Goal: Task Accomplishment & Management: Manage account settings

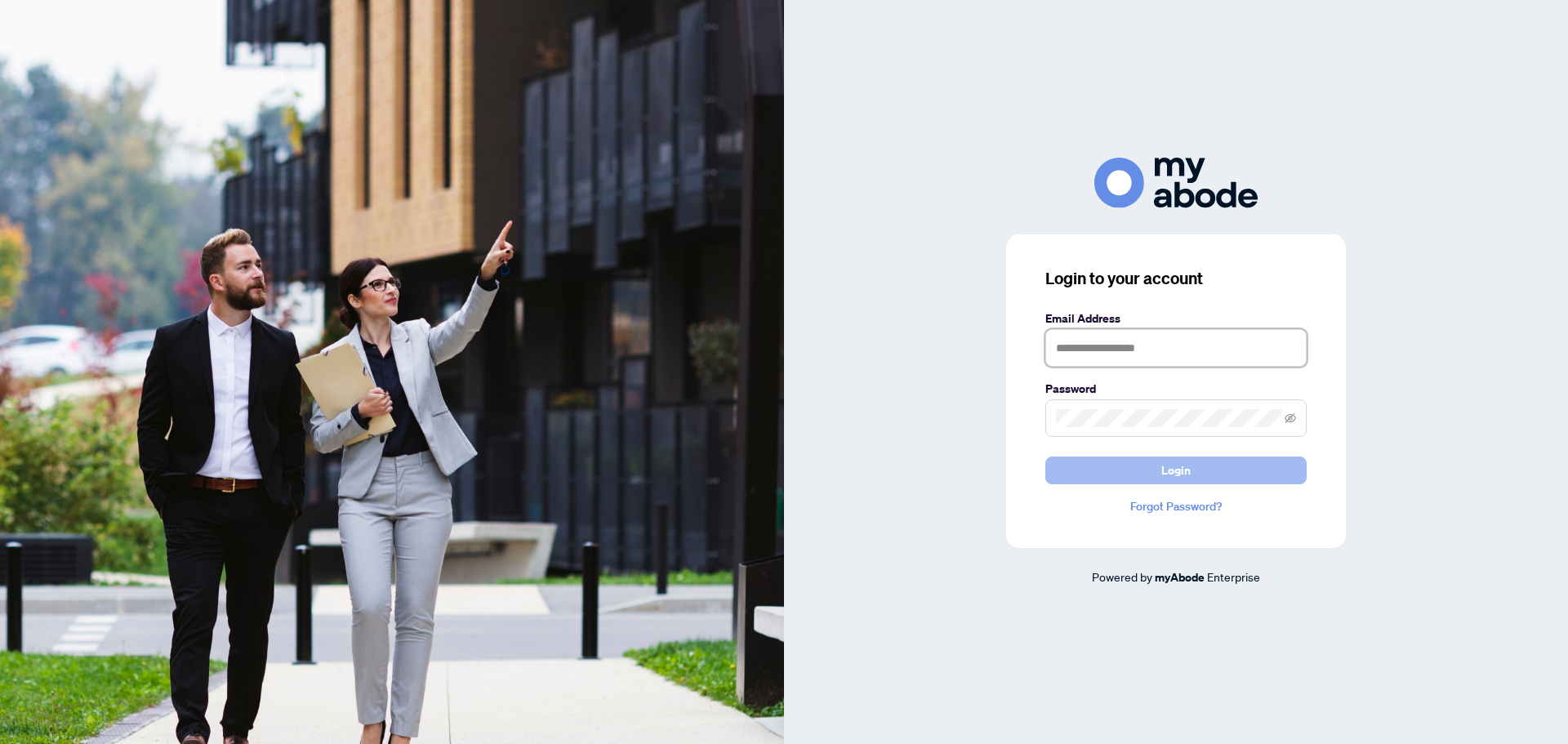
type input "**********"
click at [1096, 464] on button "Login" at bounding box center [1176, 470] width 261 height 27
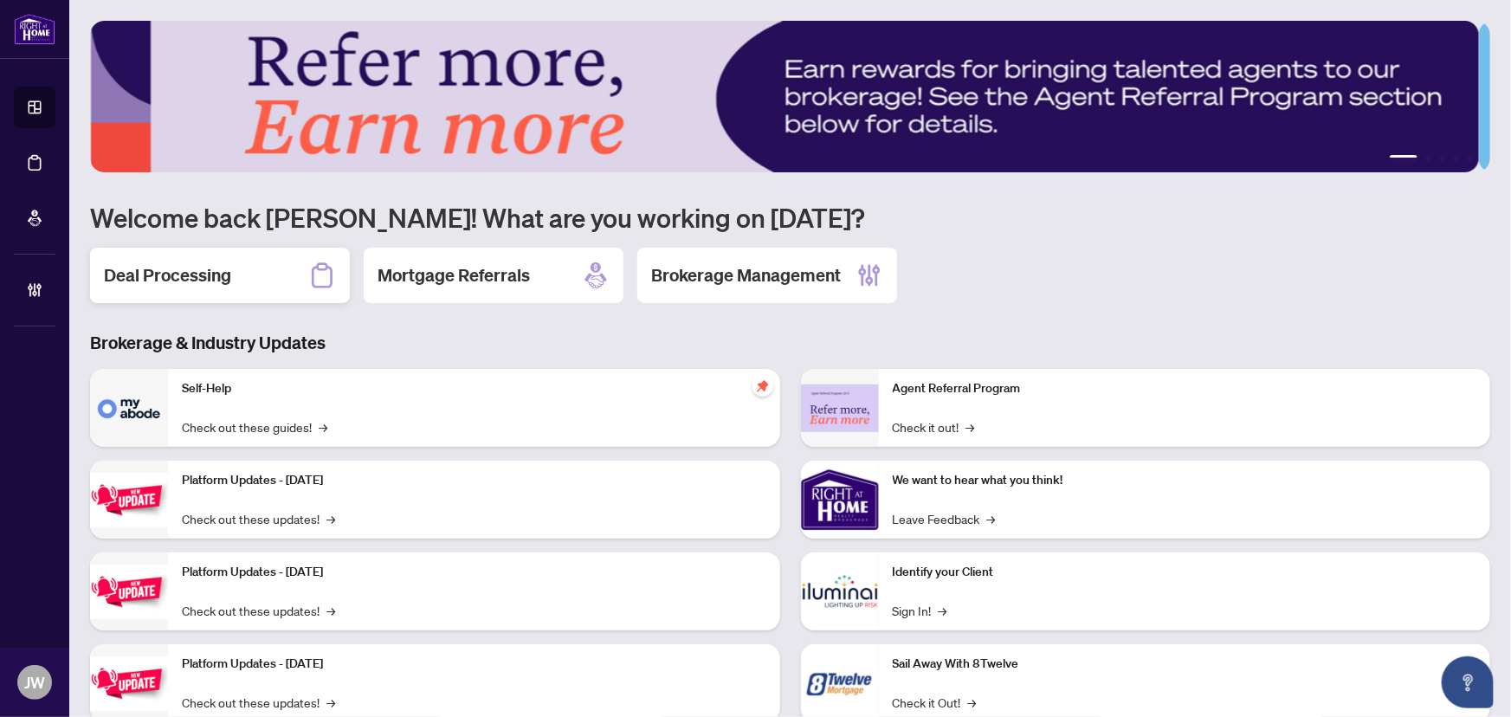
click at [312, 280] on icon at bounding box center [322, 275] width 28 height 28
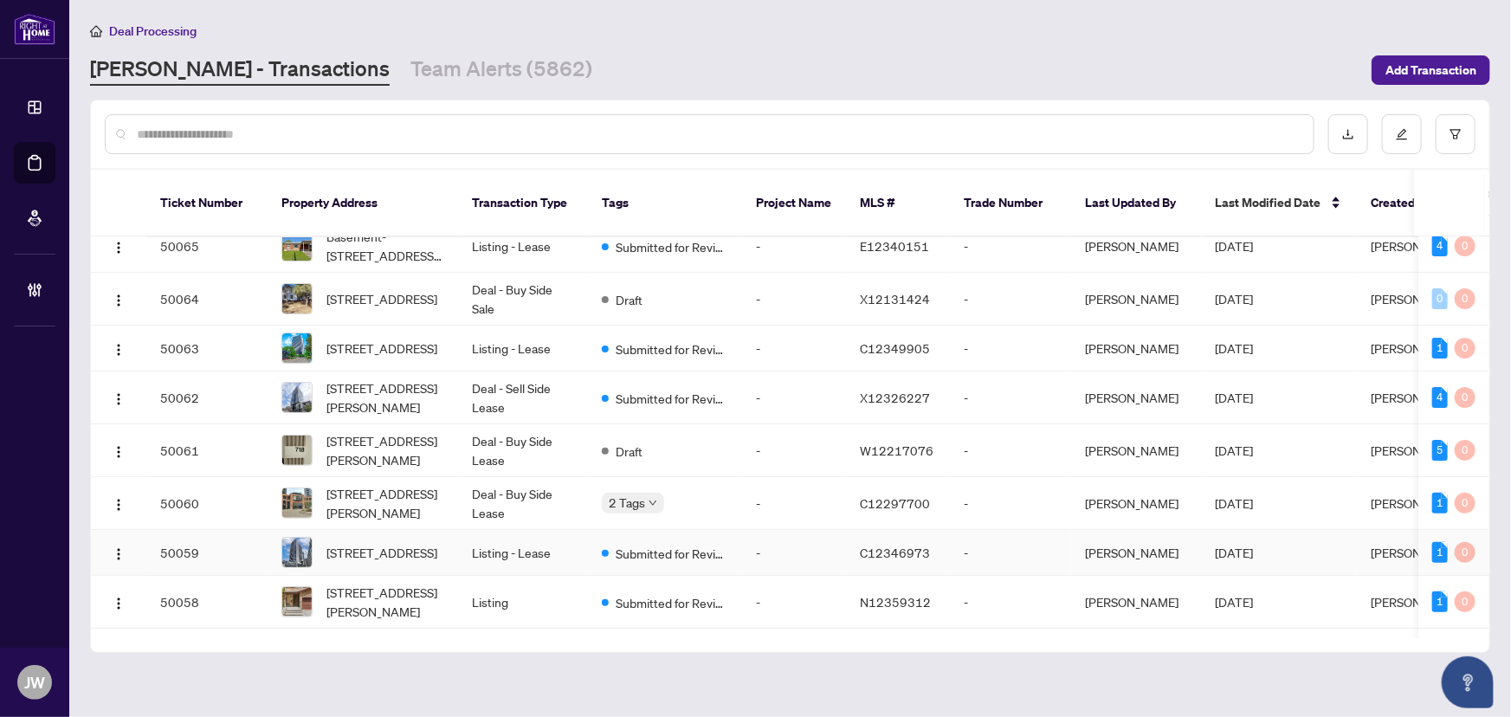
scroll to position [236, 0]
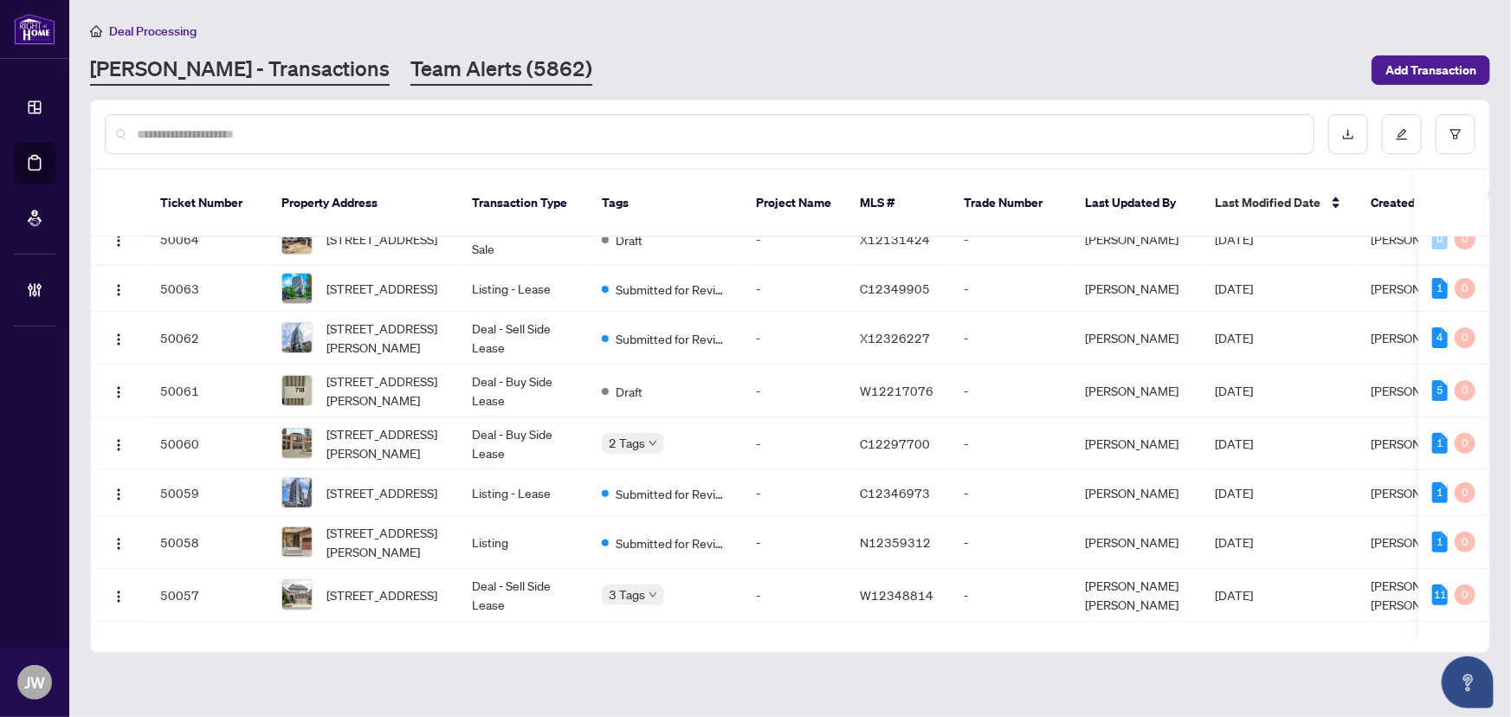
click at [410, 72] on link "Team Alerts (5862)" at bounding box center [501, 70] width 182 height 31
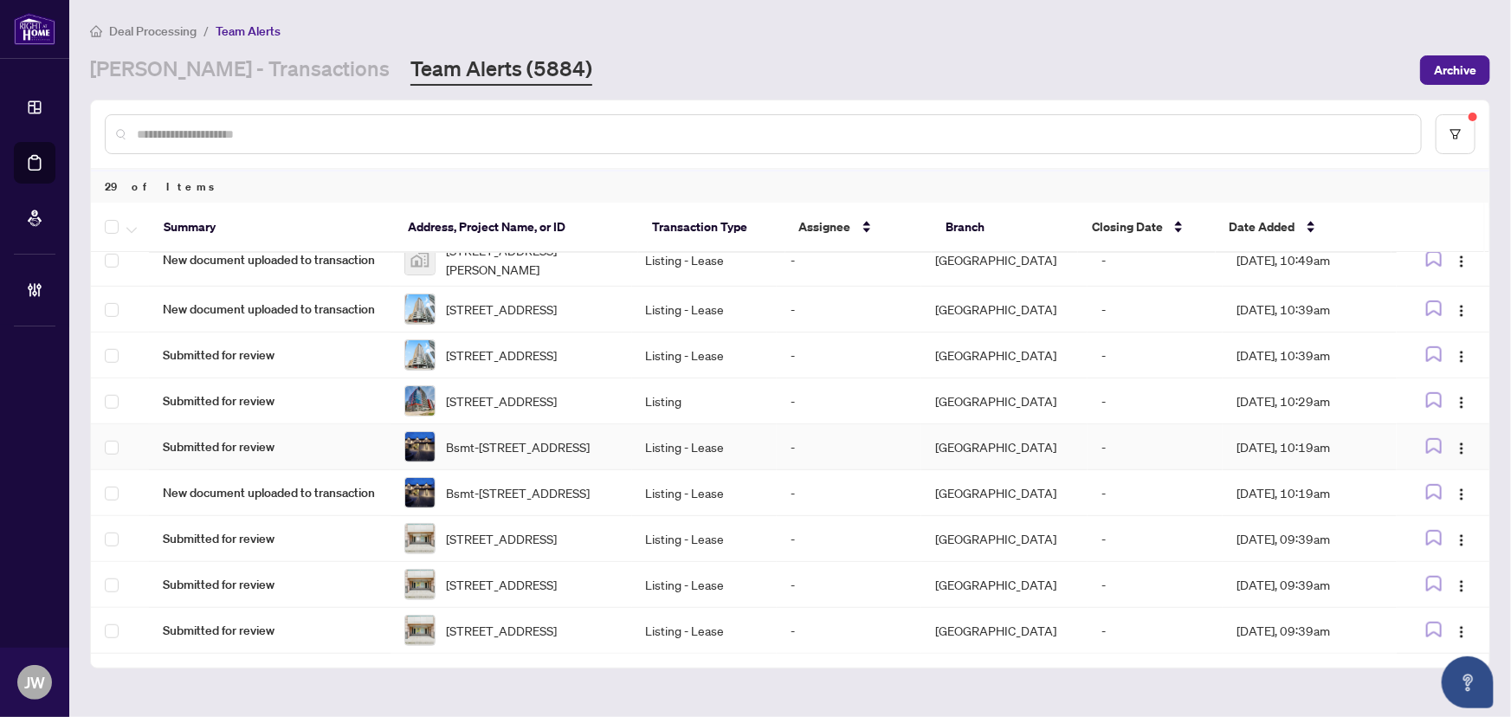
scroll to position [653, 0]
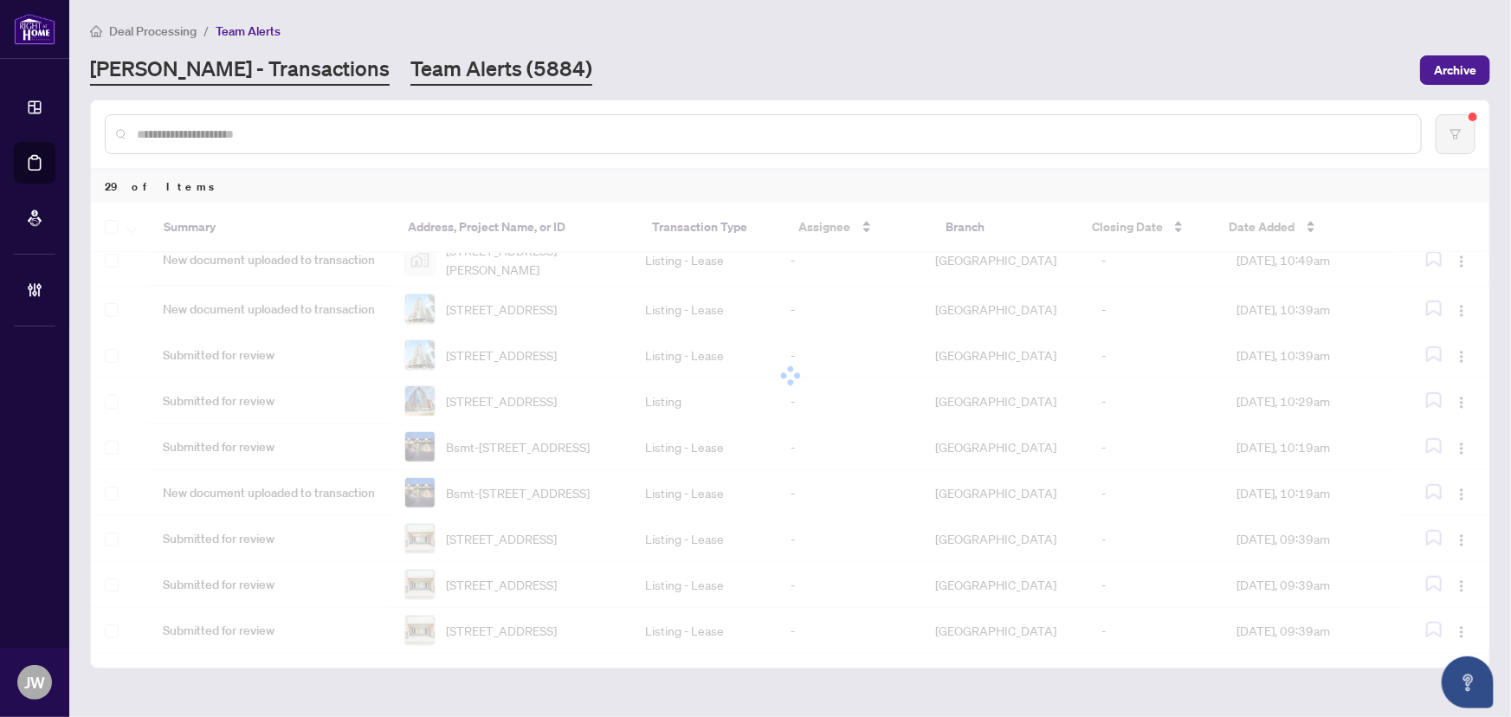
click at [172, 68] on link "[PERSON_NAME] - Transactions" at bounding box center [240, 70] width 300 height 31
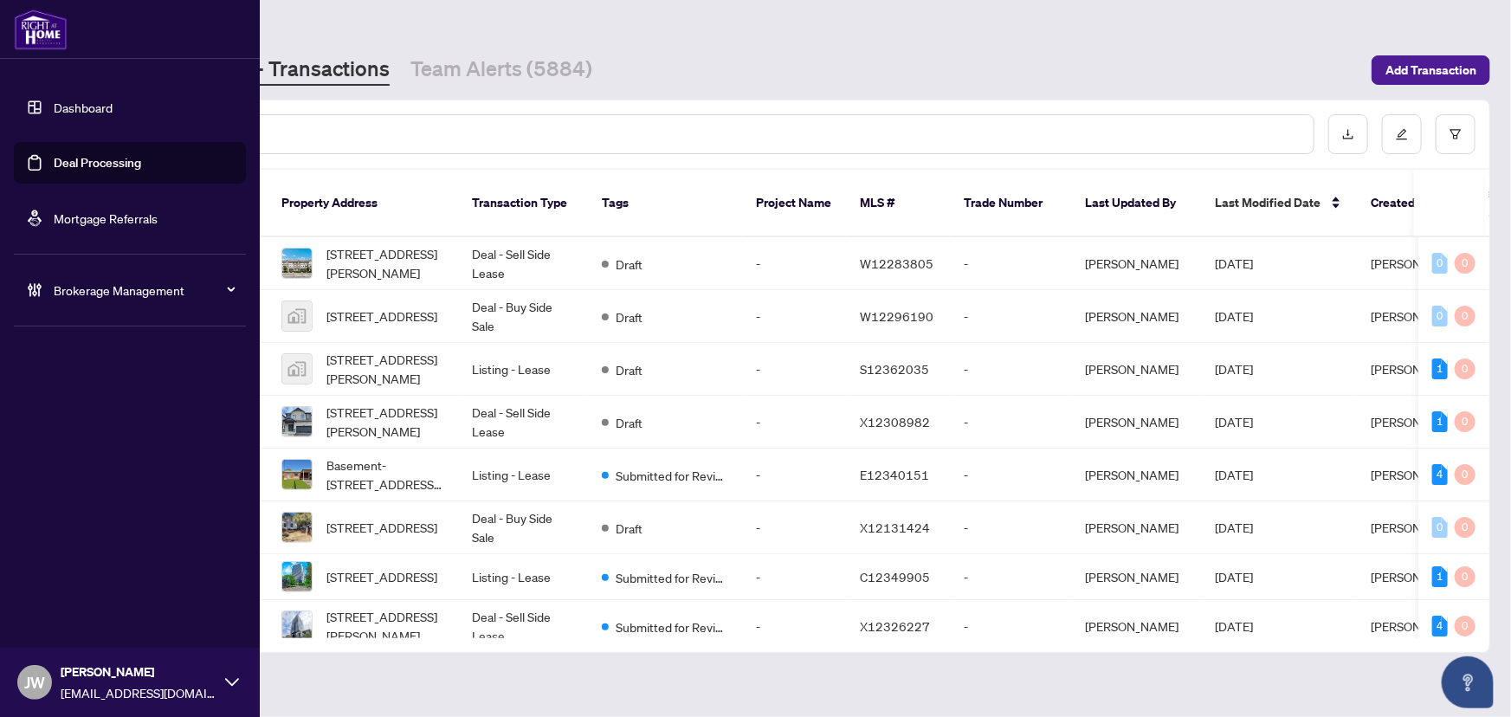
click at [54, 293] on span "Brokerage Management" at bounding box center [144, 290] width 180 height 19
click at [71, 410] on link "Manage Agents" at bounding box center [79, 415] width 86 height 16
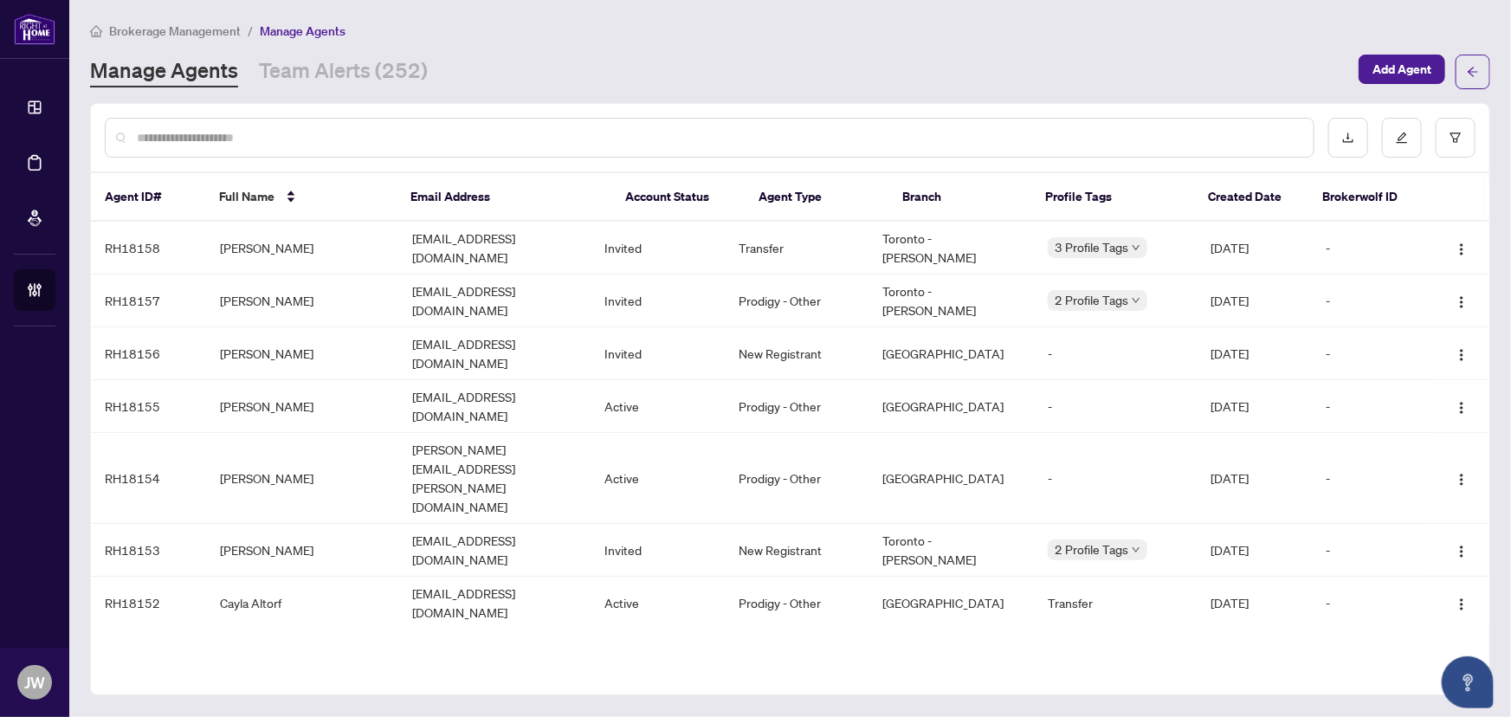
scroll to position [445, 0]
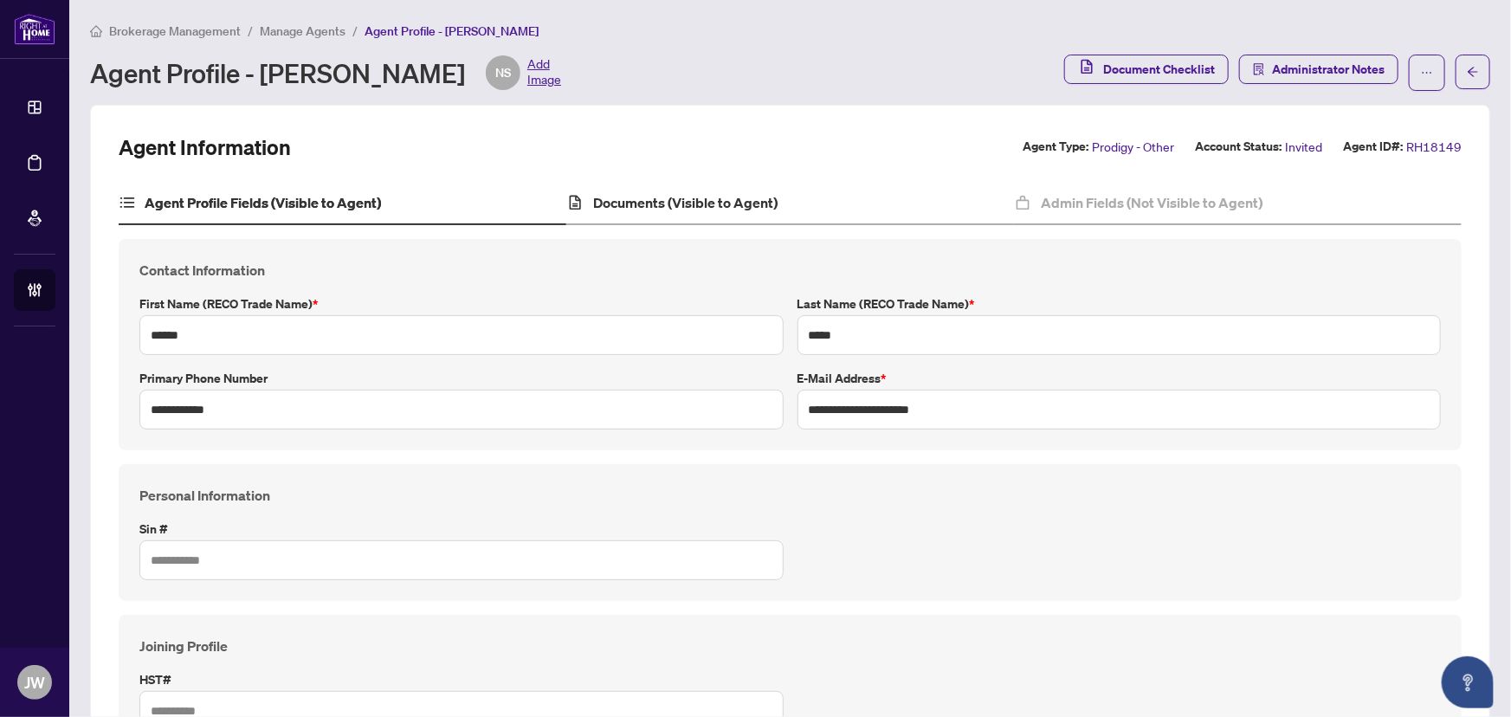
click at [719, 220] on div "Documents (Visible to Agent)" at bounding box center [790, 203] width 448 height 43
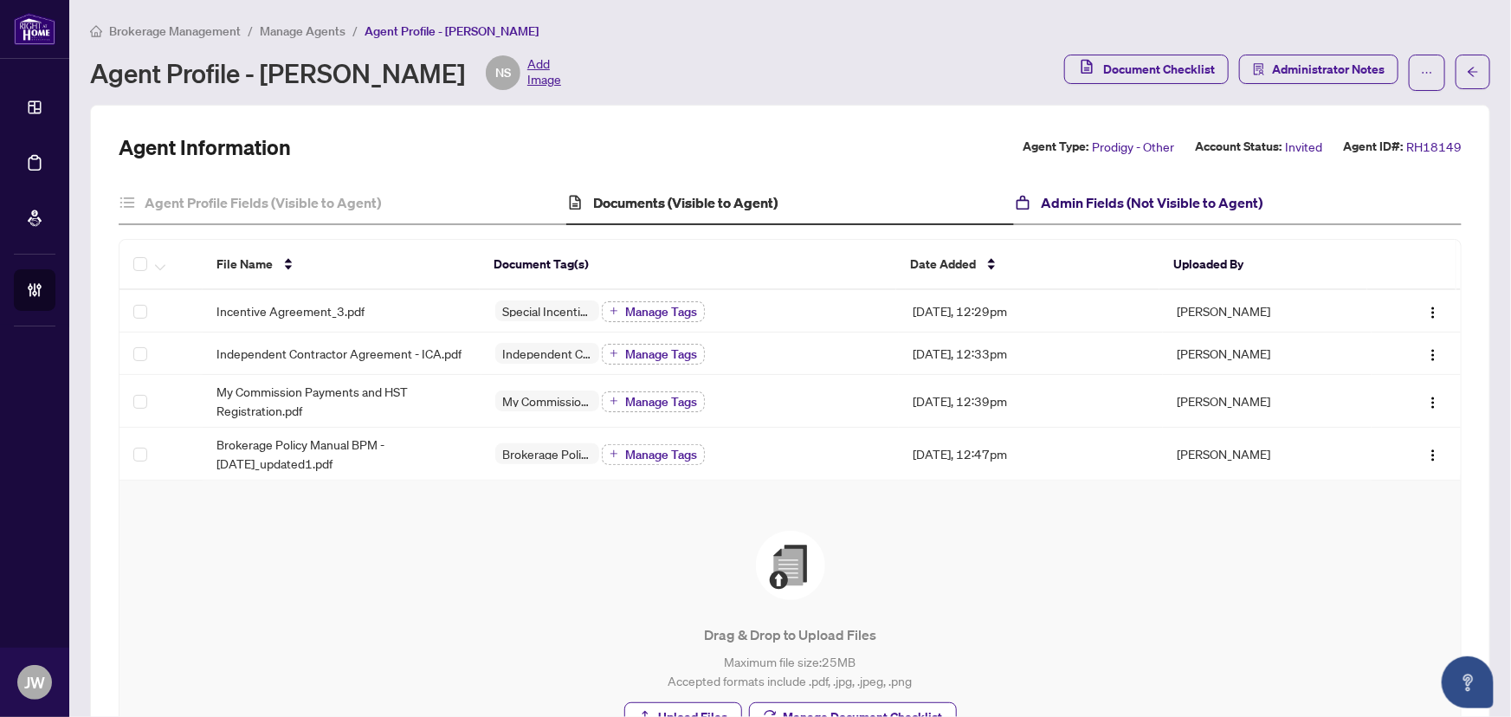
click at [1068, 192] on h4 "Admin Fields (Not Visible to Agent)" at bounding box center [1152, 202] width 222 height 21
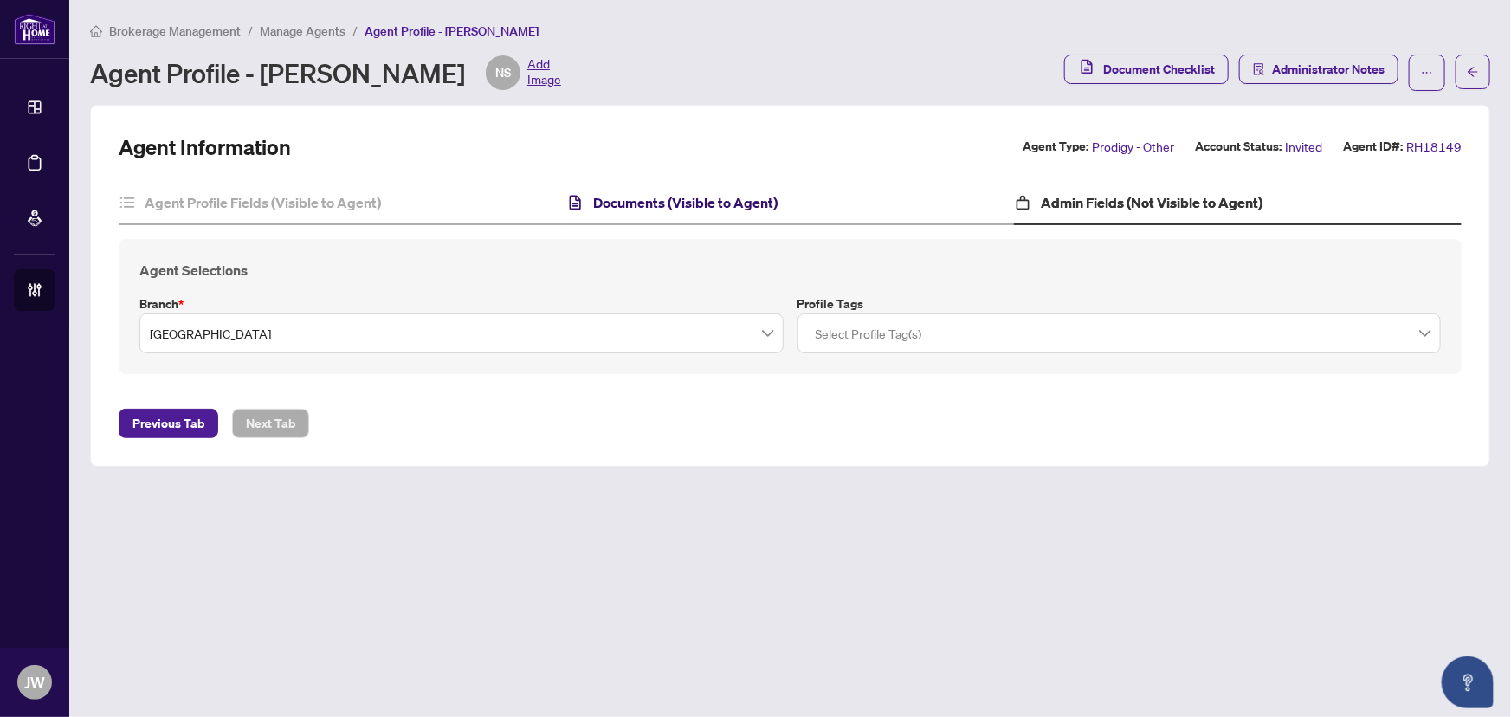
click at [617, 198] on h4 "Documents (Visible to Agent)" at bounding box center [685, 202] width 184 height 21
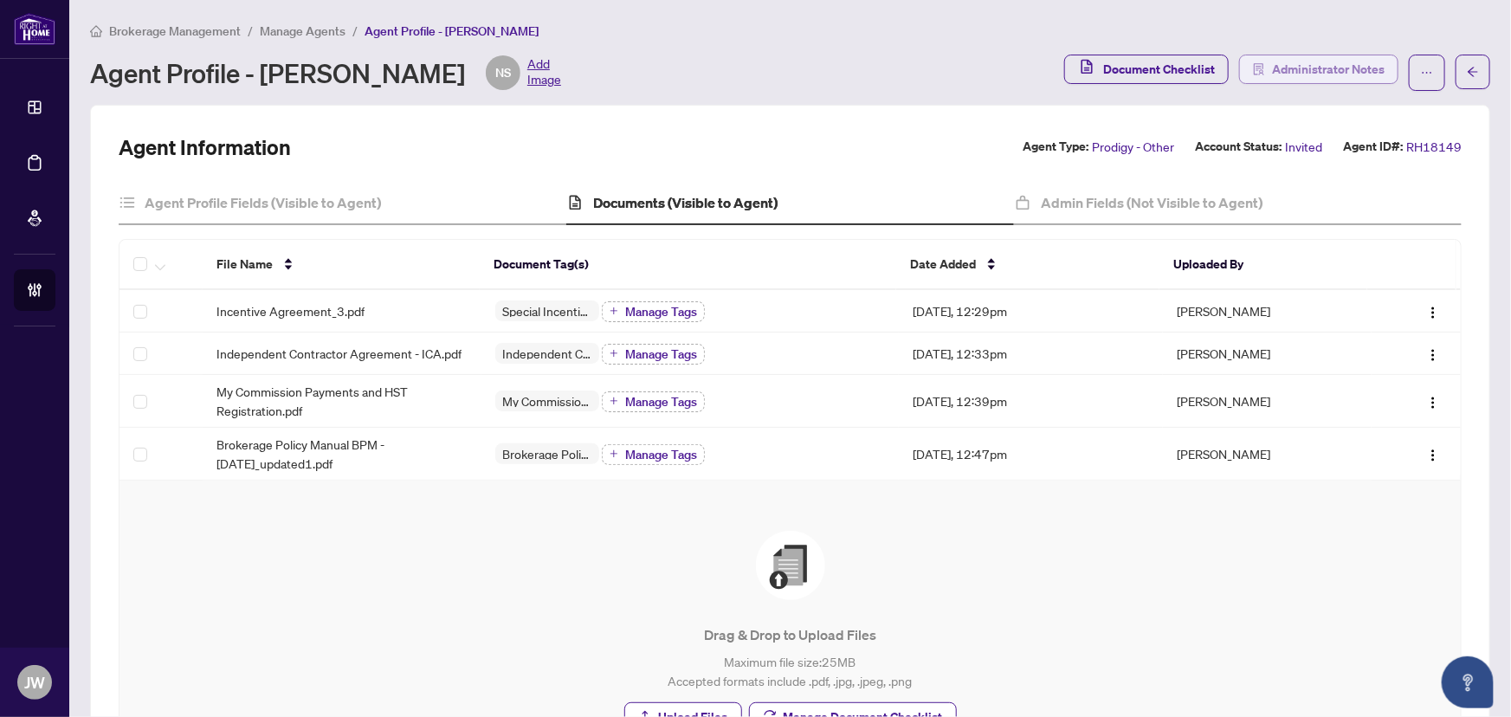
click at [1310, 65] on span "Administrator Notes" at bounding box center [1328, 69] width 113 height 28
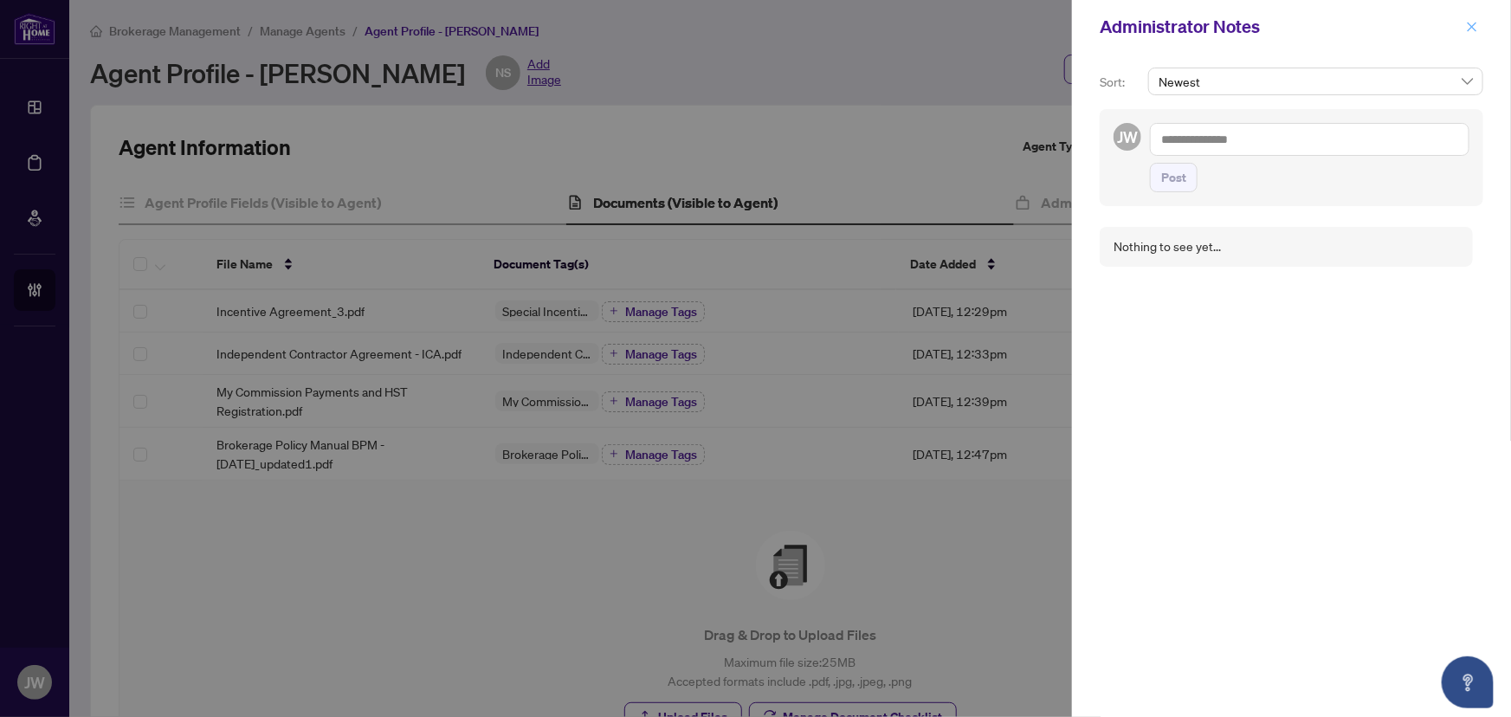
click at [1474, 21] on icon "close" at bounding box center [1472, 27] width 12 height 12
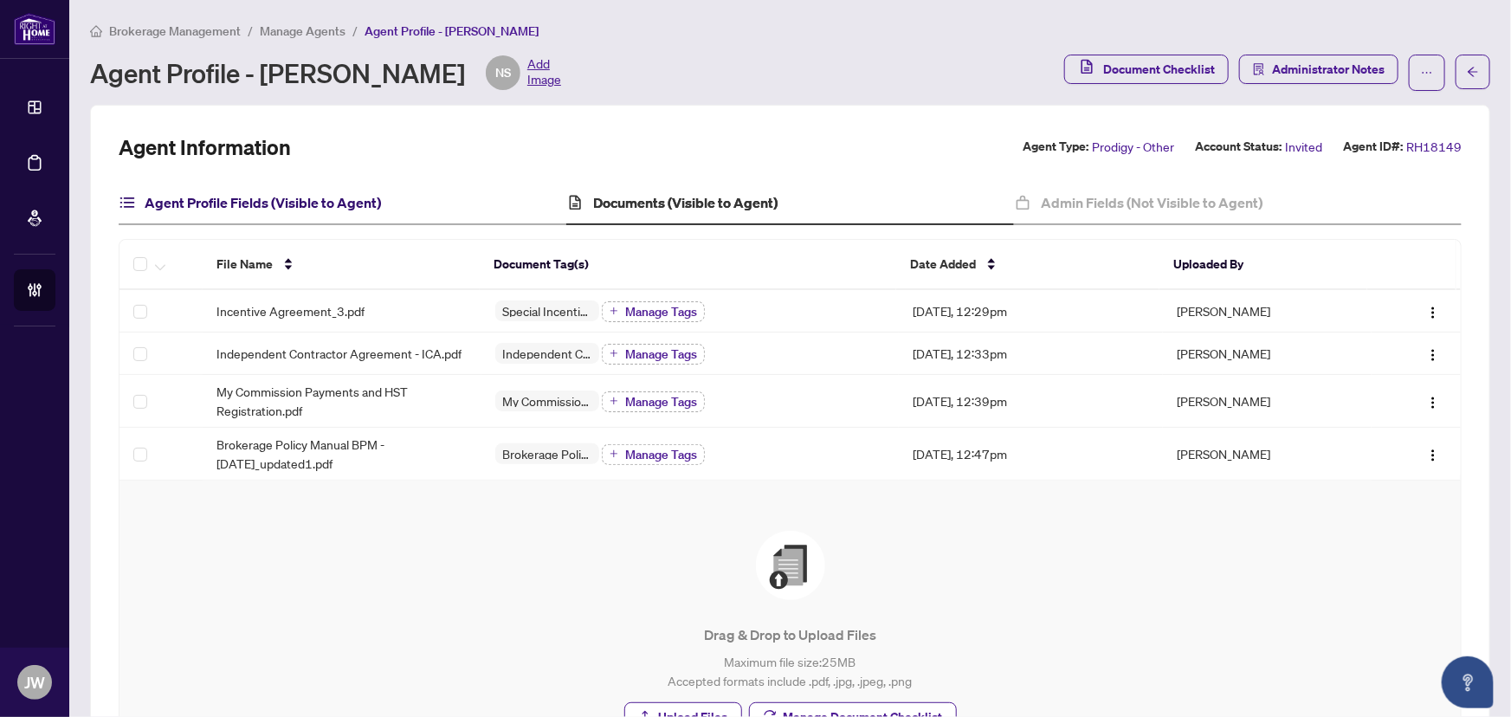
click at [229, 198] on h4 "Agent Profile Fields (Visible to Agent)" at bounding box center [263, 202] width 236 height 21
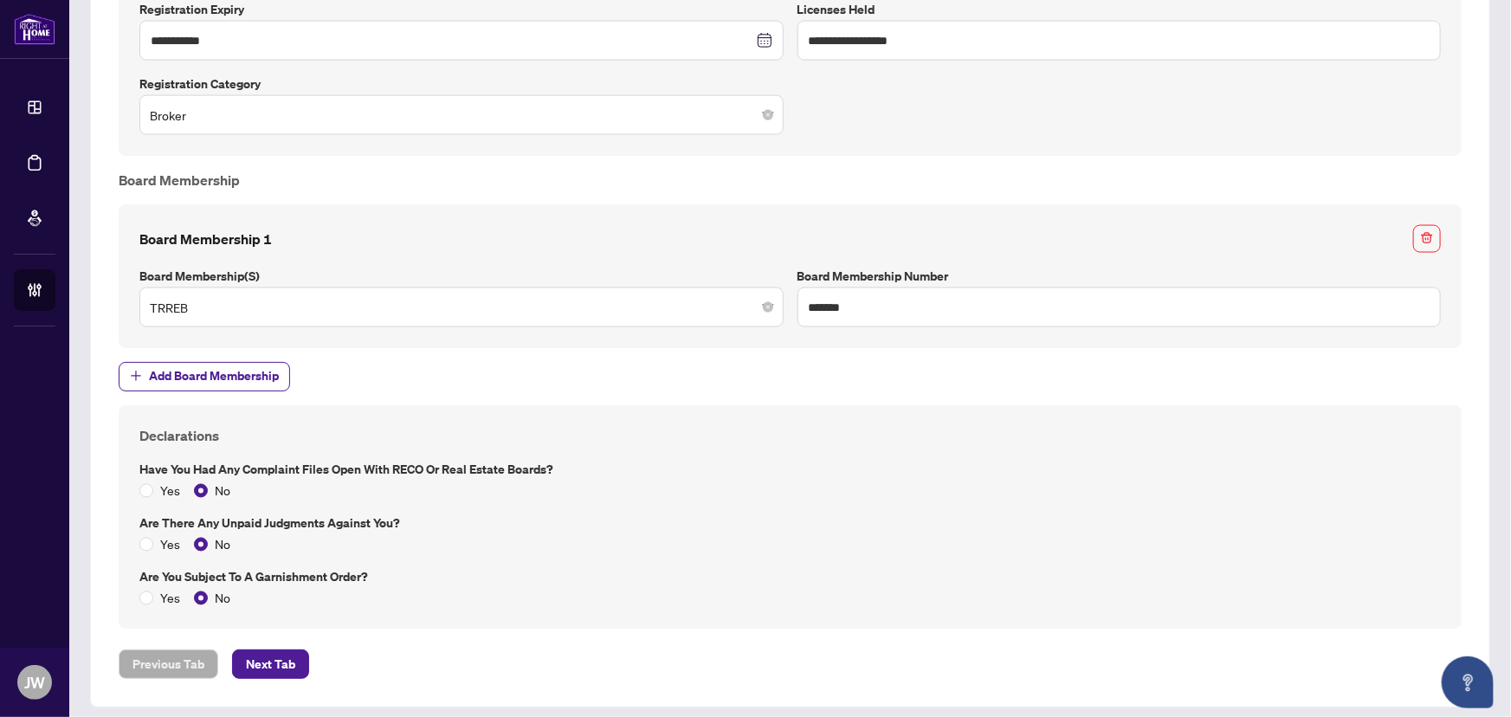
scroll to position [1311, 0]
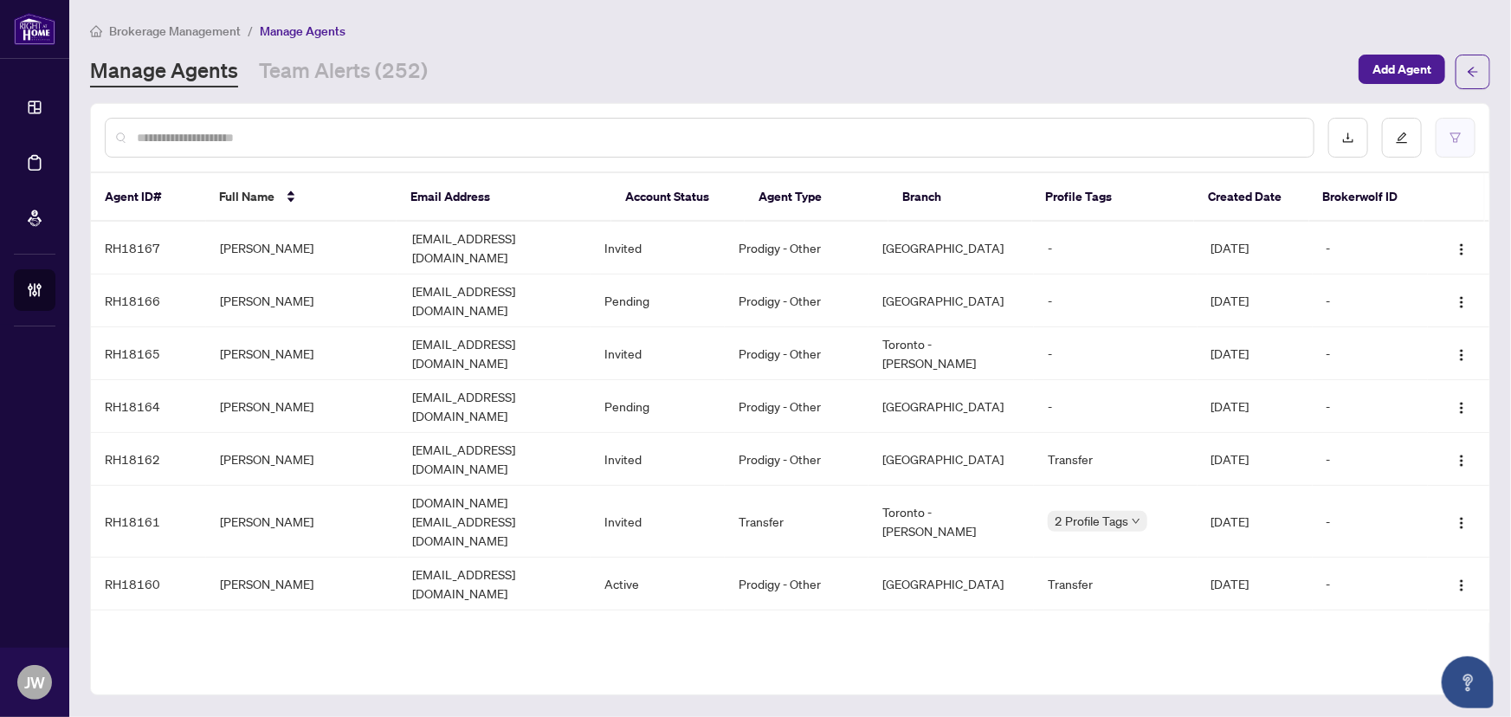
click at [1451, 132] on icon "filter" at bounding box center [1455, 137] width 10 height 10
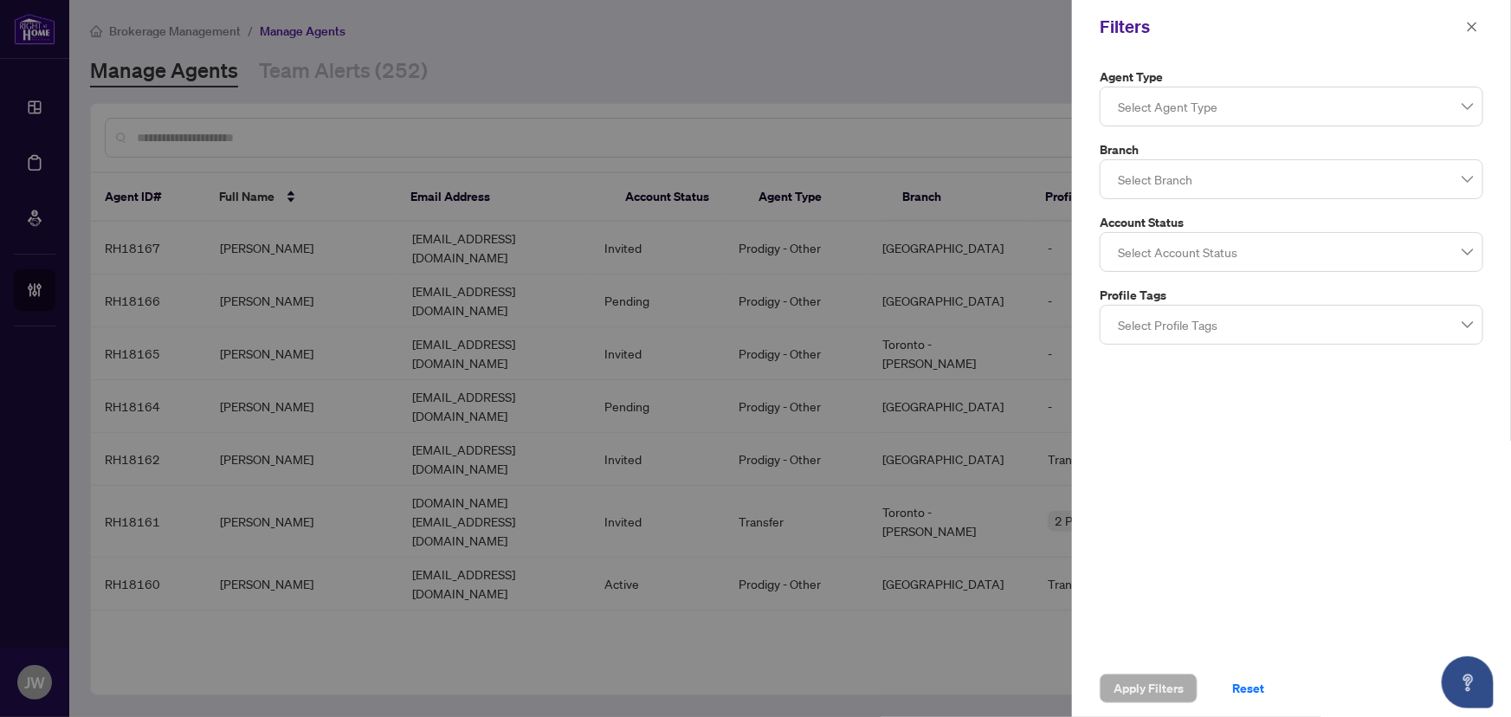
click at [1171, 177] on div at bounding box center [1291, 179] width 361 height 31
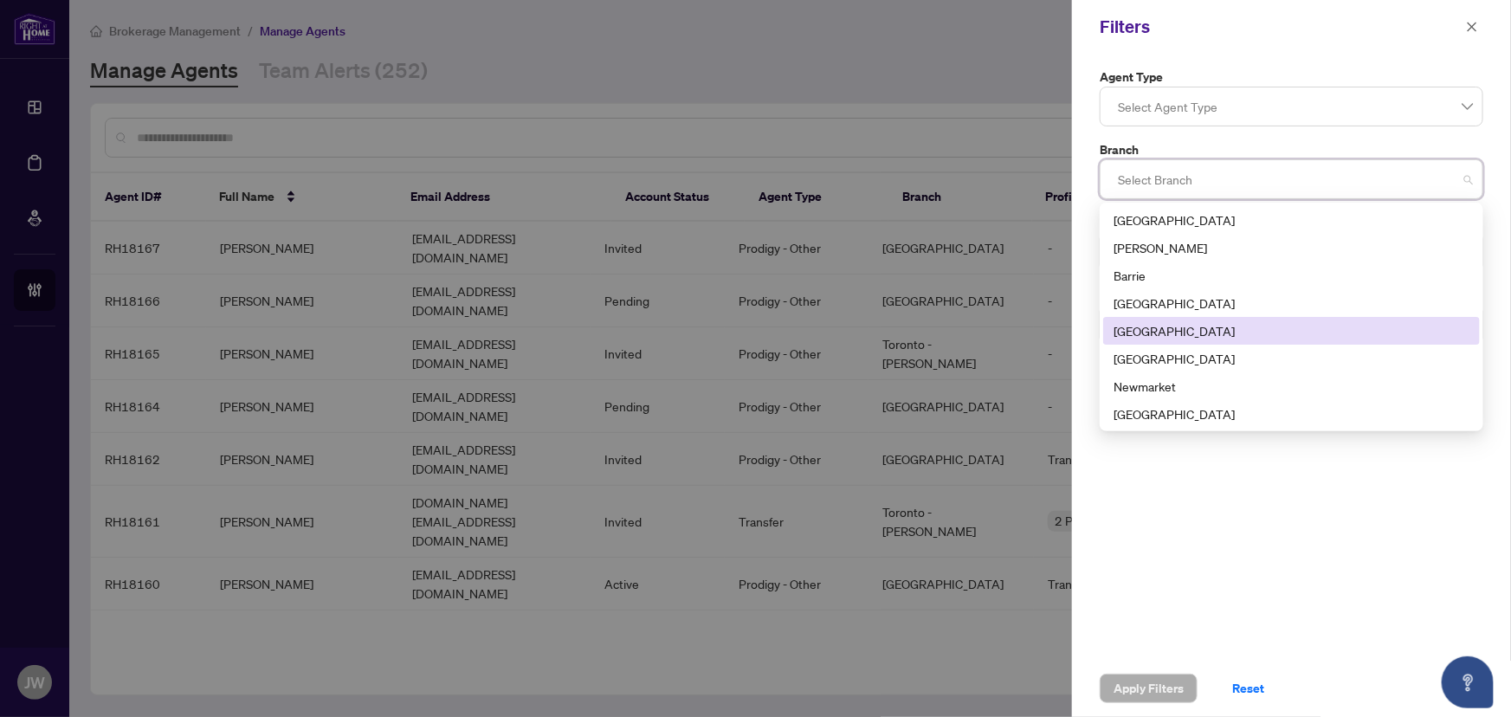
click at [1160, 332] on div "Durham" at bounding box center [1292, 330] width 356 height 19
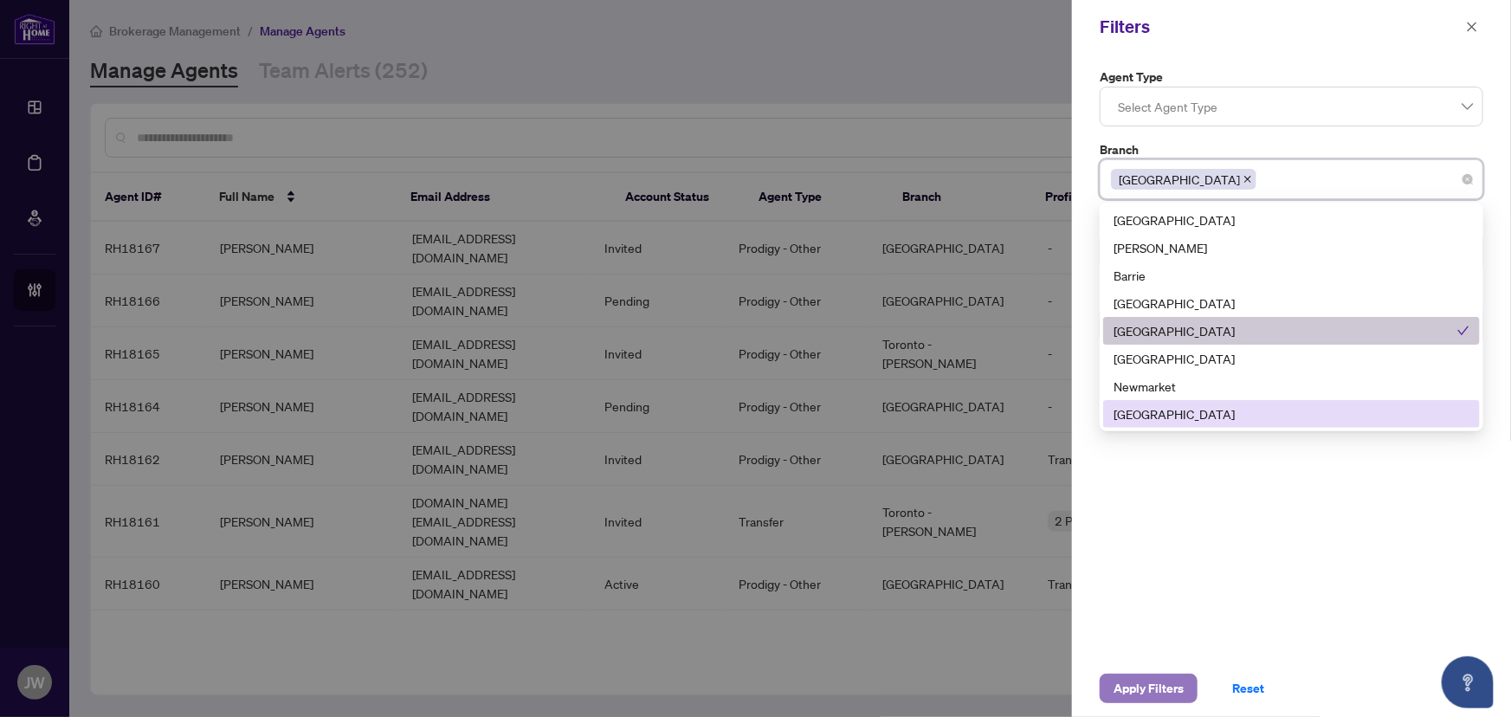
click at [1160, 685] on span "Apply Filters" at bounding box center [1149, 689] width 70 height 28
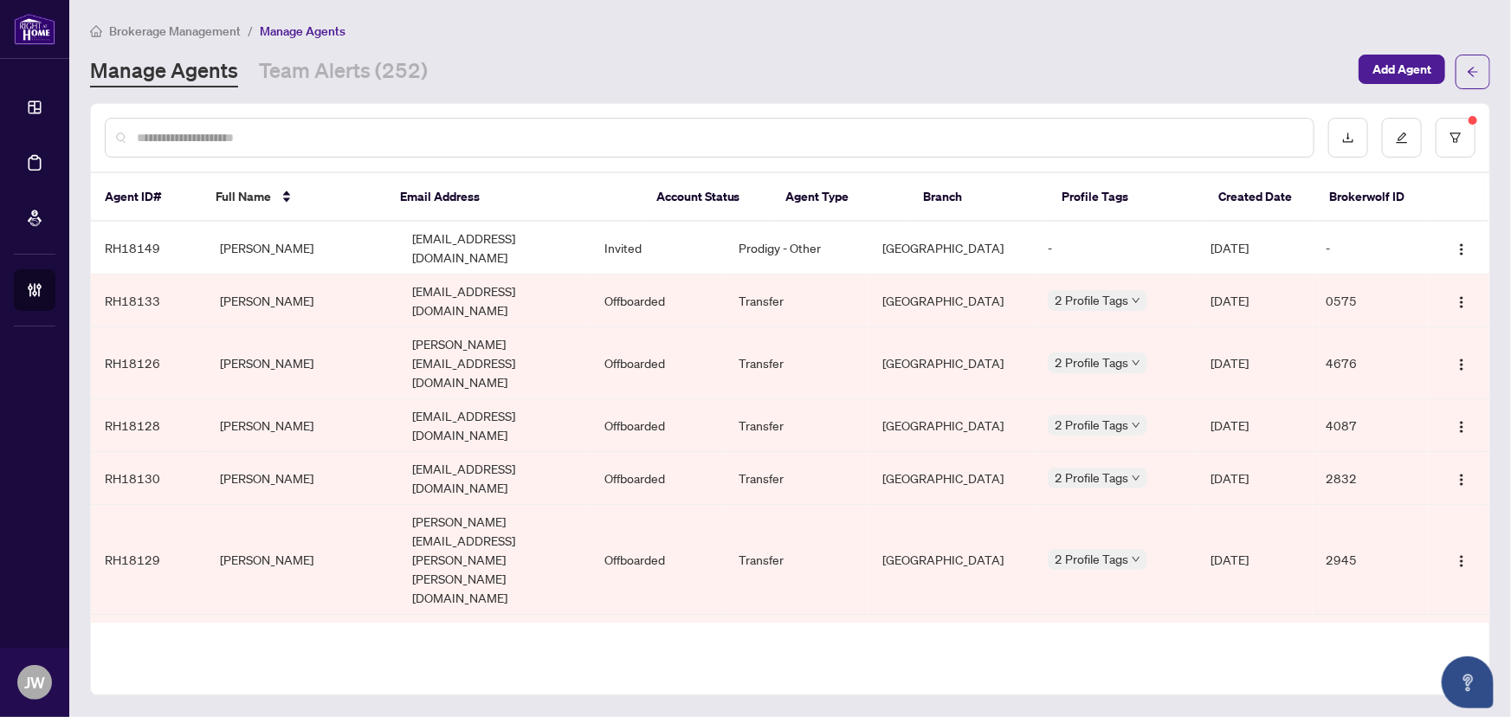
click at [1379, 143] on div at bounding box center [1401, 138] width 147 height 40
click at [1388, 143] on button "button" at bounding box center [1402, 138] width 40 height 40
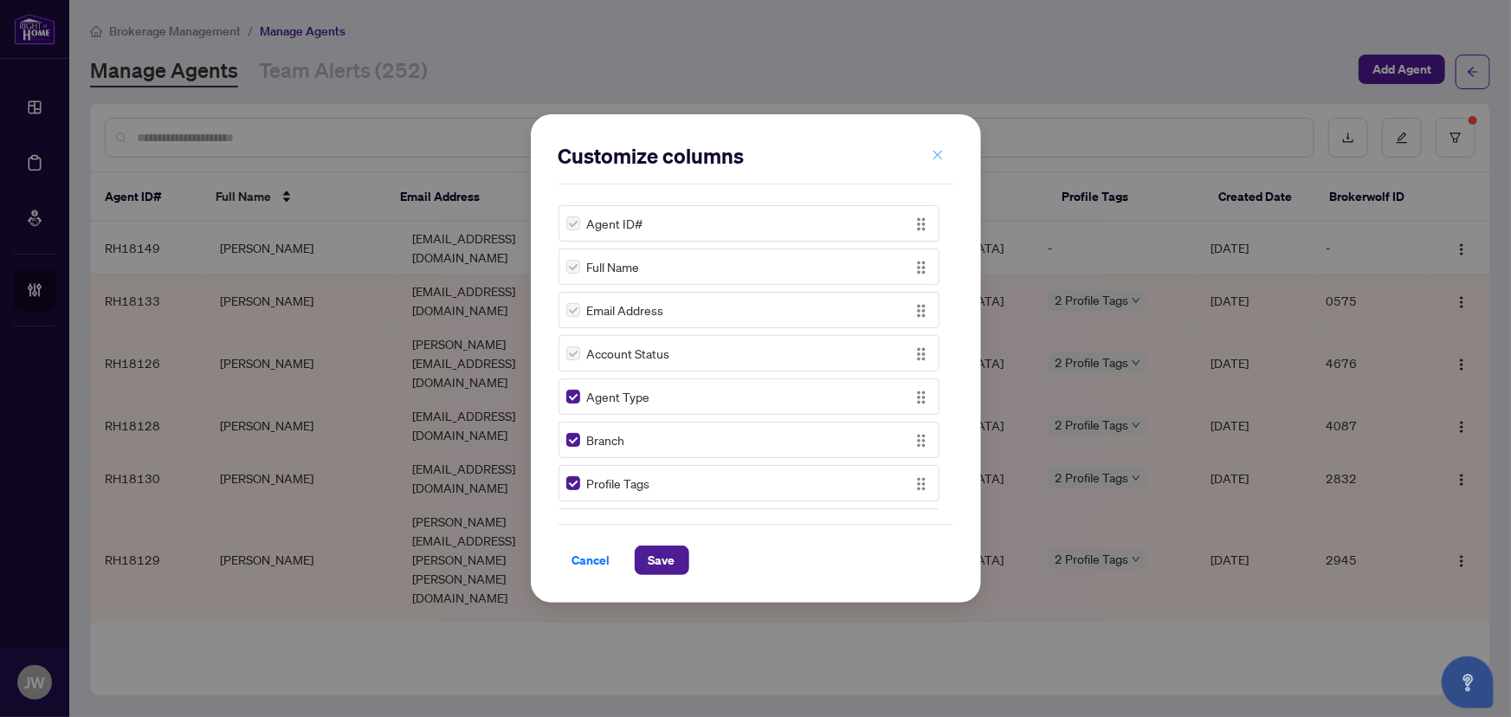
click at [928, 153] on button "button" at bounding box center [937, 154] width 35 height 29
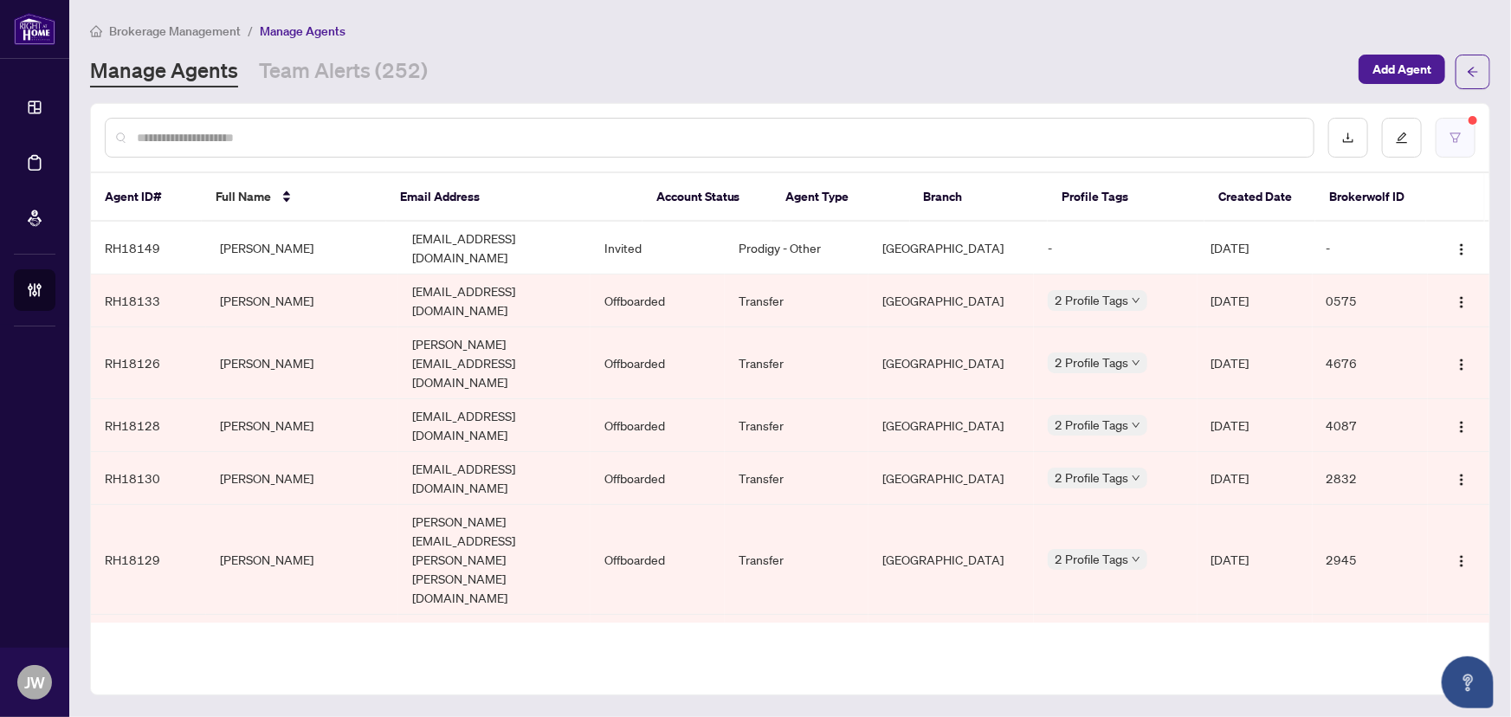
click at [1449, 135] on icon "filter" at bounding box center [1455, 138] width 12 height 12
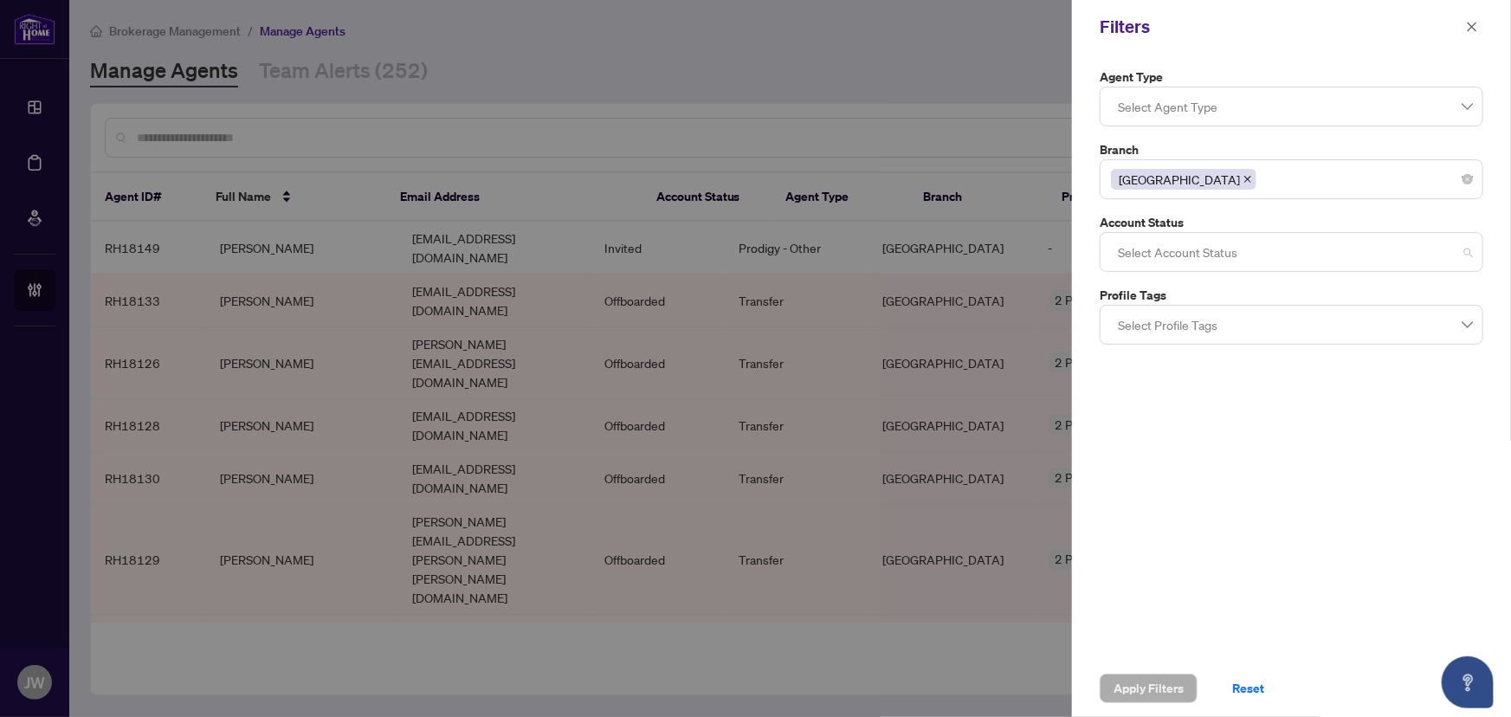
click at [1139, 234] on div "Select Account Status" at bounding box center [1292, 252] width 384 height 40
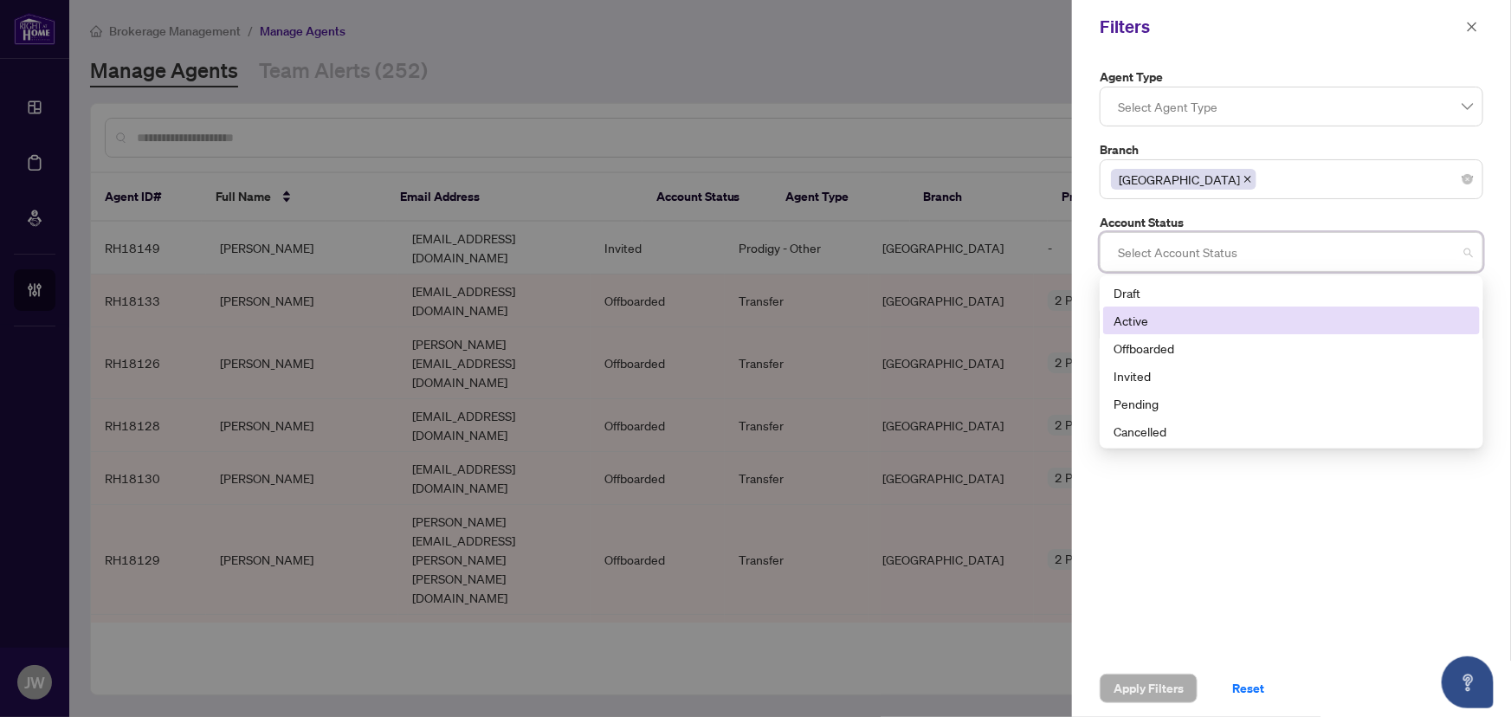
click at [1120, 329] on div "Active" at bounding box center [1292, 320] width 356 height 19
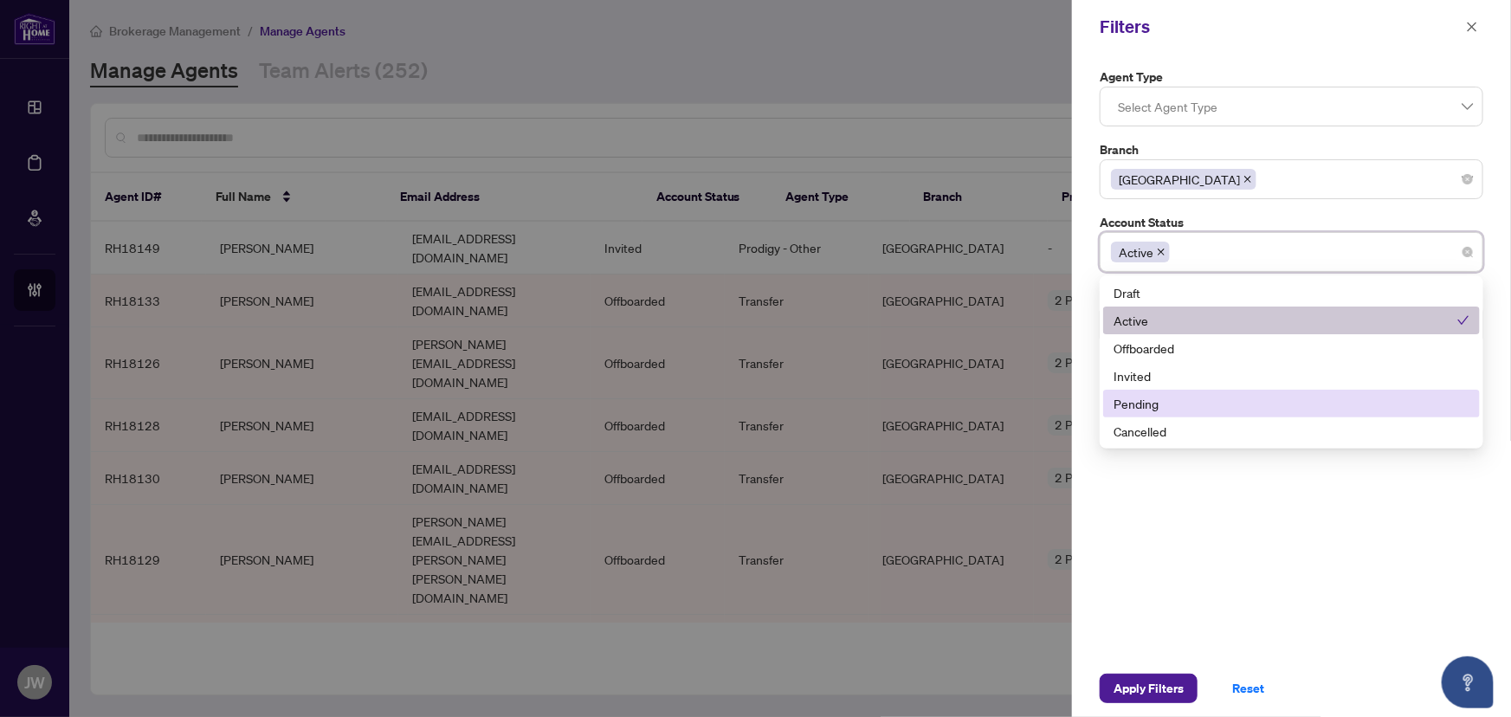
click at [1120, 398] on div "Pending" at bounding box center [1292, 403] width 356 height 19
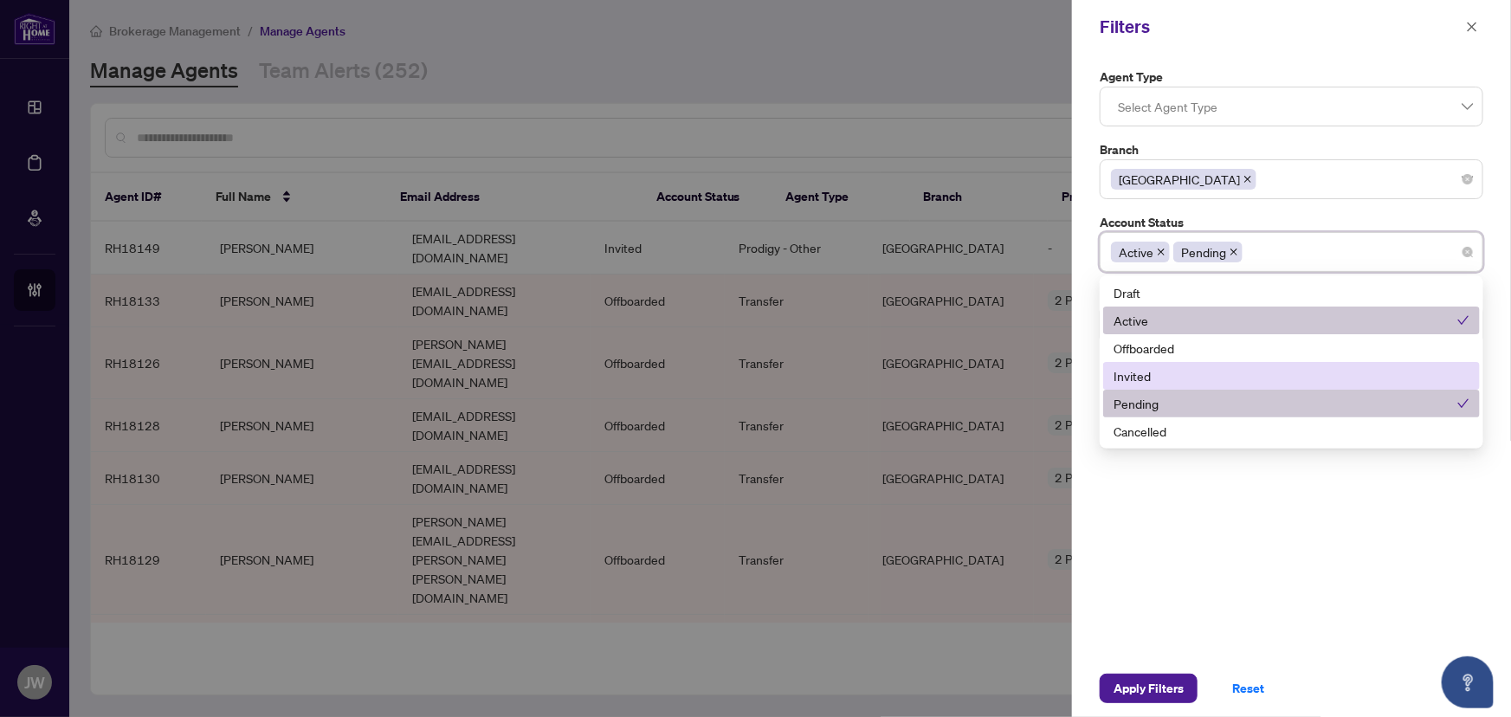
click at [1125, 377] on div "Invited" at bounding box center [1292, 375] width 356 height 19
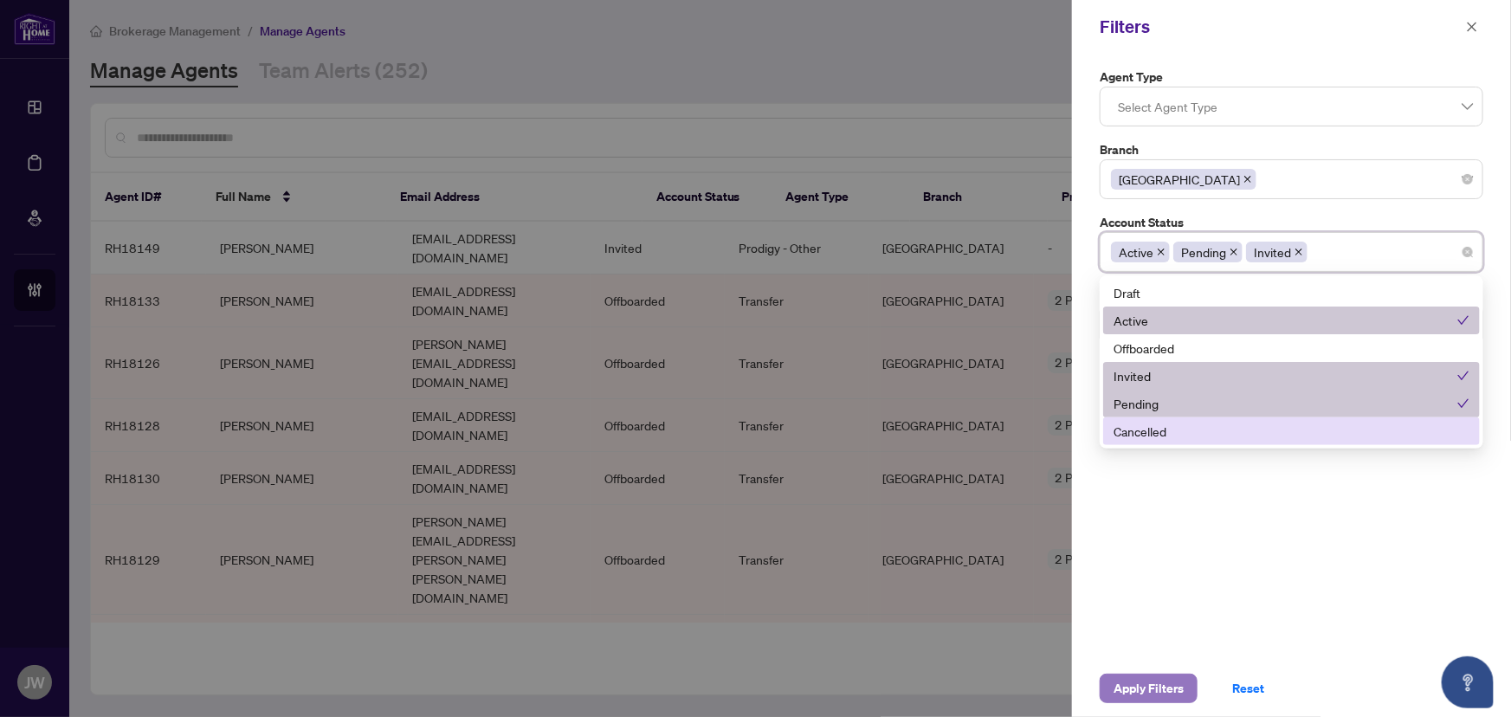
click at [1143, 694] on span "Apply Filters" at bounding box center [1149, 689] width 70 height 28
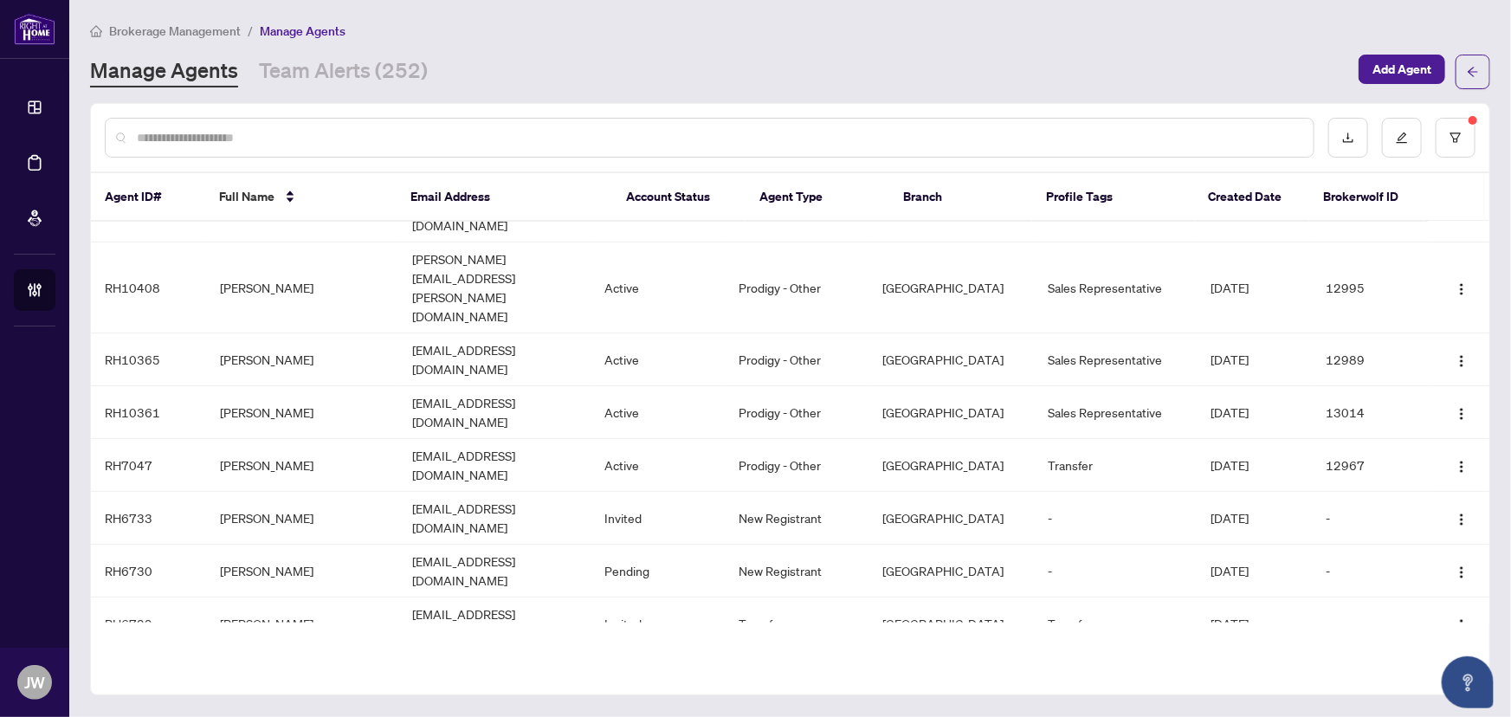
scroll to position [78, 0]
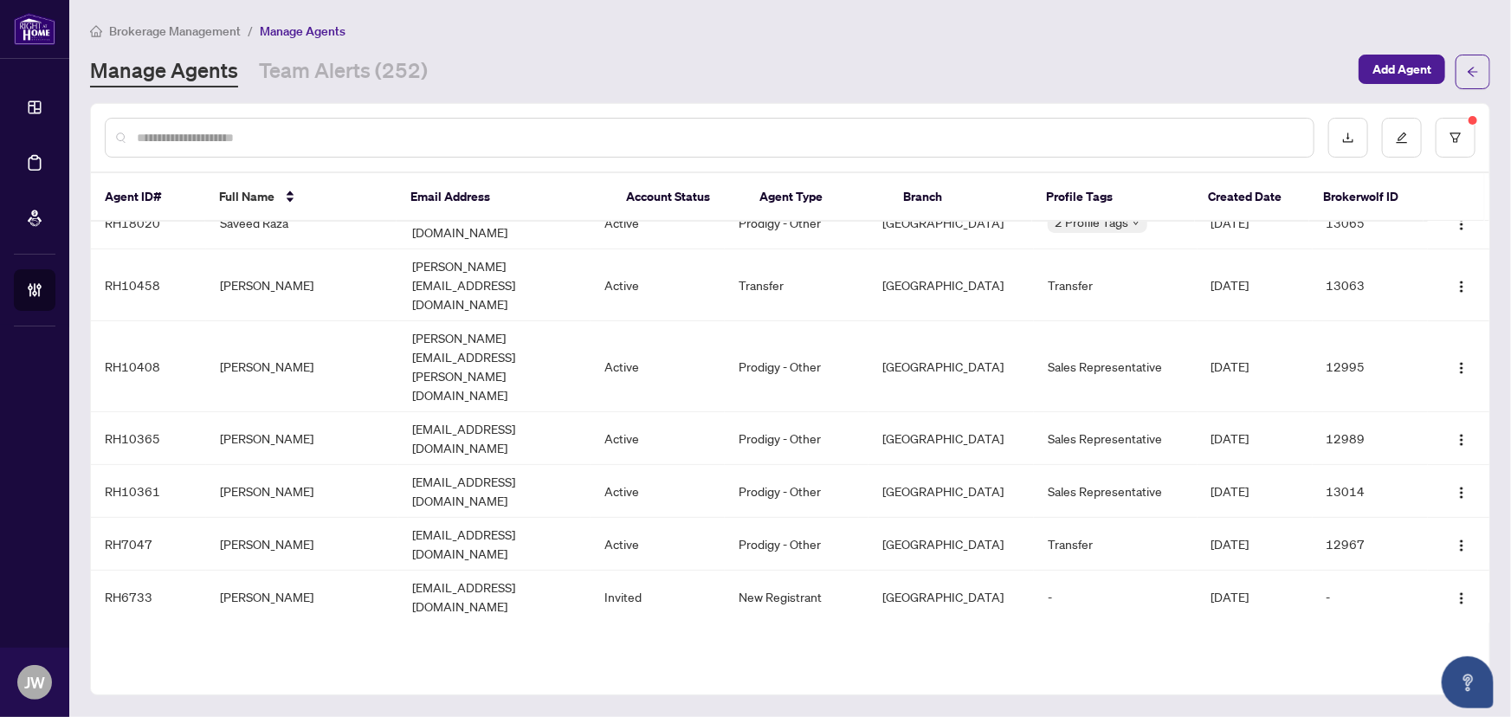
click at [229, 130] on input "text" at bounding box center [718, 137] width 1163 height 19
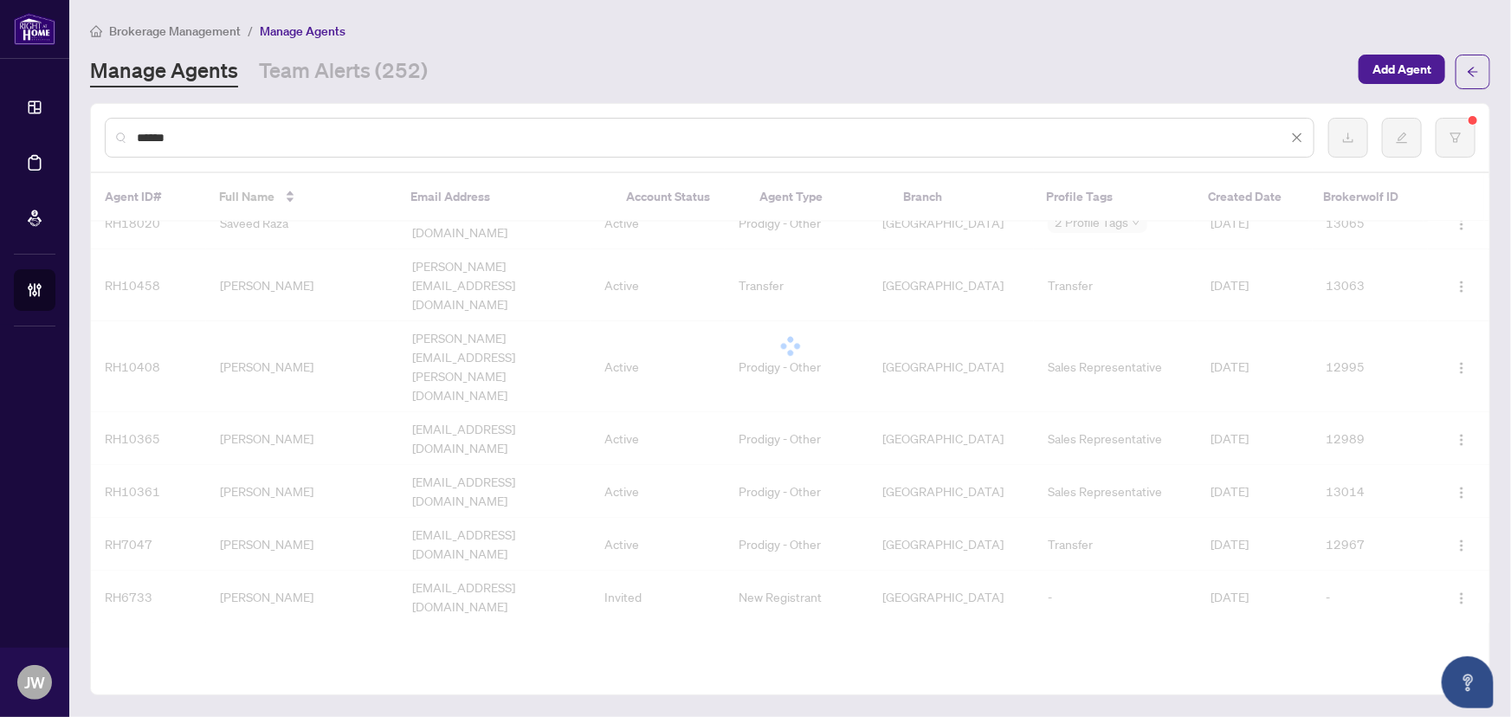
scroll to position [0, 0]
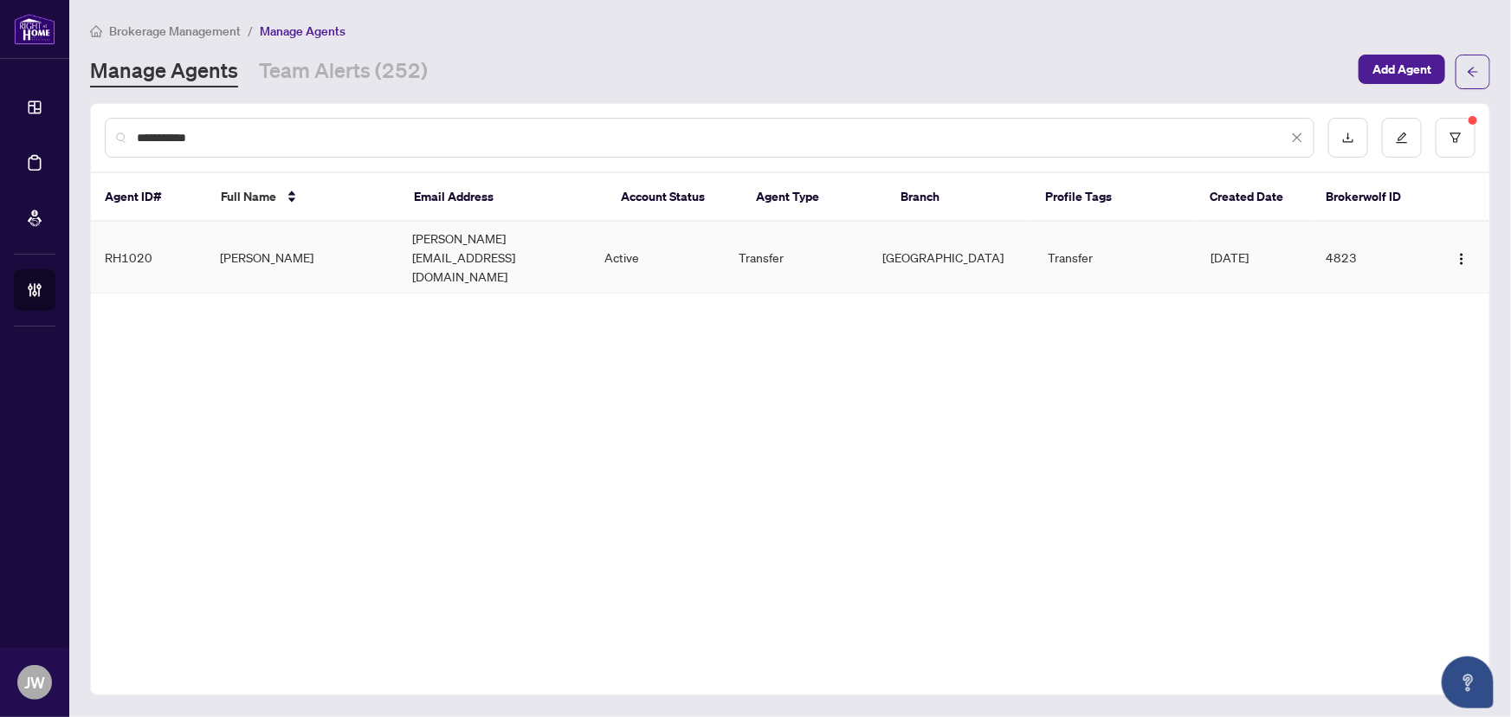
type input "**********"
click at [158, 234] on td "RH1020" at bounding box center [148, 258] width 115 height 72
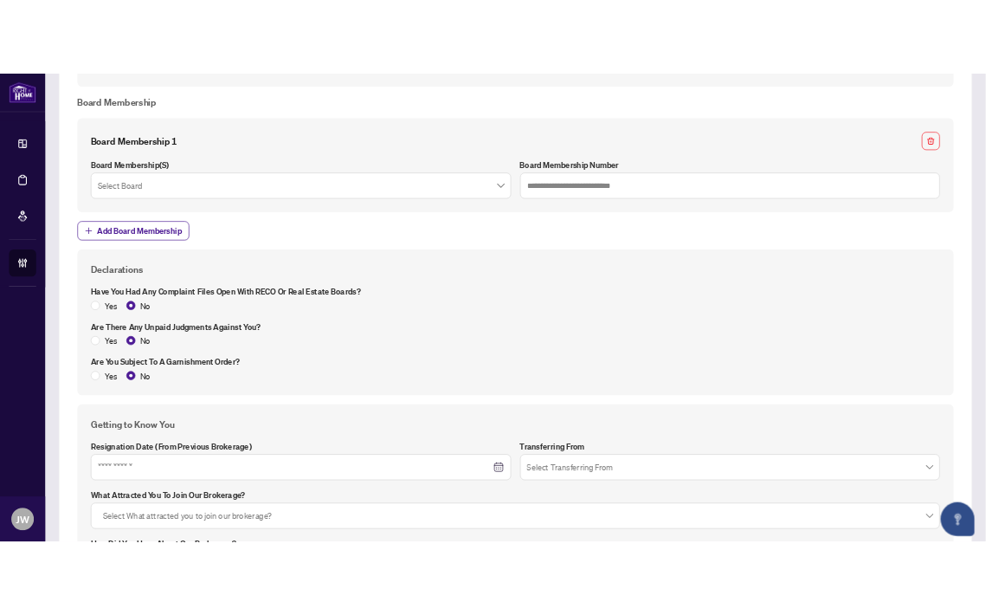
scroll to position [2185, 0]
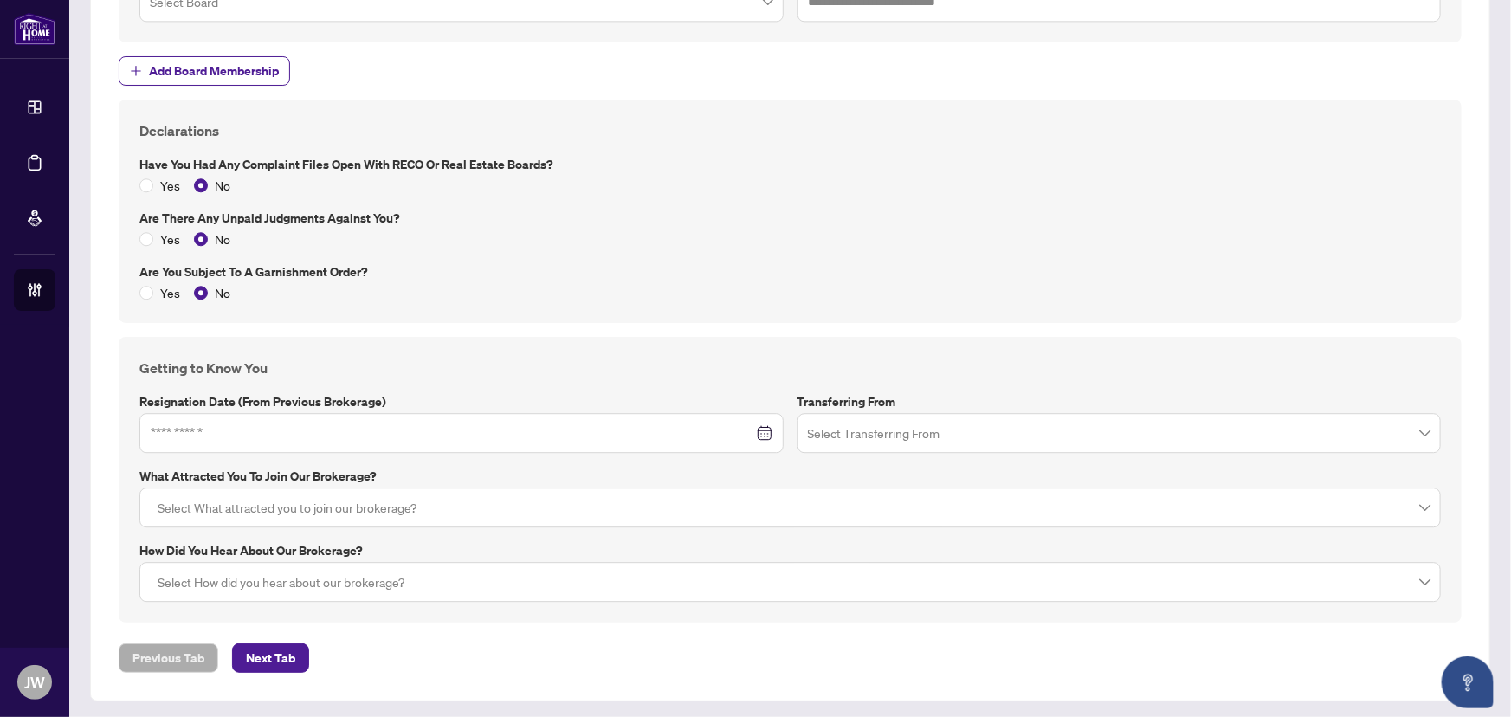
click at [219, 441] on div at bounding box center [461, 433] width 644 height 40
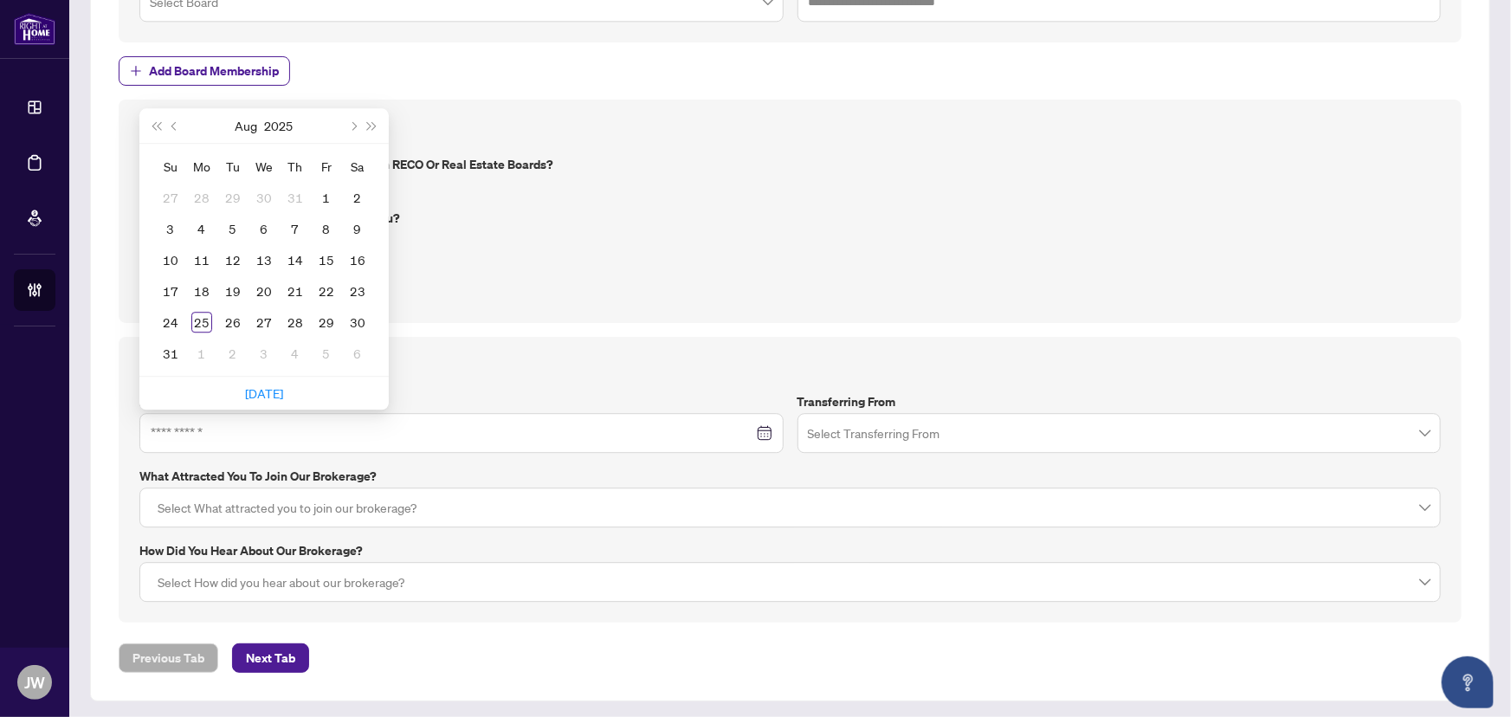
click at [753, 170] on div "Have you had any complaint files open with RECO or Real Estate Boards? Yes No" at bounding box center [789, 175] width 1315 height 40
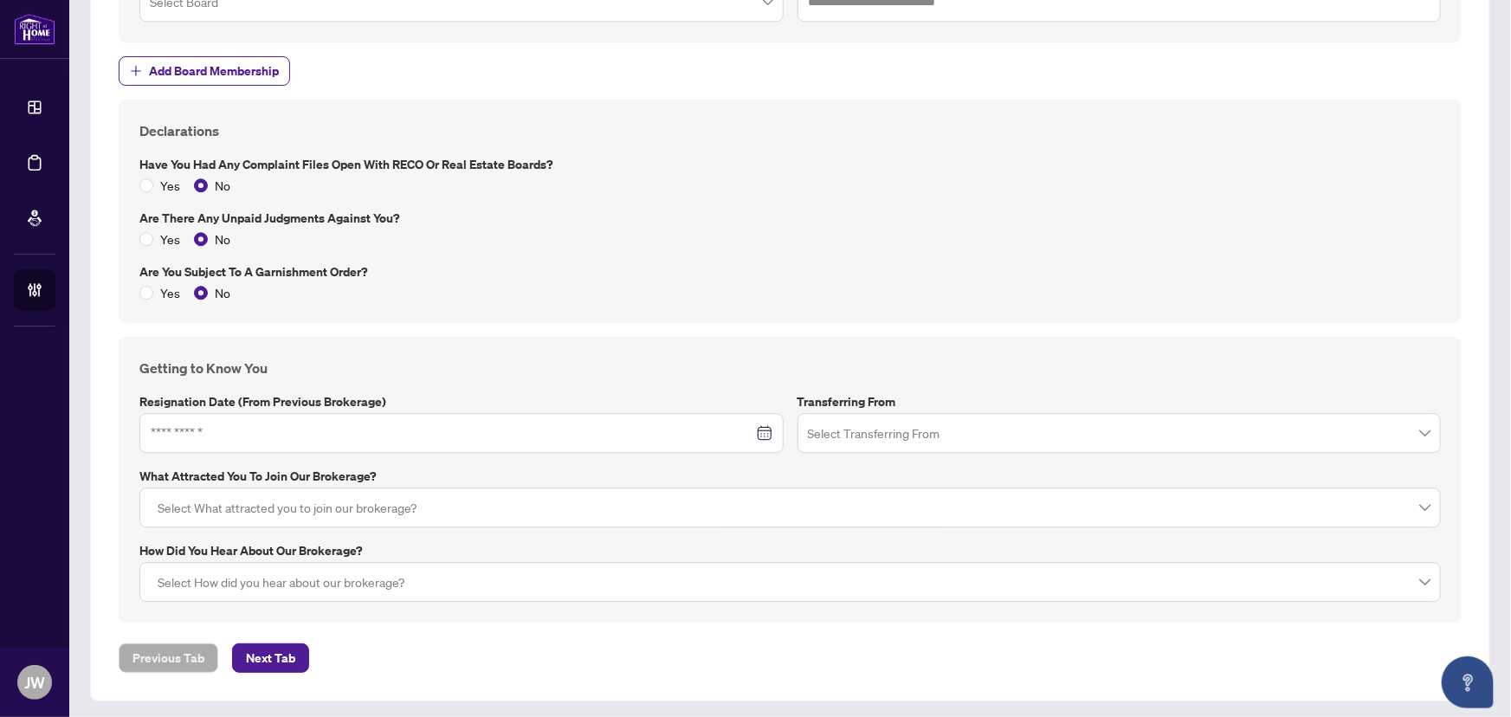
drag, startPoint x: 133, startPoint y: 397, endPoint x: 178, endPoint y: 421, distance: 50.7
click at [139, 400] on div "Getting to Know You Resignation Date (from previous brokerage) Aug 2025 Su Mo T…" at bounding box center [790, 480] width 1343 height 286
click at [191, 429] on input at bounding box center [452, 432] width 603 height 19
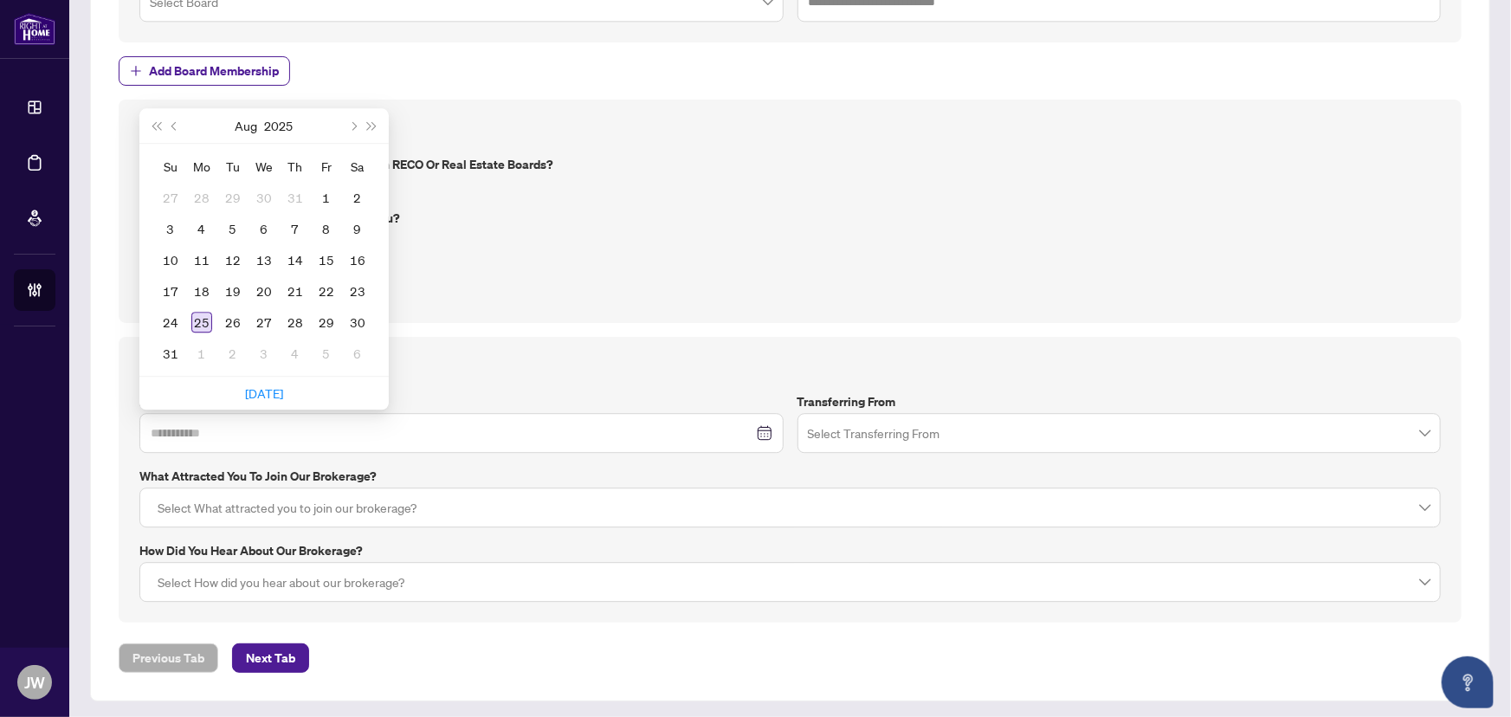
click at [208, 319] on div "25" at bounding box center [201, 322] width 21 height 21
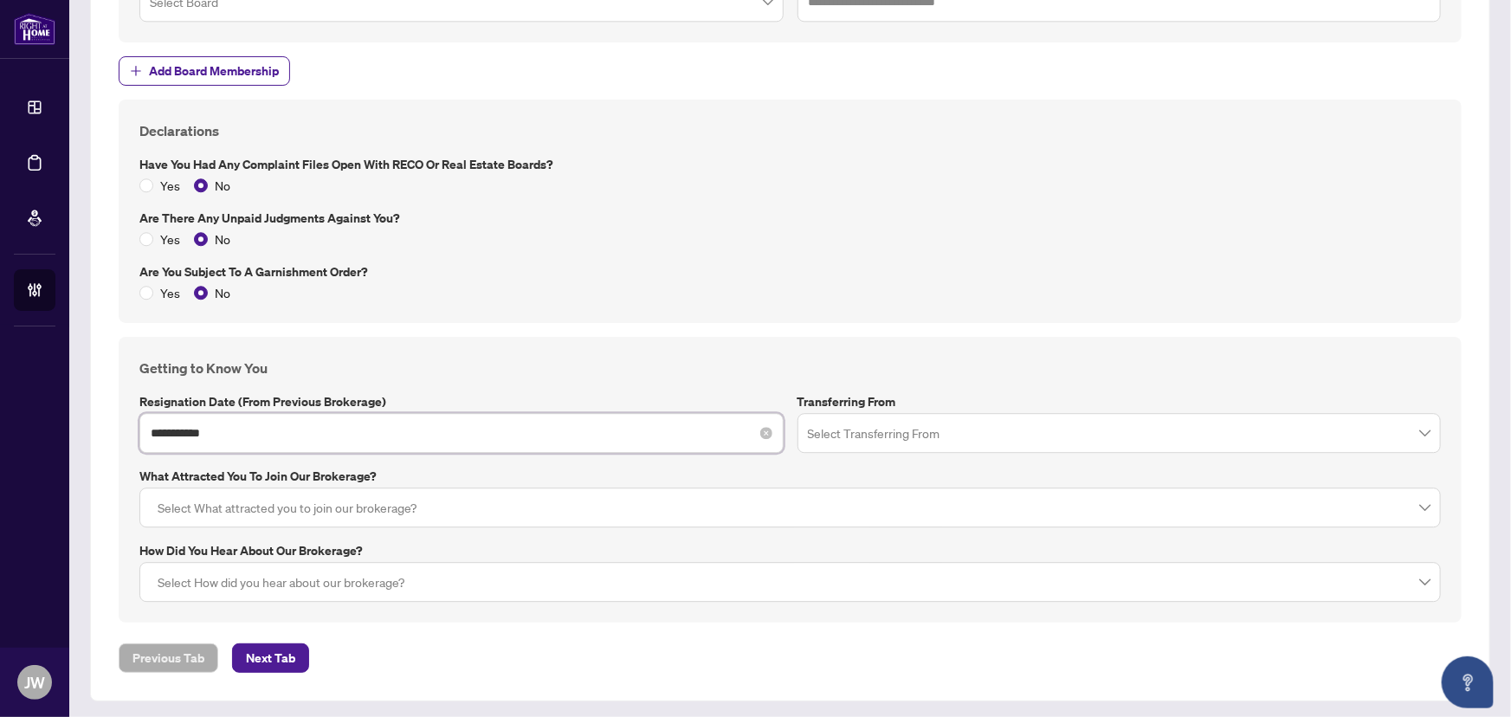
click at [217, 428] on input "**********" at bounding box center [452, 432] width 603 height 19
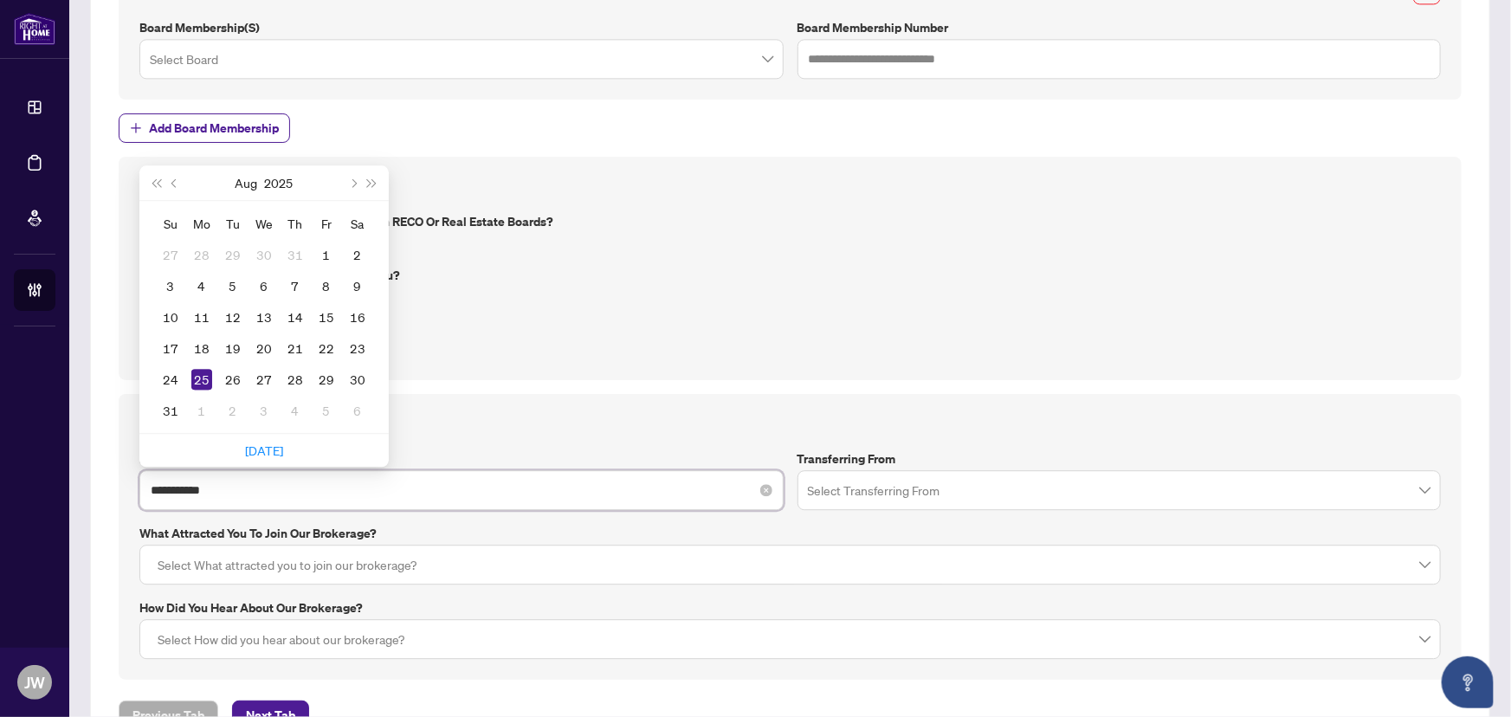
scroll to position [2107, 0]
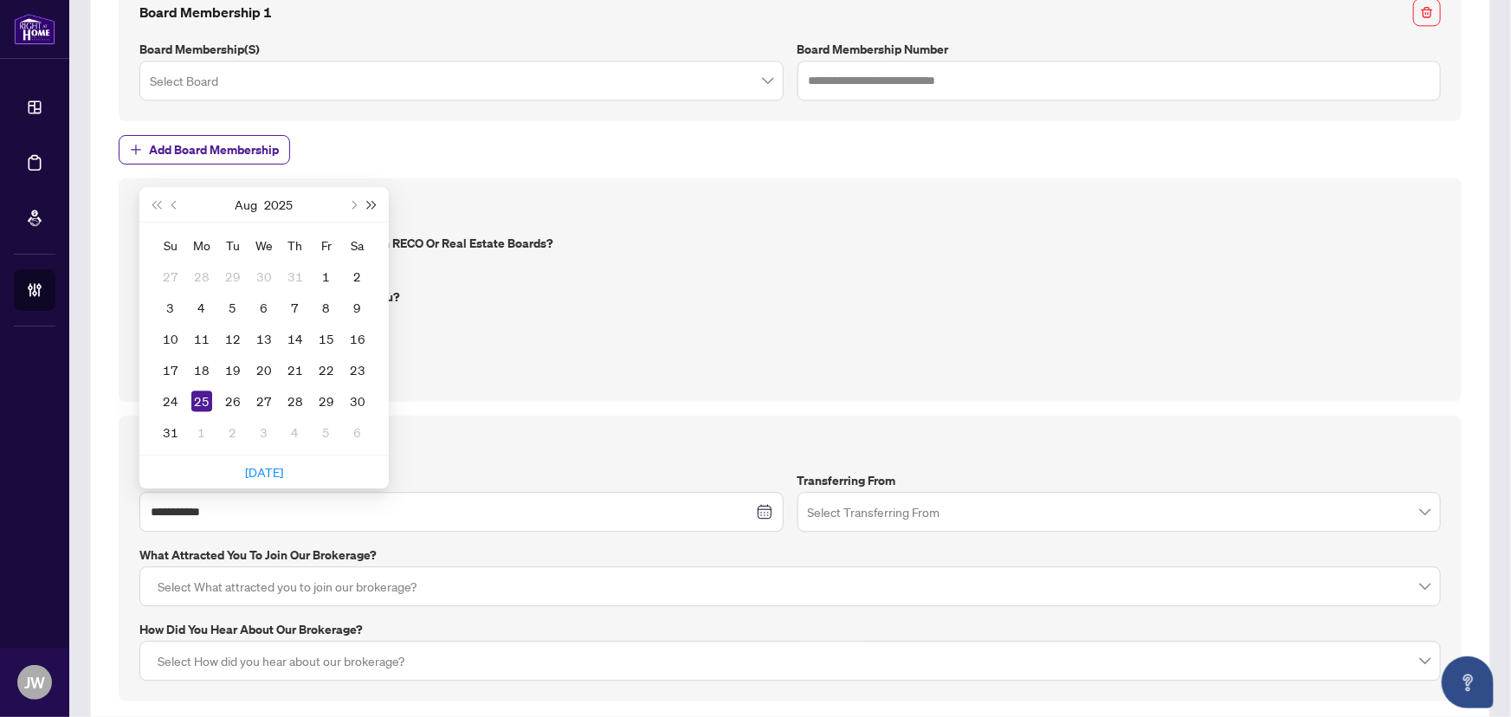
click at [368, 200] on span "Next year (Control + right)" at bounding box center [372, 204] width 9 height 9
type input "**********"
click at [255, 366] on div "25" at bounding box center [264, 369] width 21 height 21
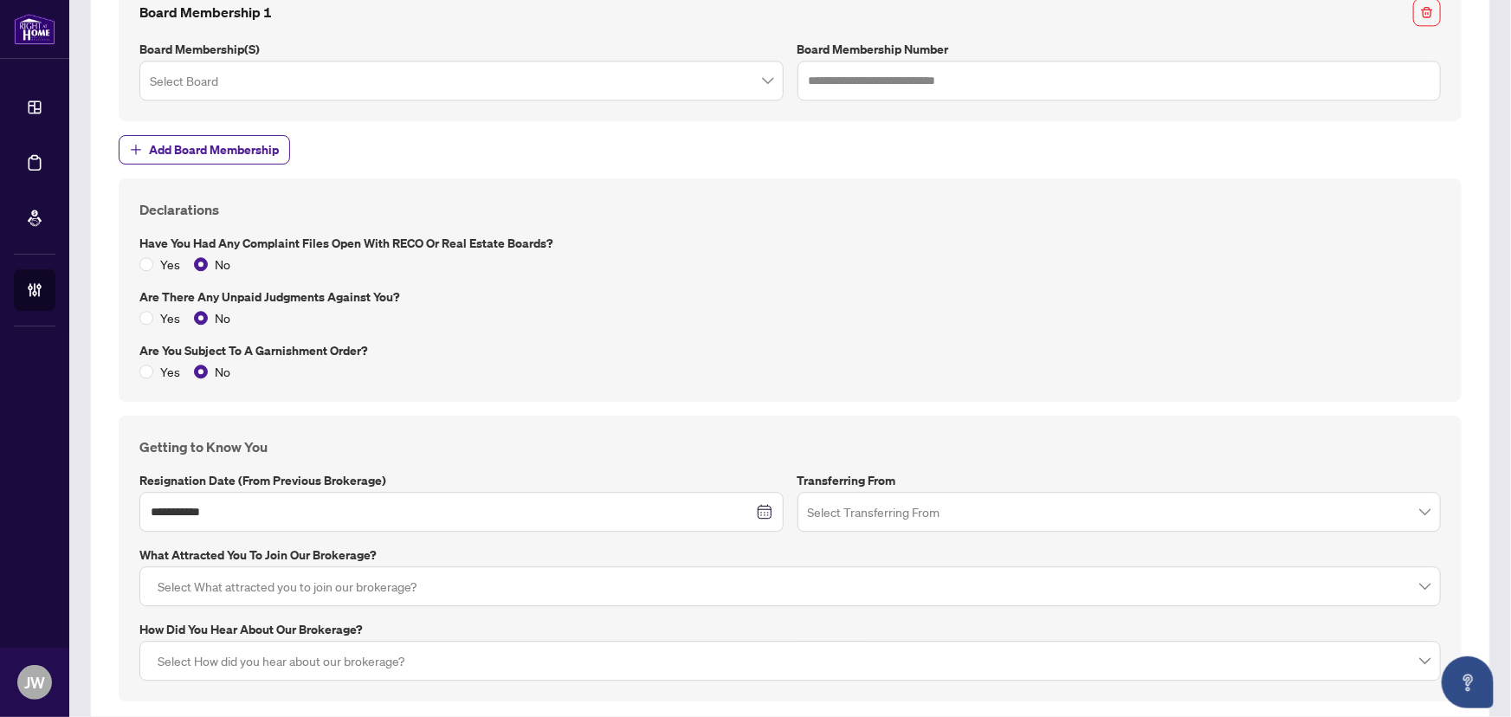
click at [825, 508] on input "search" at bounding box center [1112, 514] width 608 height 38
click at [560, 376] on div "Yes No" at bounding box center [789, 371] width 1301 height 19
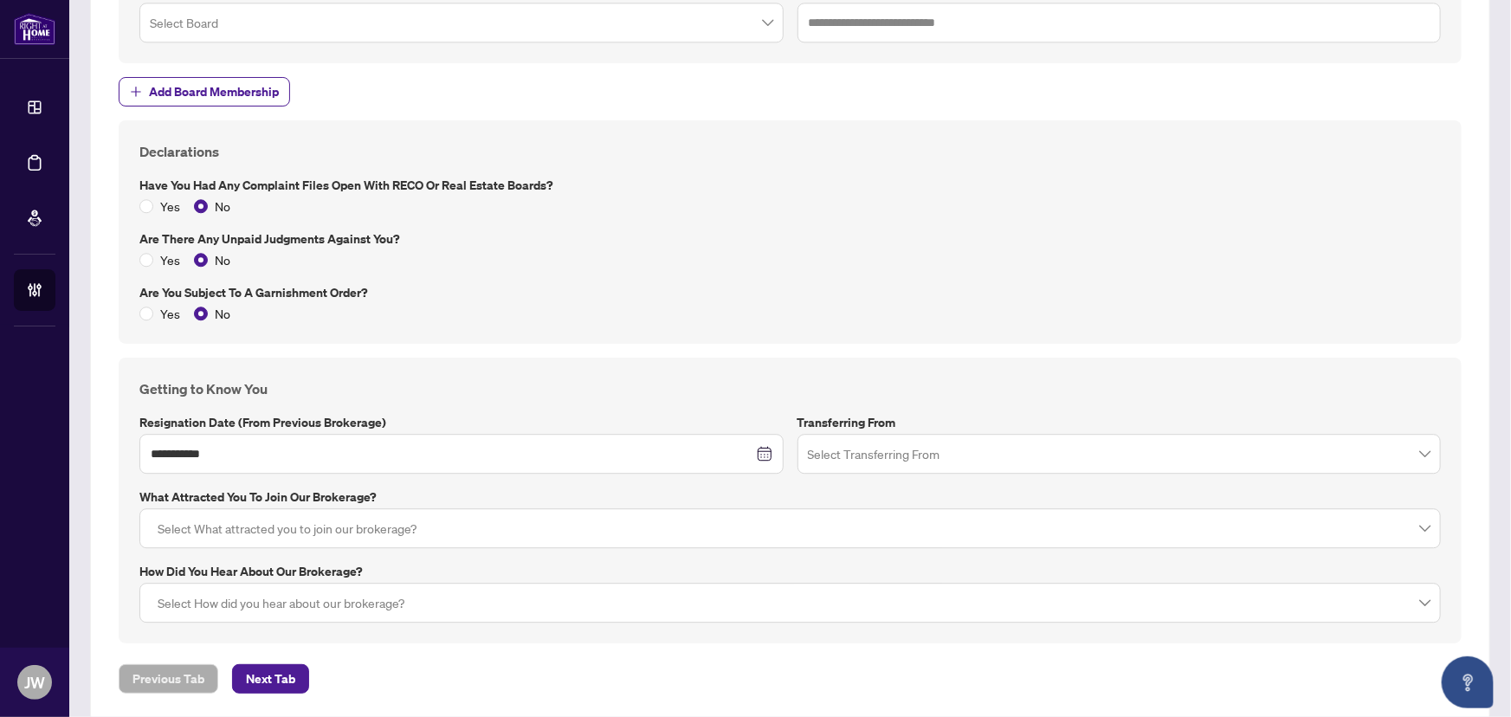
scroll to position [2185, 0]
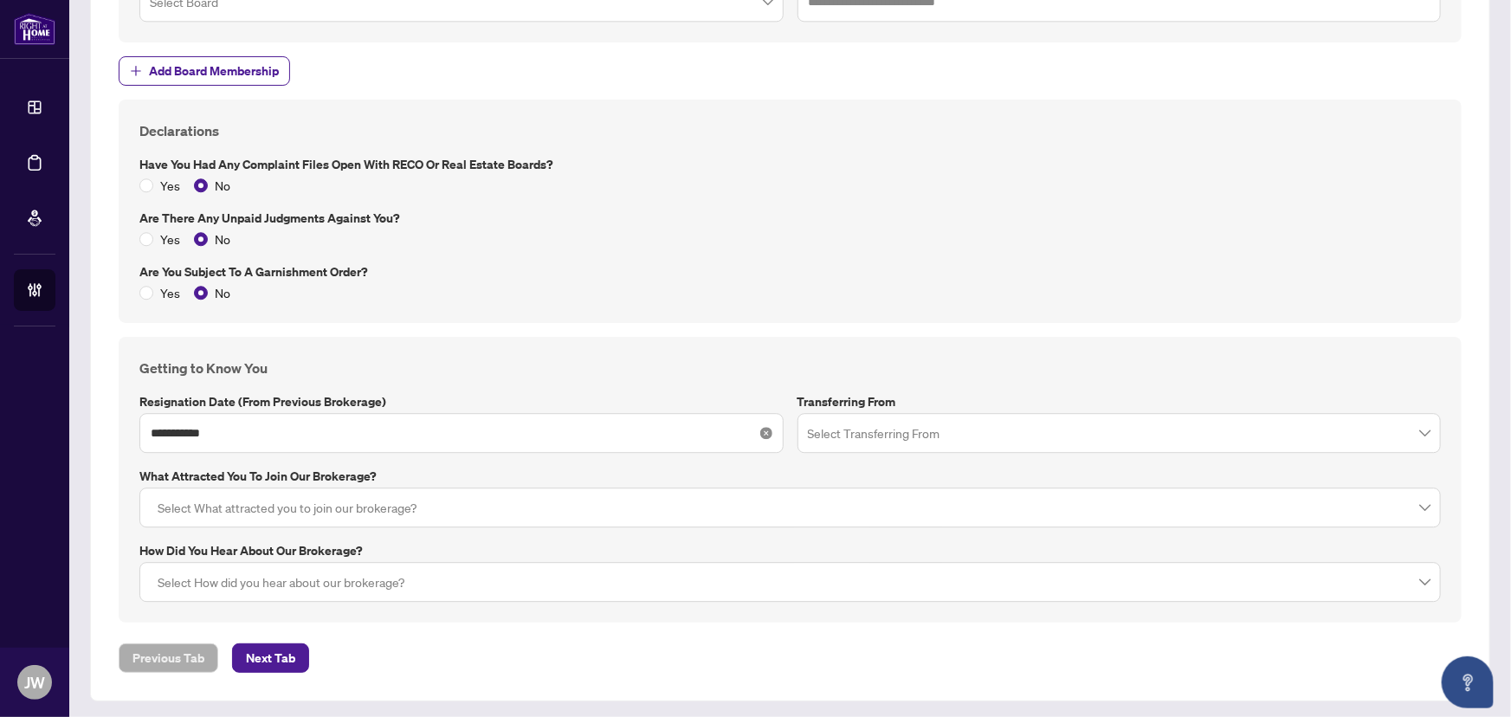
click at [760, 427] on icon "close-circle" at bounding box center [766, 433] width 12 height 12
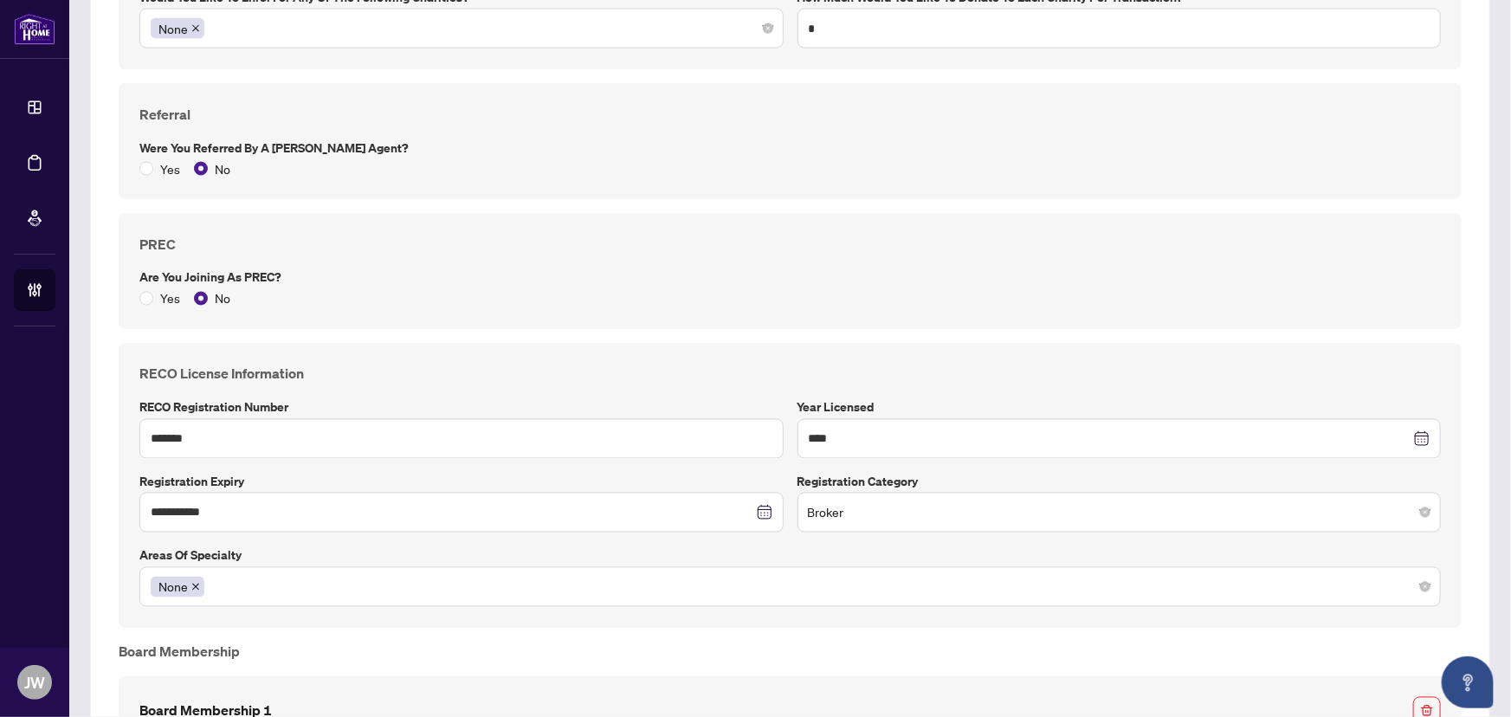
scroll to position [1398, 0]
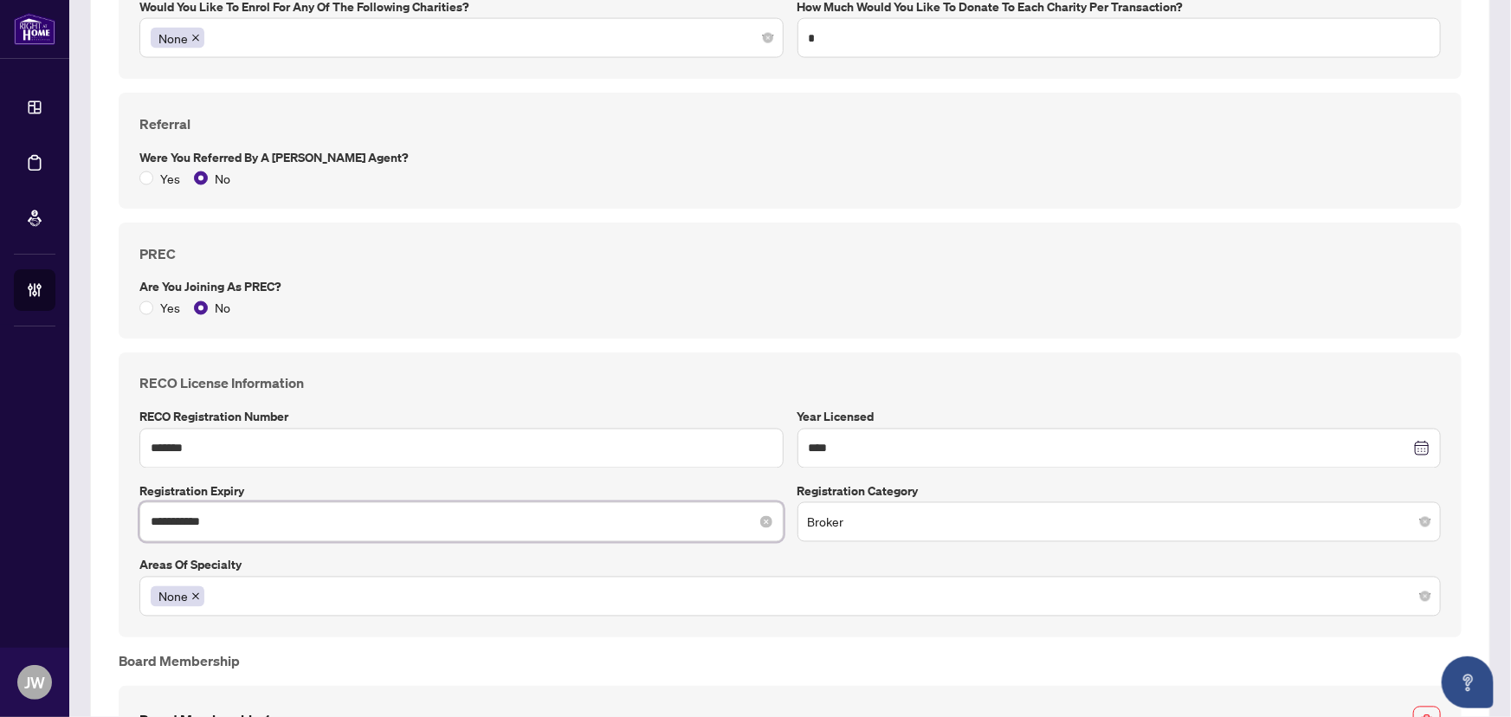
click at [228, 519] on input "**********" at bounding box center [452, 522] width 603 height 19
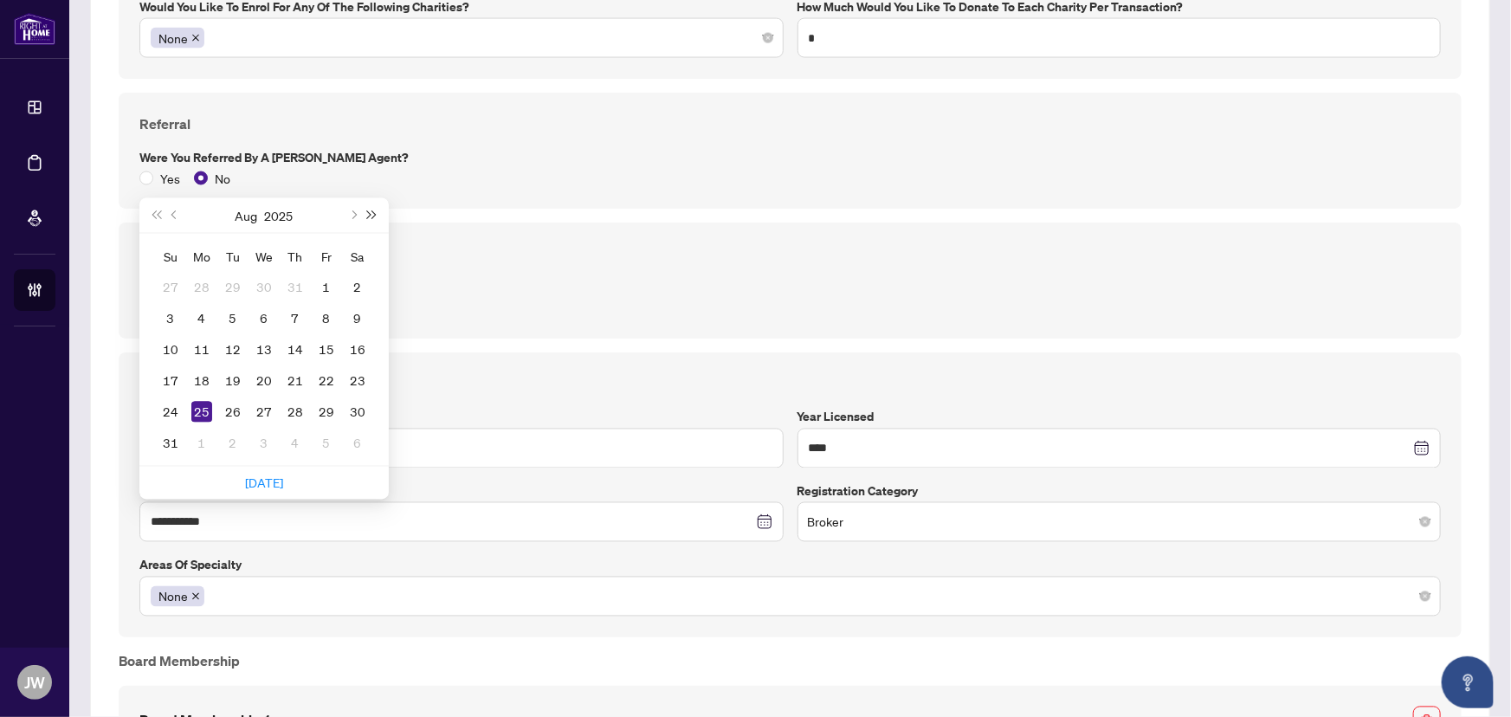
click at [369, 216] on button "Next year (Control + right)" at bounding box center [372, 215] width 19 height 35
type input "**********"
click at [261, 380] on div "25" at bounding box center [264, 381] width 21 height 21
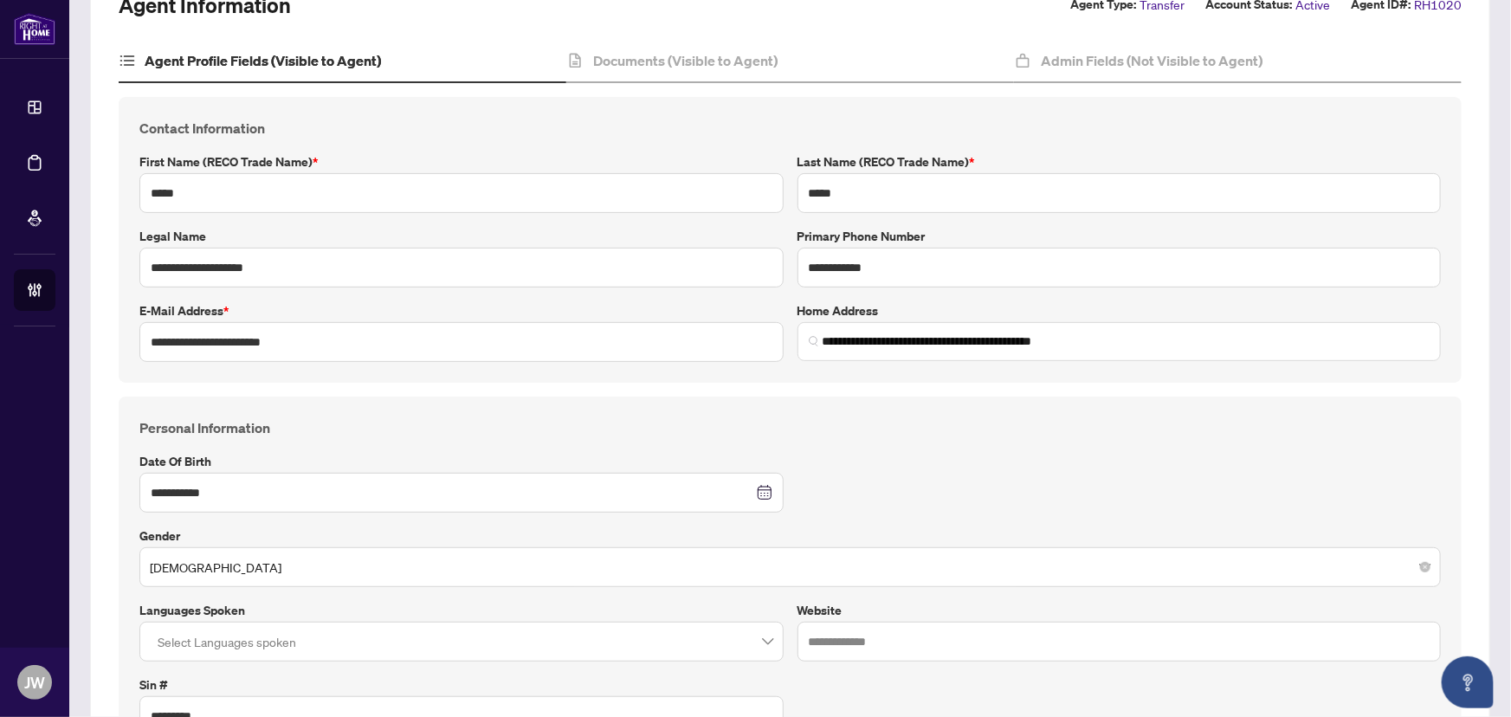
scroll to position [0, 0]
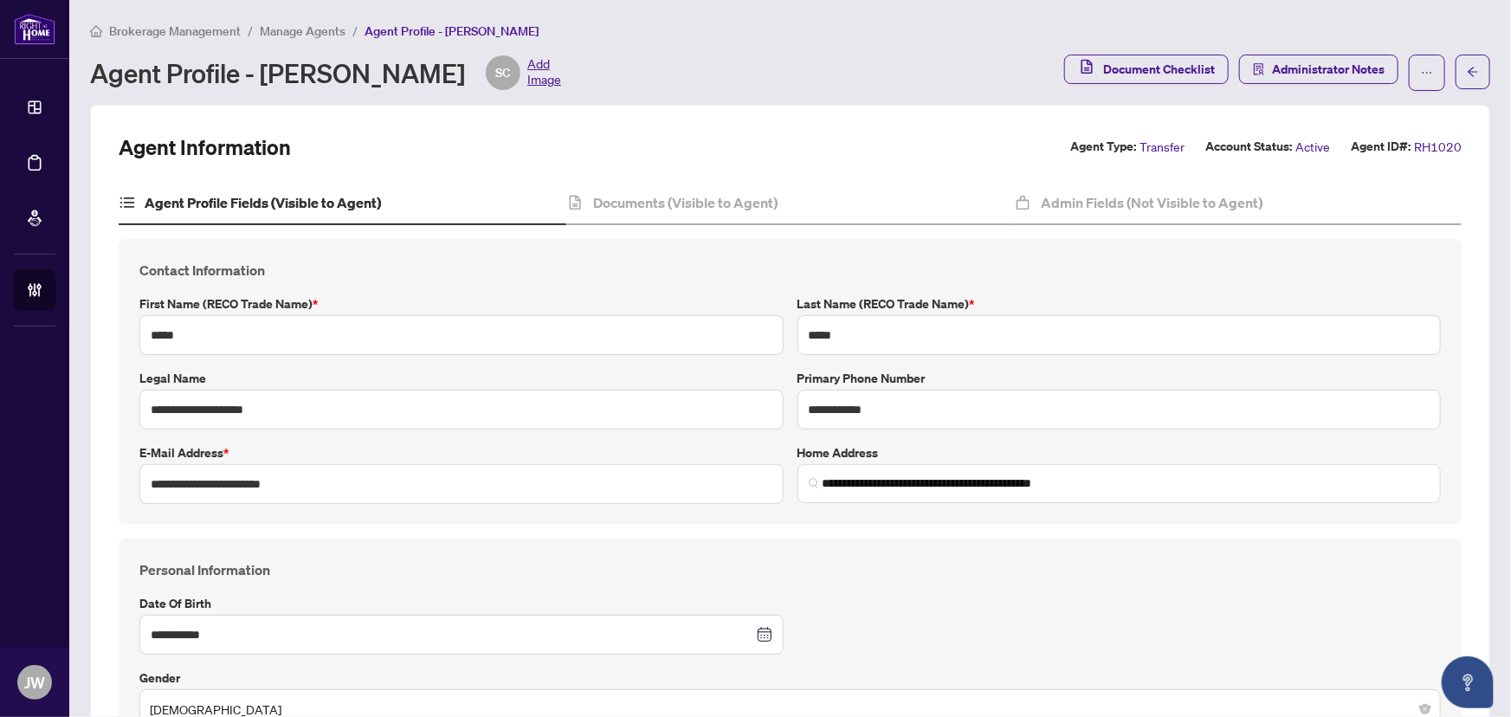
click at [320, 32] on span "Manage Agents" at bounding box center [303, 31] width 86 height 16
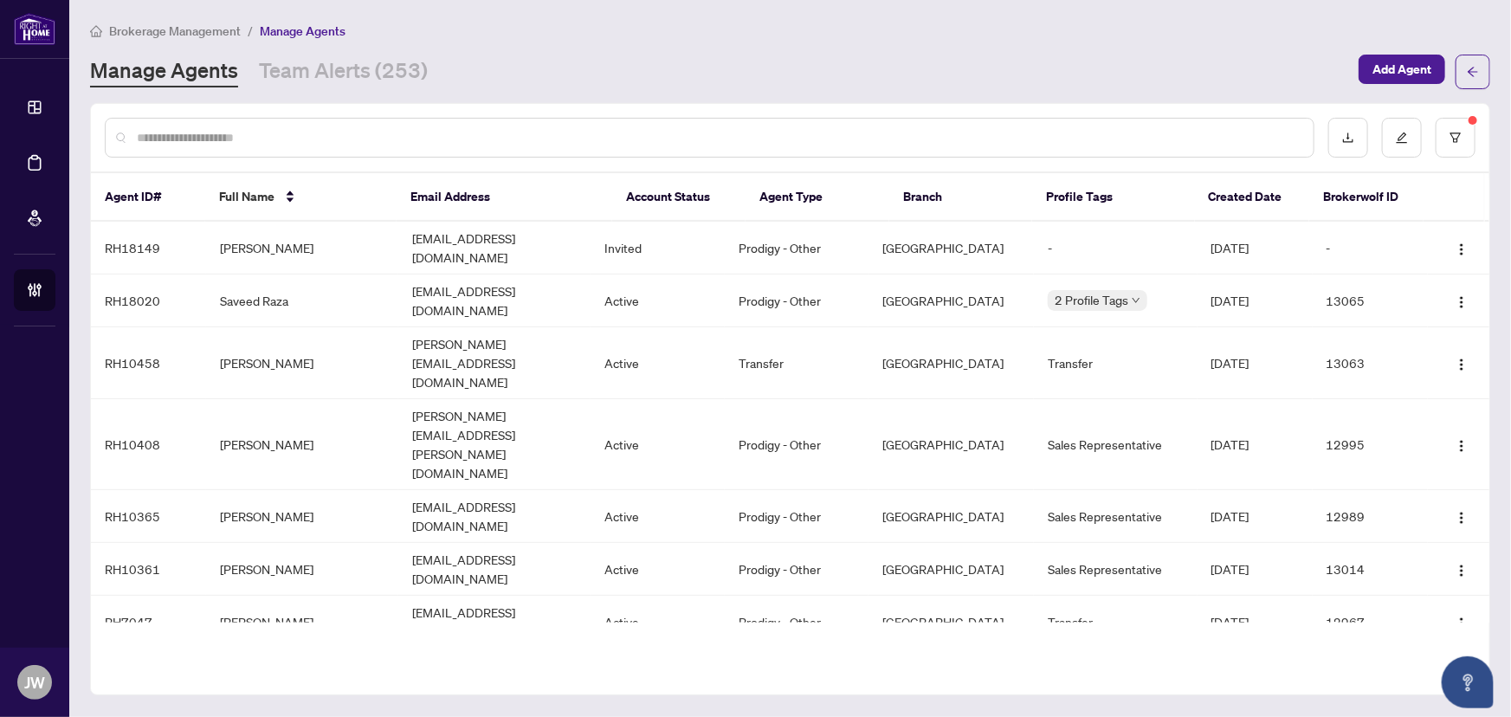
click at [211, 140] on input "text" at bounding box center [718, 137] width 1163 height 19
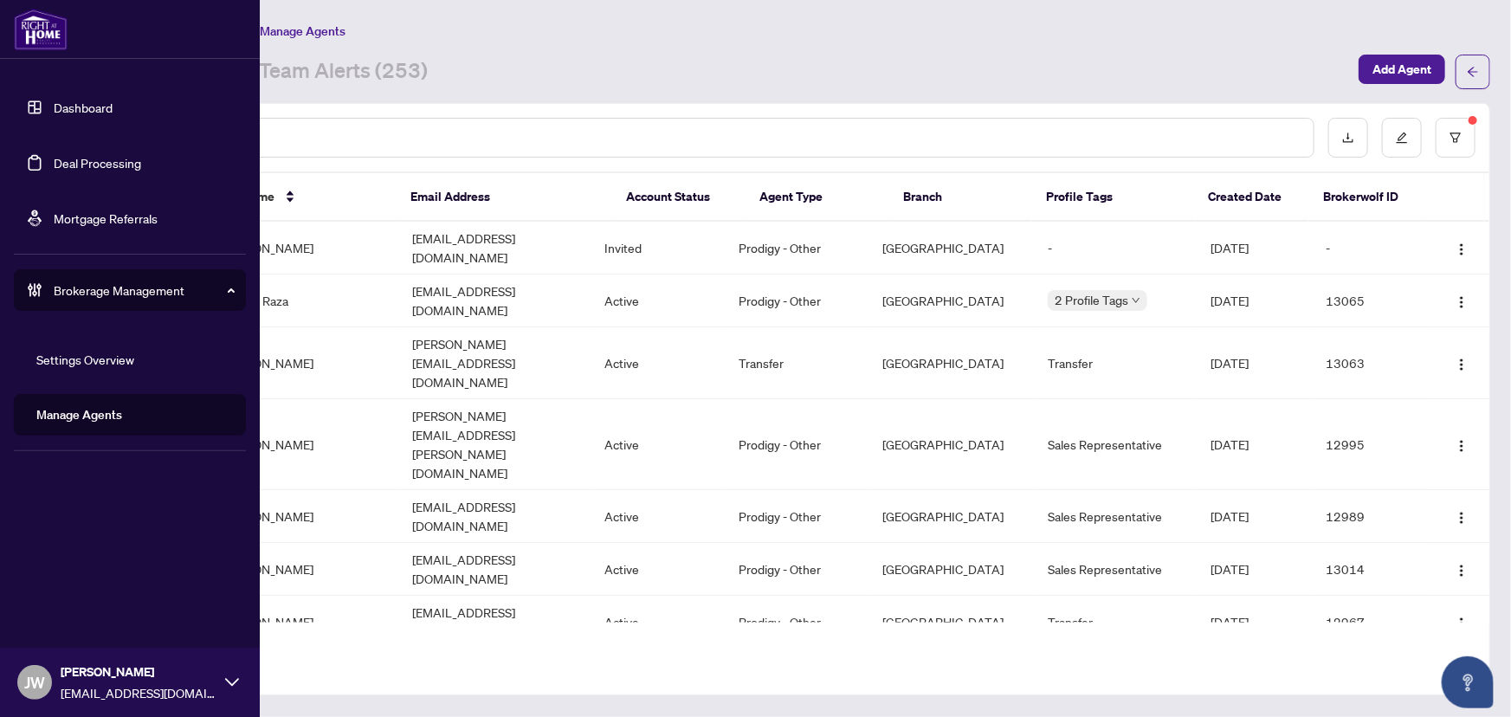
click at [54, 100] on link "Dashboard" at bounding box center [83, 108] width 59 height 16
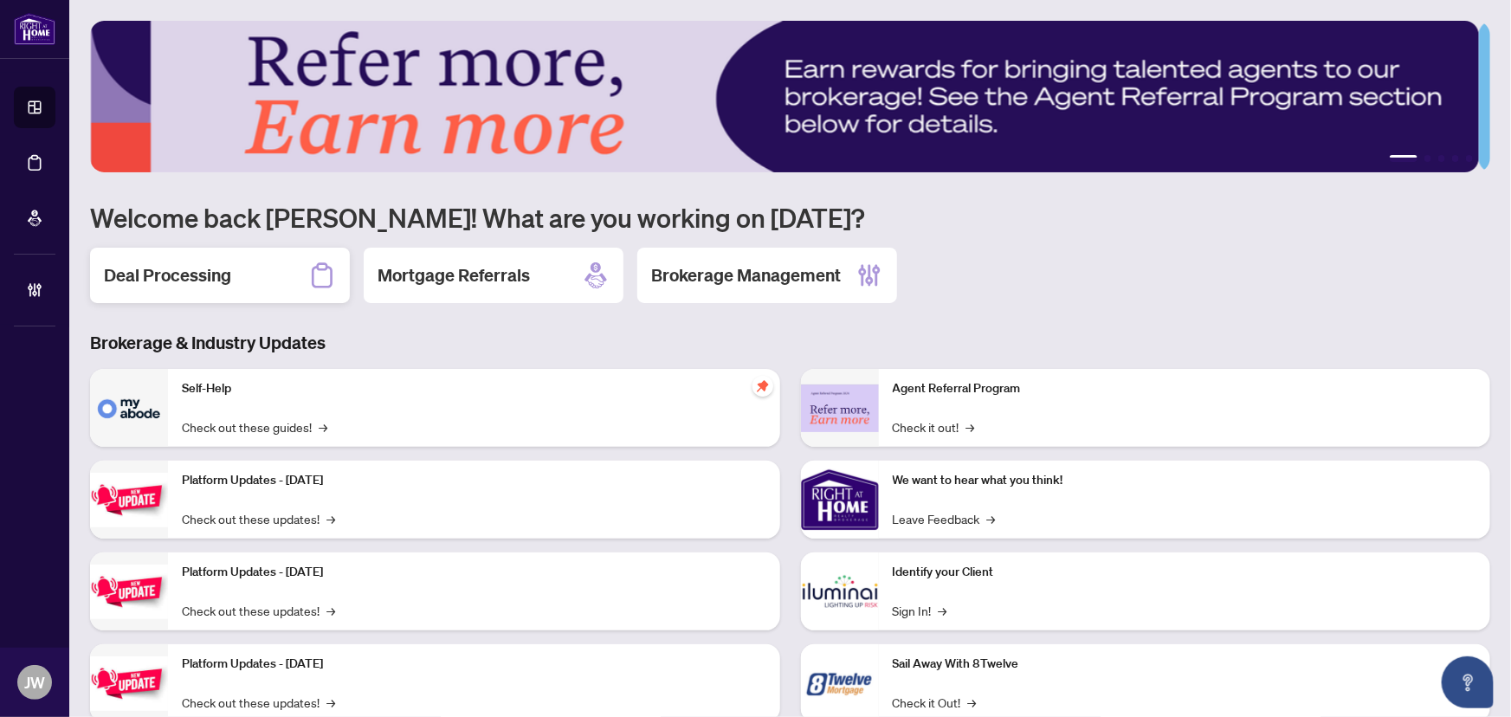
click at [287, 269] on div "Deal Processing" at bounding box center [220, 275] width 260 height 55
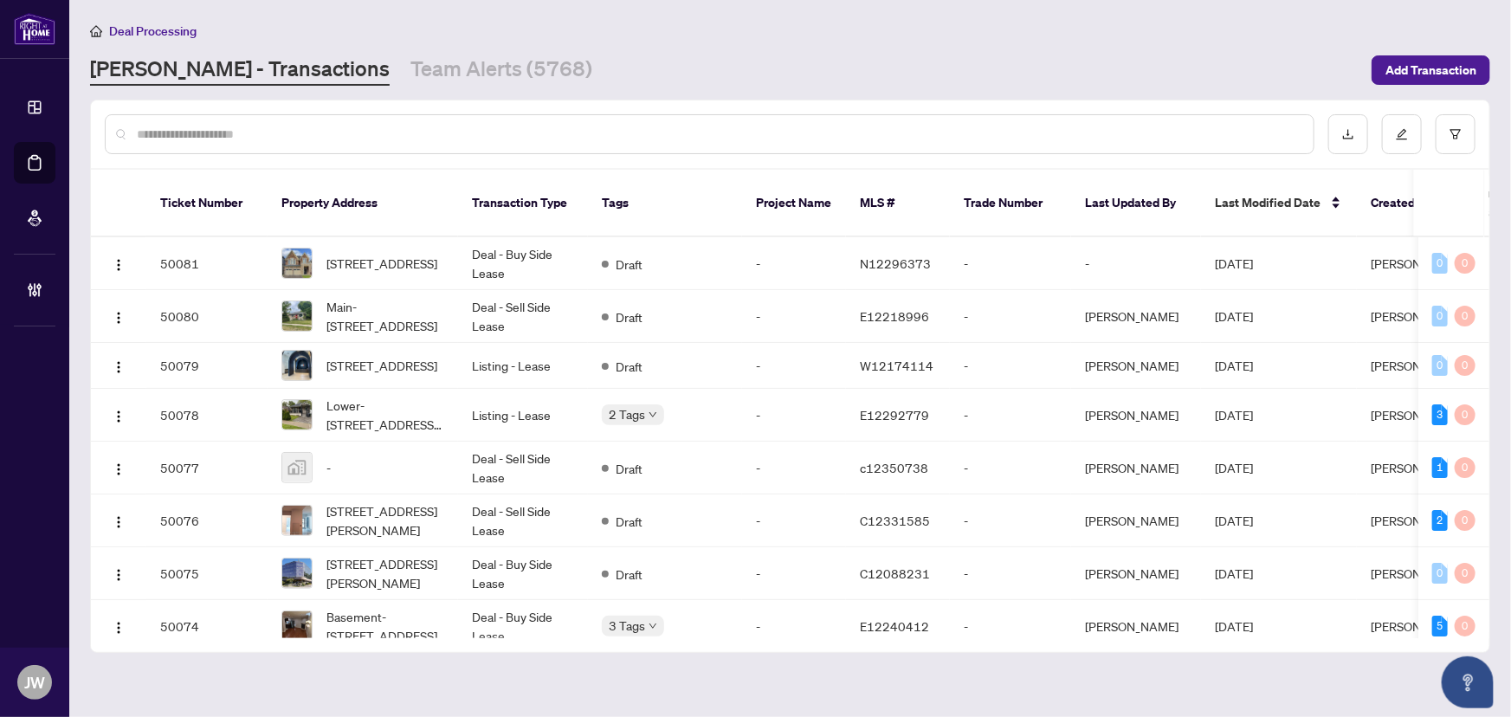
click at [410, 132] on input "text" at bounding box center [718, 134] width 1163 height 19
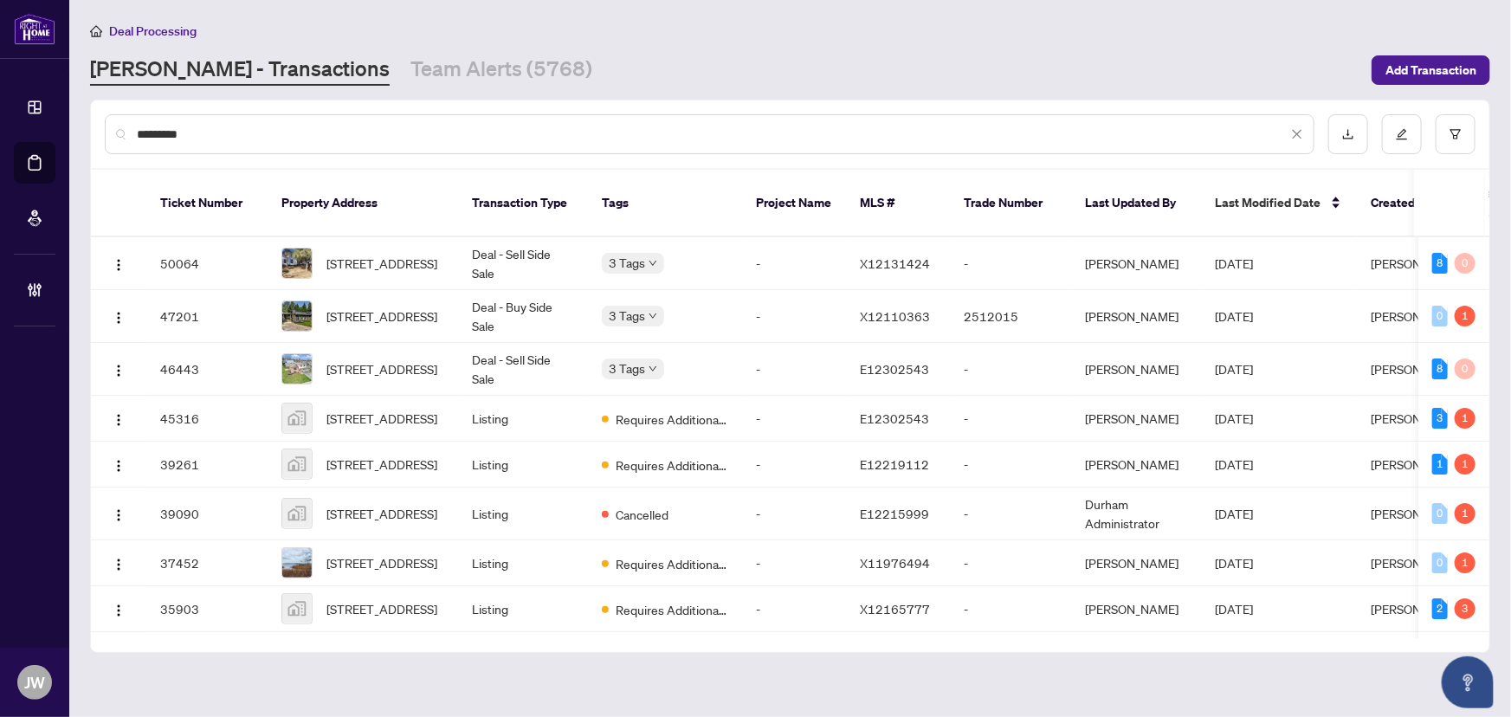
type input "*********"
click at [396, 359] on span "65 Heath Cres, Scugog, Ontario L9L 1K9, Canada" at bounding box center [381, 368] width 111 height 19
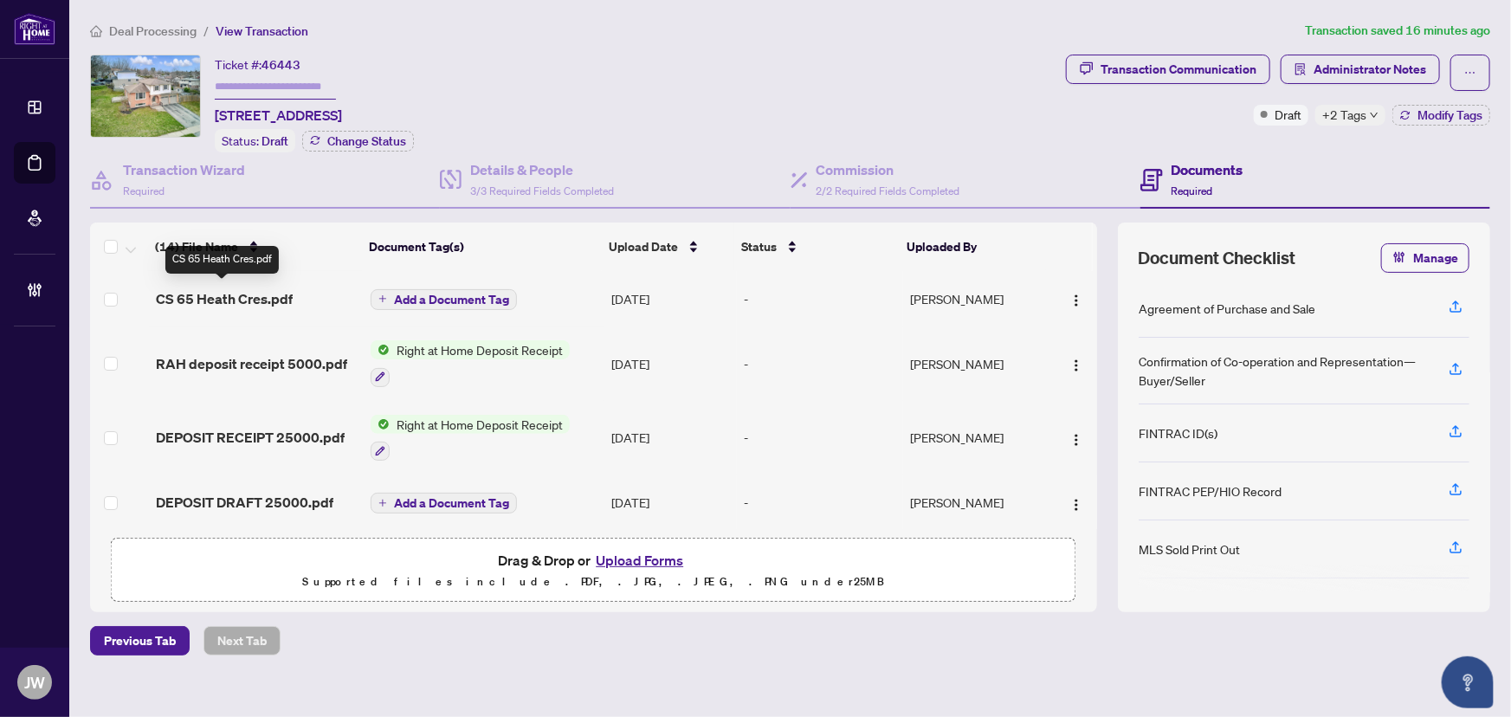
click at [258, 292] on span "CS 65 Heath Cres.pdf" at bounding box center [224, 298] width 137 height 21
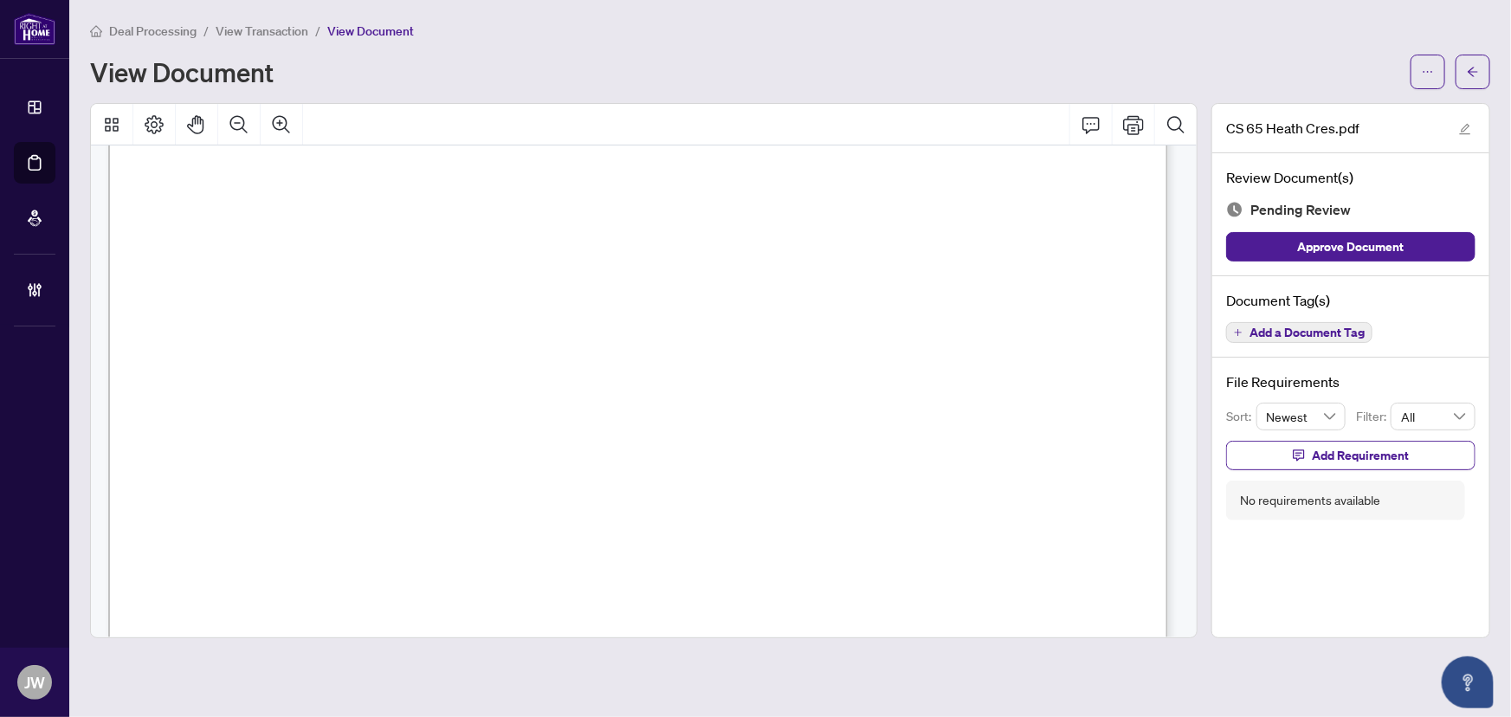
scroll to position [78, 0]
click at [1473, 59] on span "button" at bounding box center [1473, 72] width 12 height 28
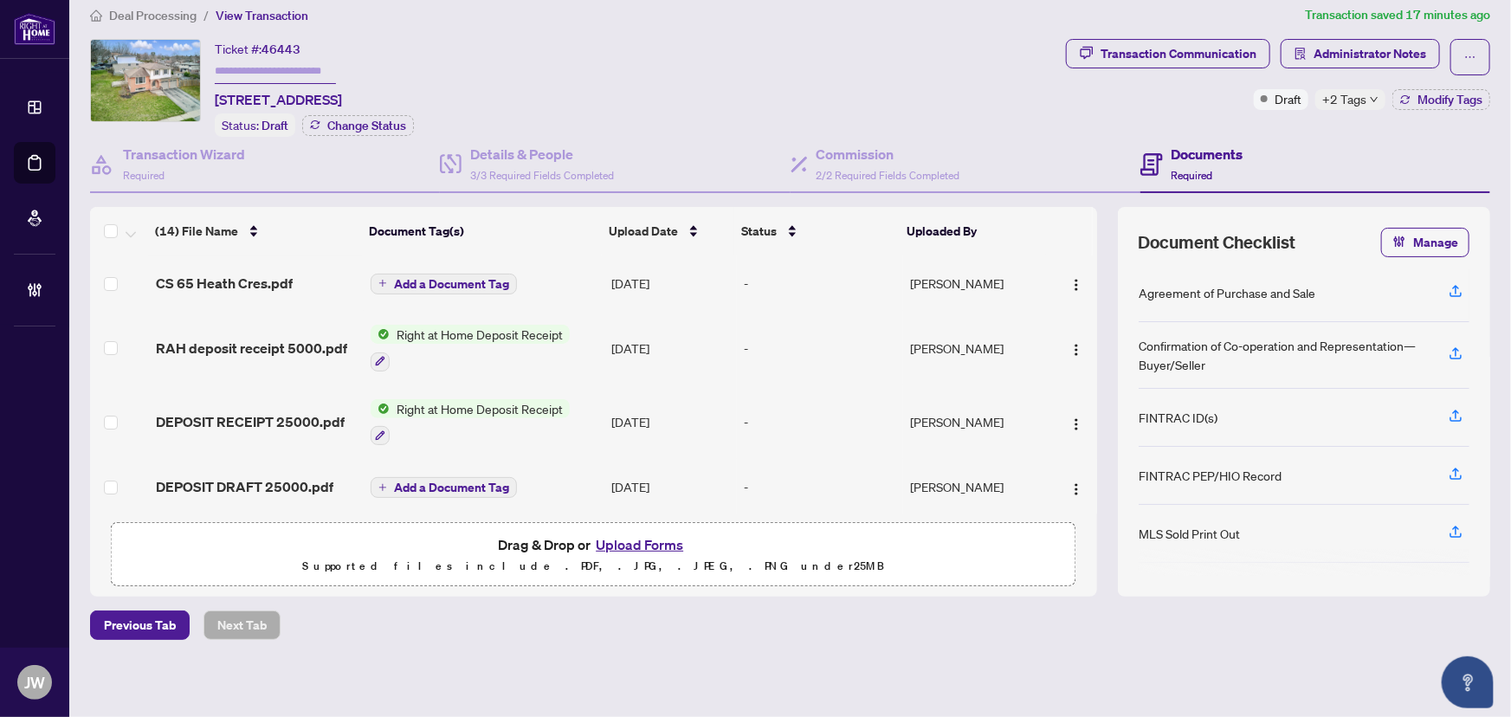
click at [1370, 100] on icon "down" at bounding box center [1374, 99] width 9 height 9
click at [892, 113] on div "Ticket #: 46443 65 Heath Cres, Scugog, Ontario L9L 1K9, Canada Status: Draft Ch…" at bounding box center [574, 88] width 969 height 98
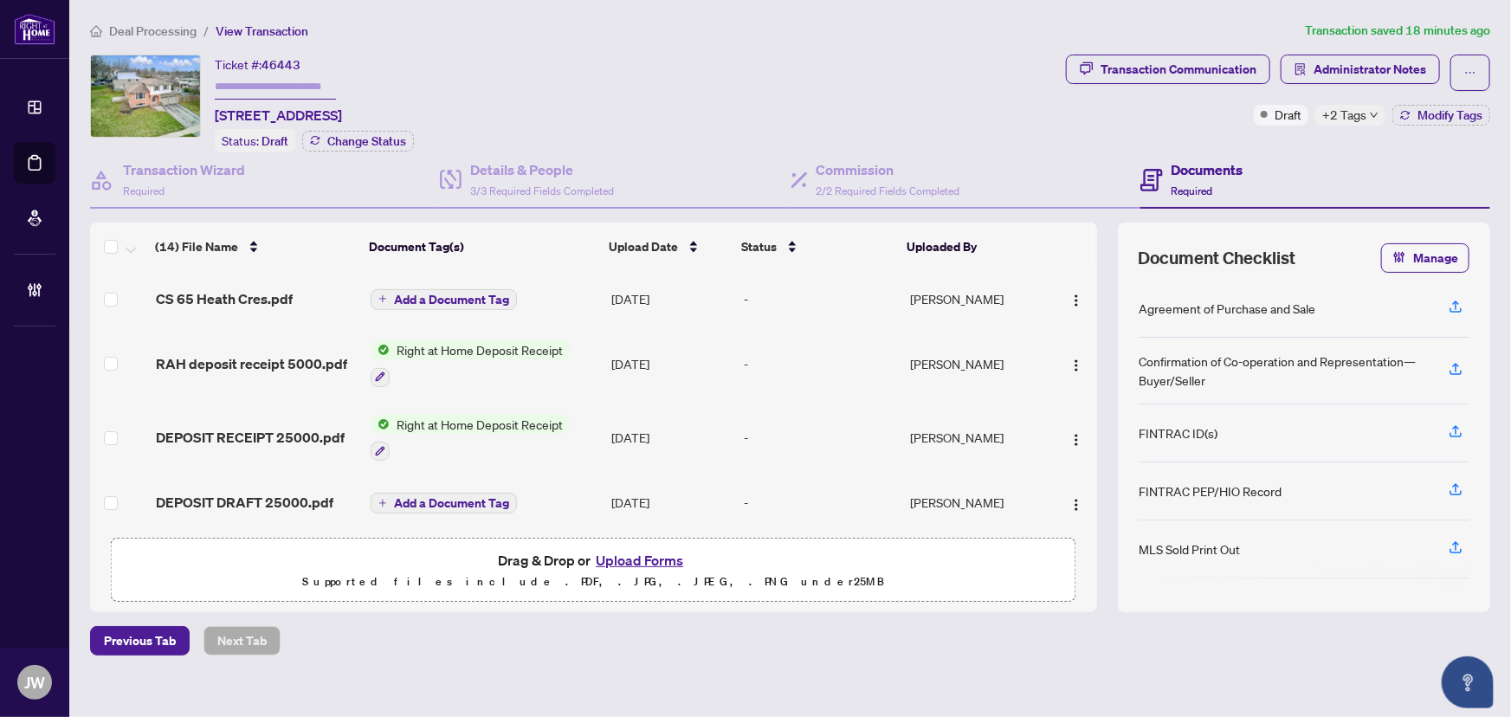
click at [150, 30] on span "Deal Processing" at bounding box center [152, 31] width 87 height 16
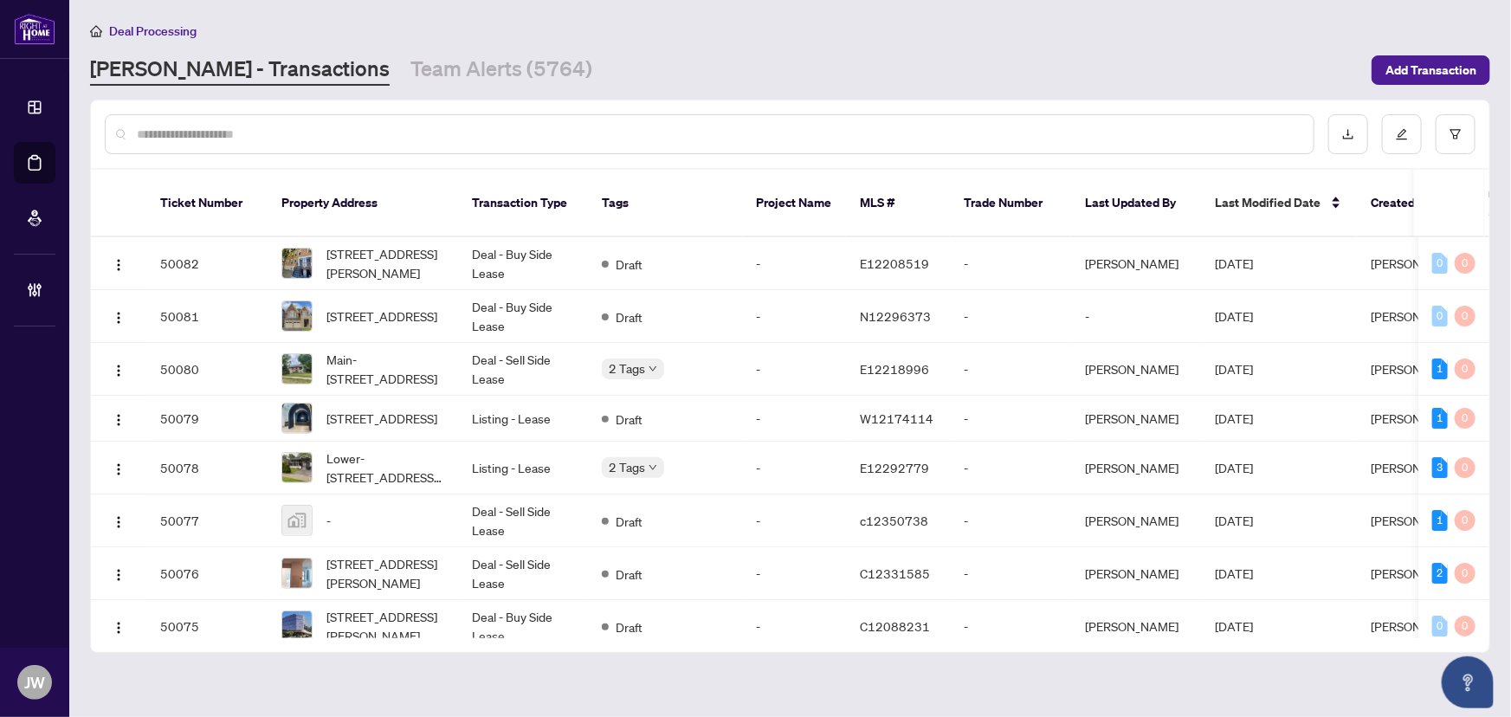
click at [303, 139] on input "text" at bounding box center [718, 134] width 1163 height 19
type input "********"
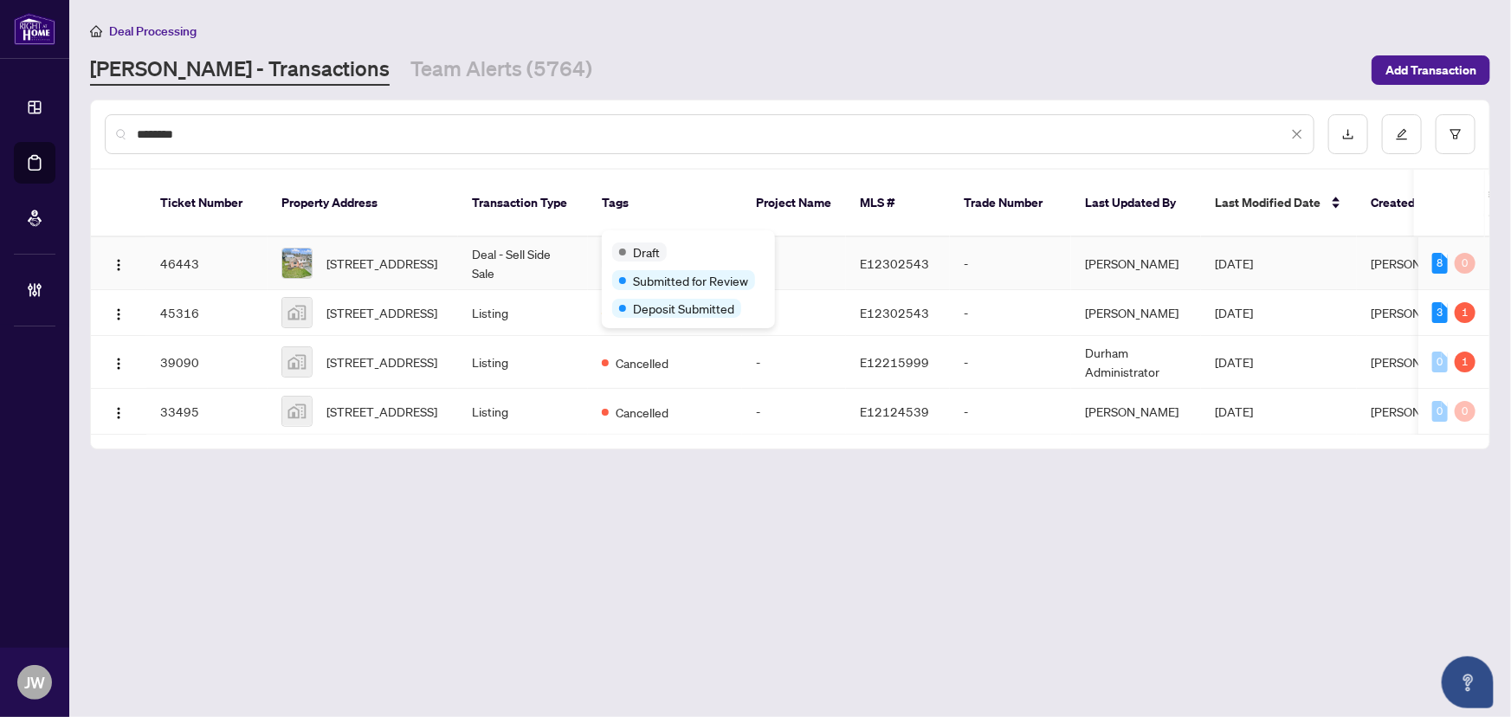
click at [541, 237] on td "Deal - Sell Side Sale" at bounding box center [523, 263] width 130 height 53
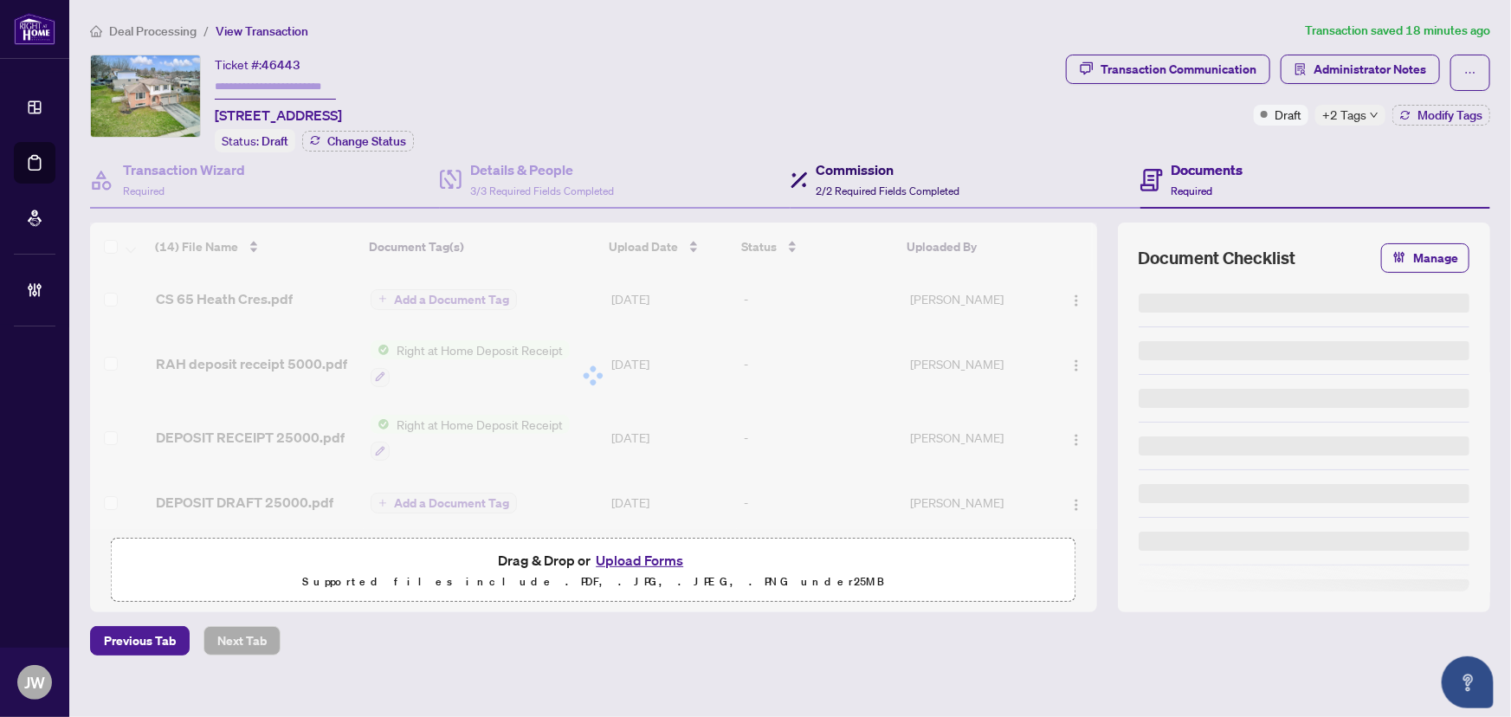
click at [829, 184] on span "2/2 Required Fields Completed" at bounding box center [889, 190] width 144 height 13
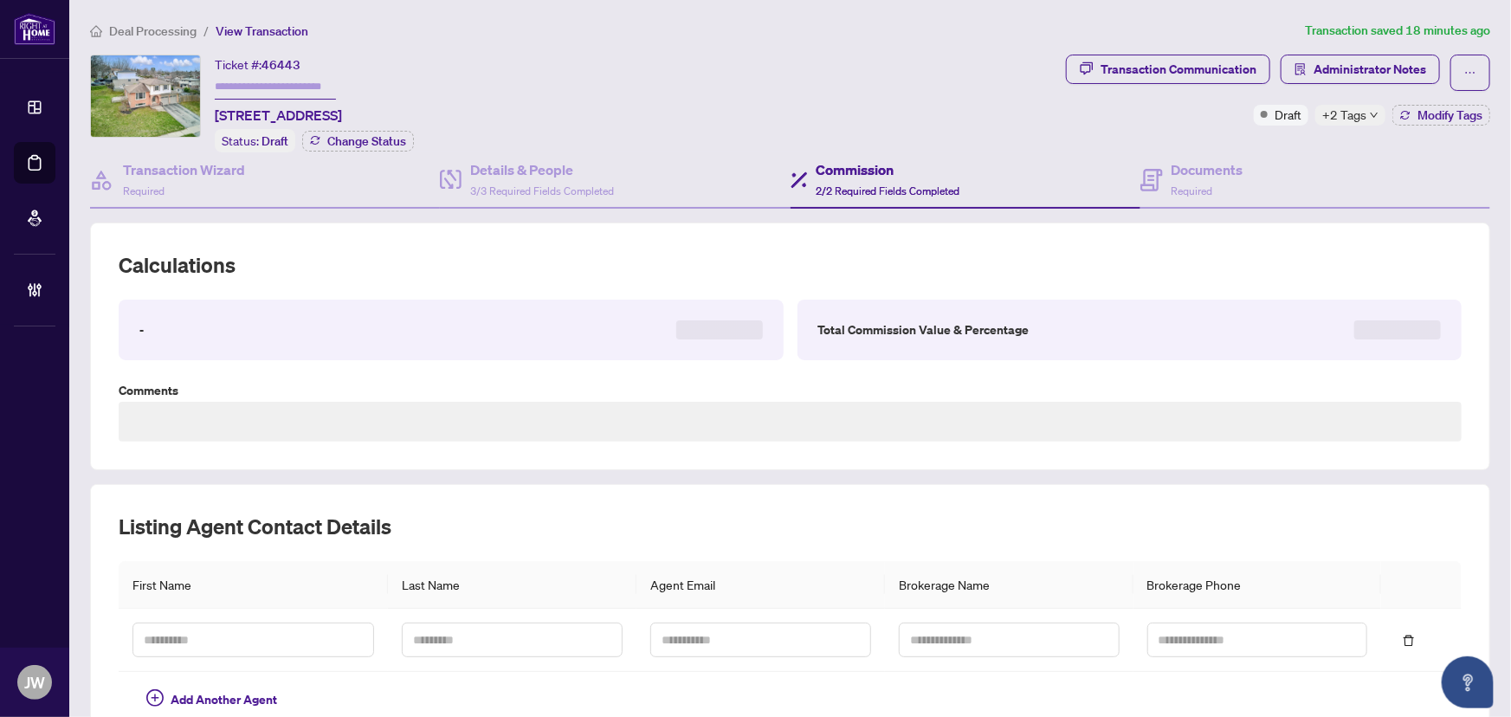
click at [525, 147] on div "Ticket #: 46443 65 Heath Cres, Scugog, Ontario L9L 1K9, Canada Status: Draft Ch…" at bounding box center [574, 104] width 969 height 98
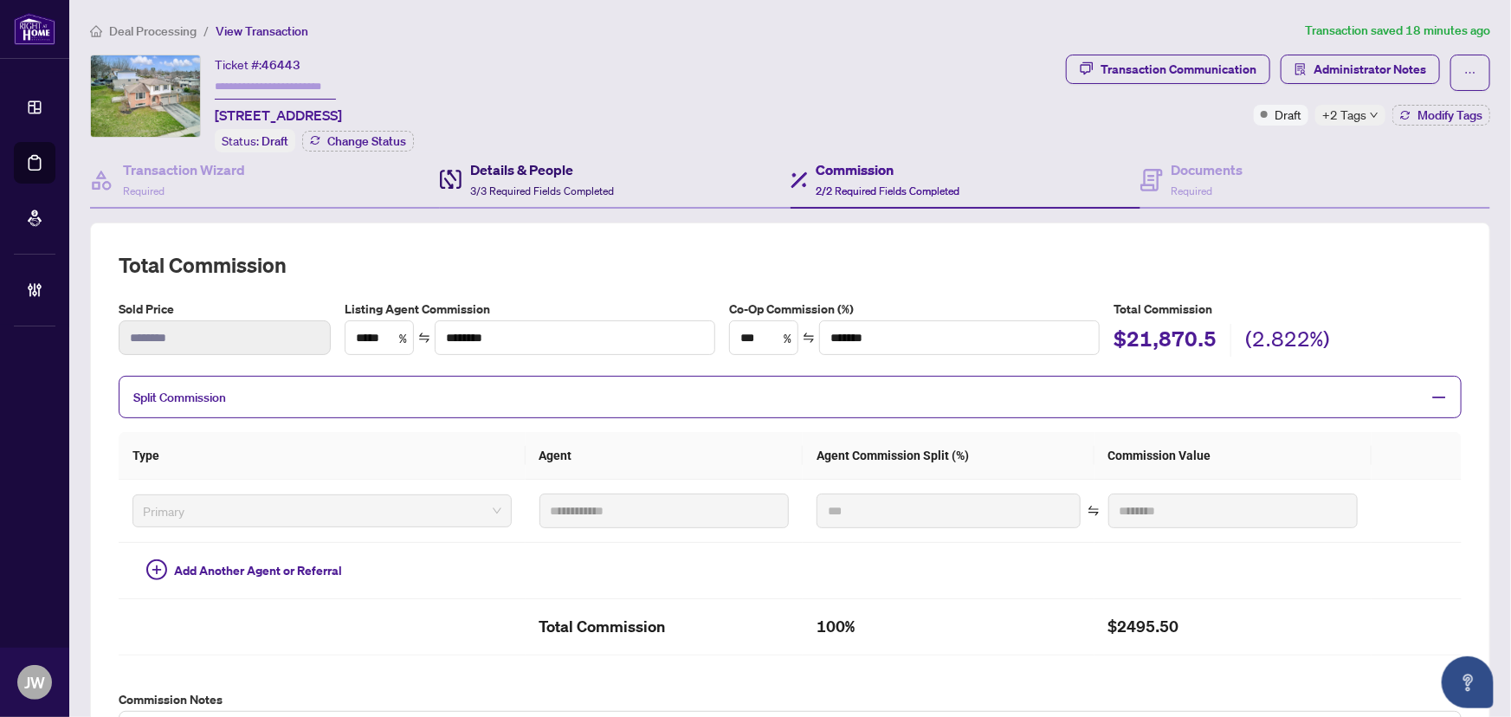
click at [523, 171] on h4 "Details & People" at bounding box center [542, 169] width 144 height 21
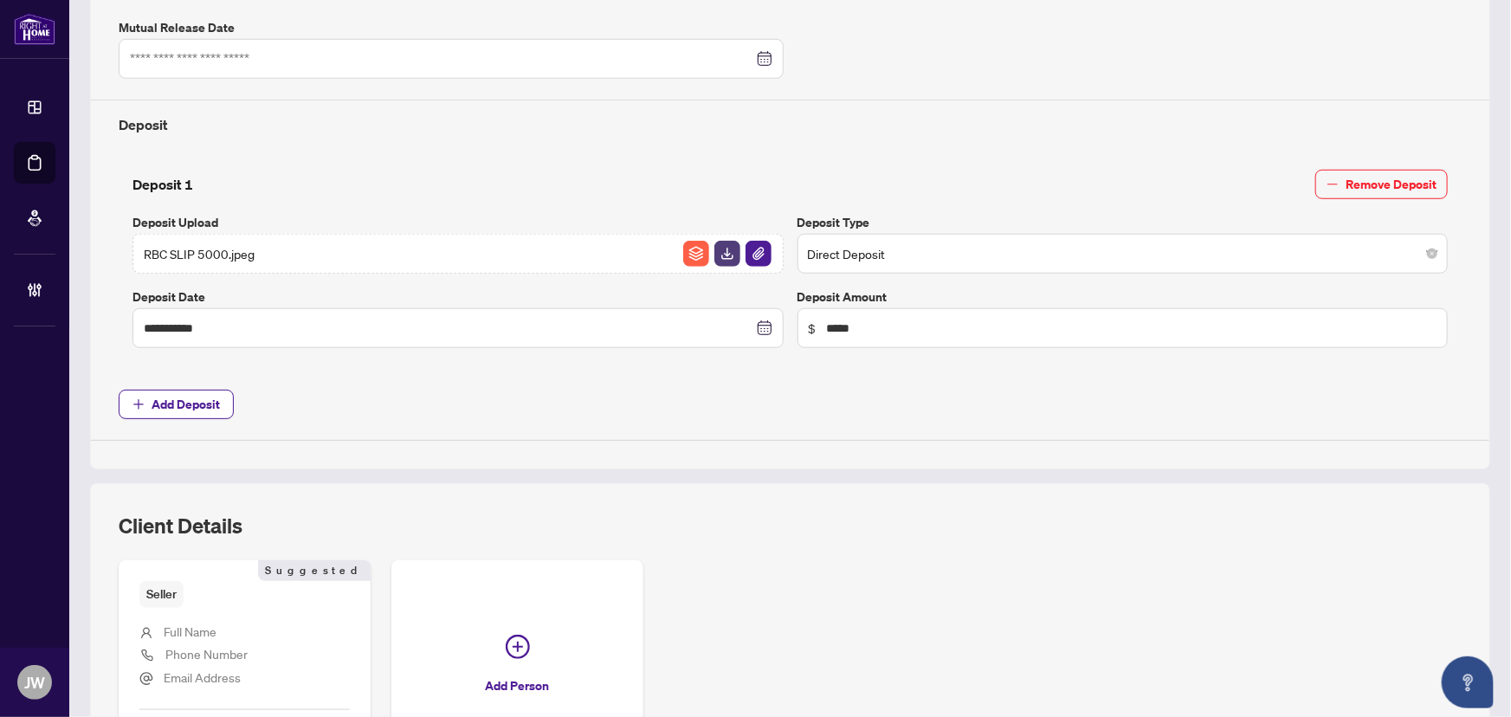
scroll to position [551, 0]
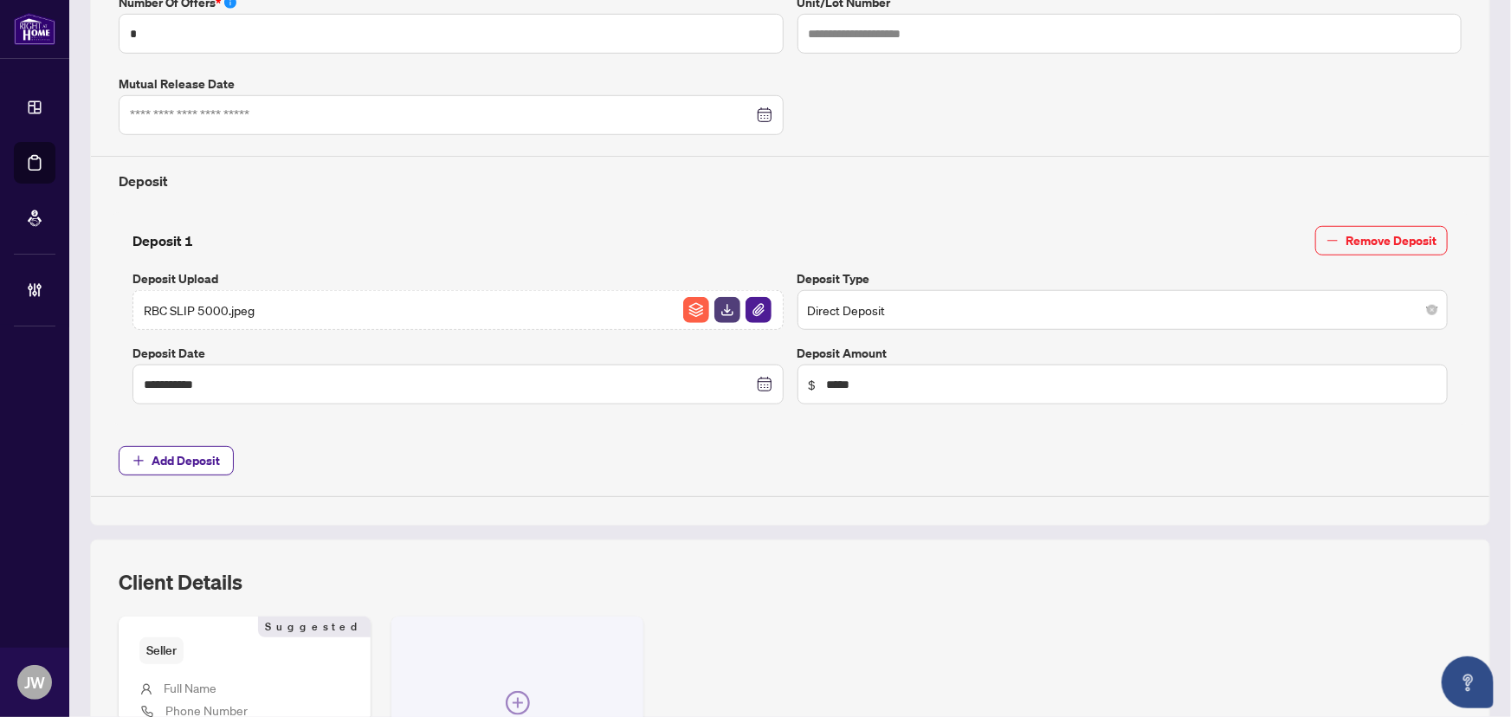
click at [583, 658] on button "Add Person" at bounding box center [517, 724] width 252 height 214
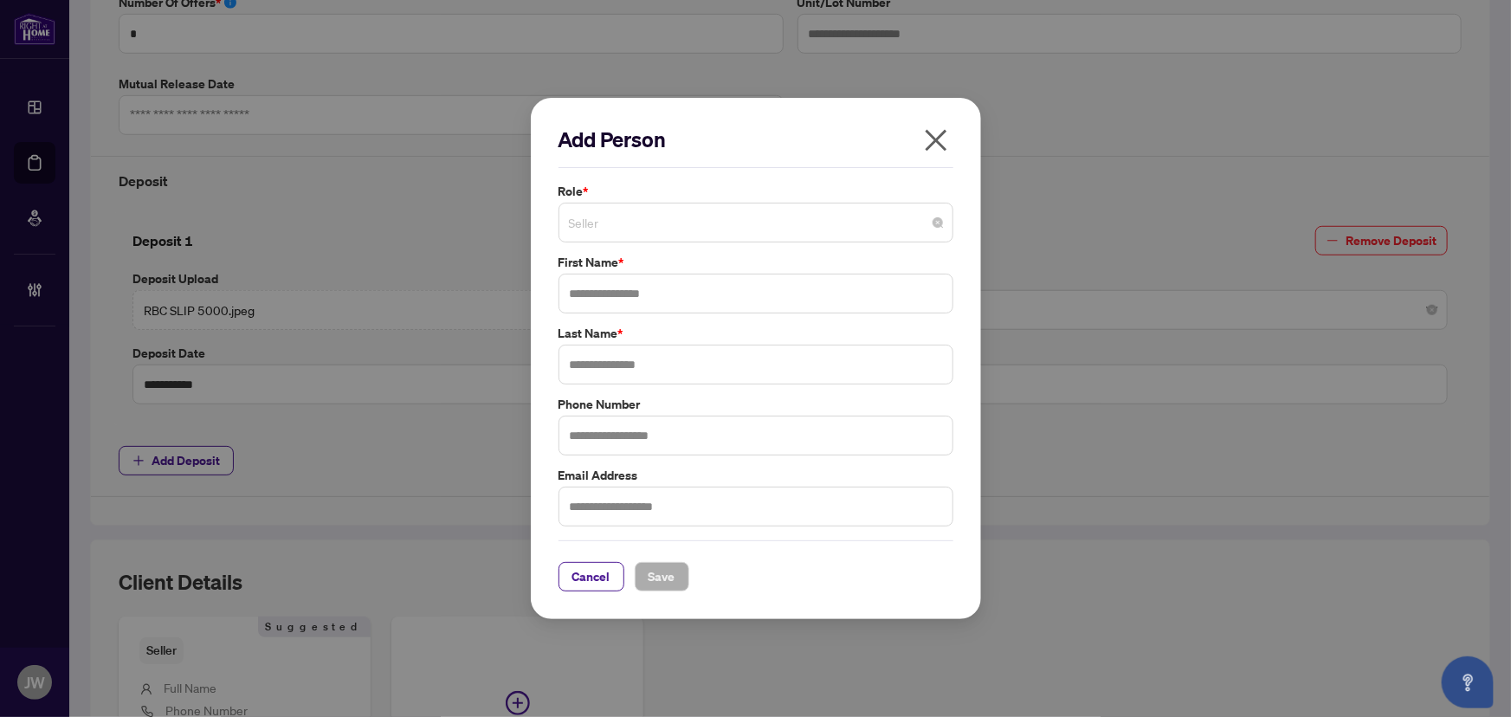
click at [677, 214] on span "Seller" at bounding box center [756, 222] width 374 height 33
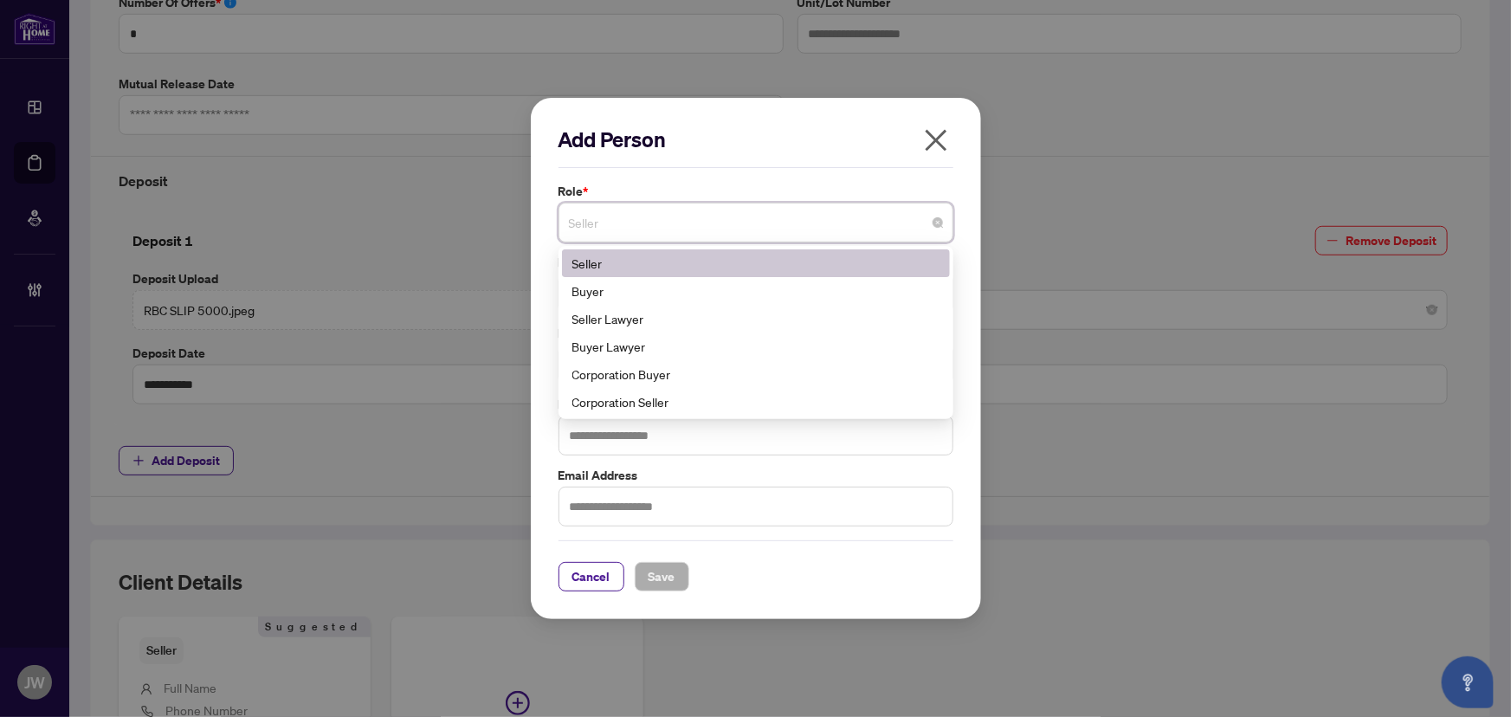
click at [632, 219] on span "Seller" at bounding box center [756, 222] width 374 height 33
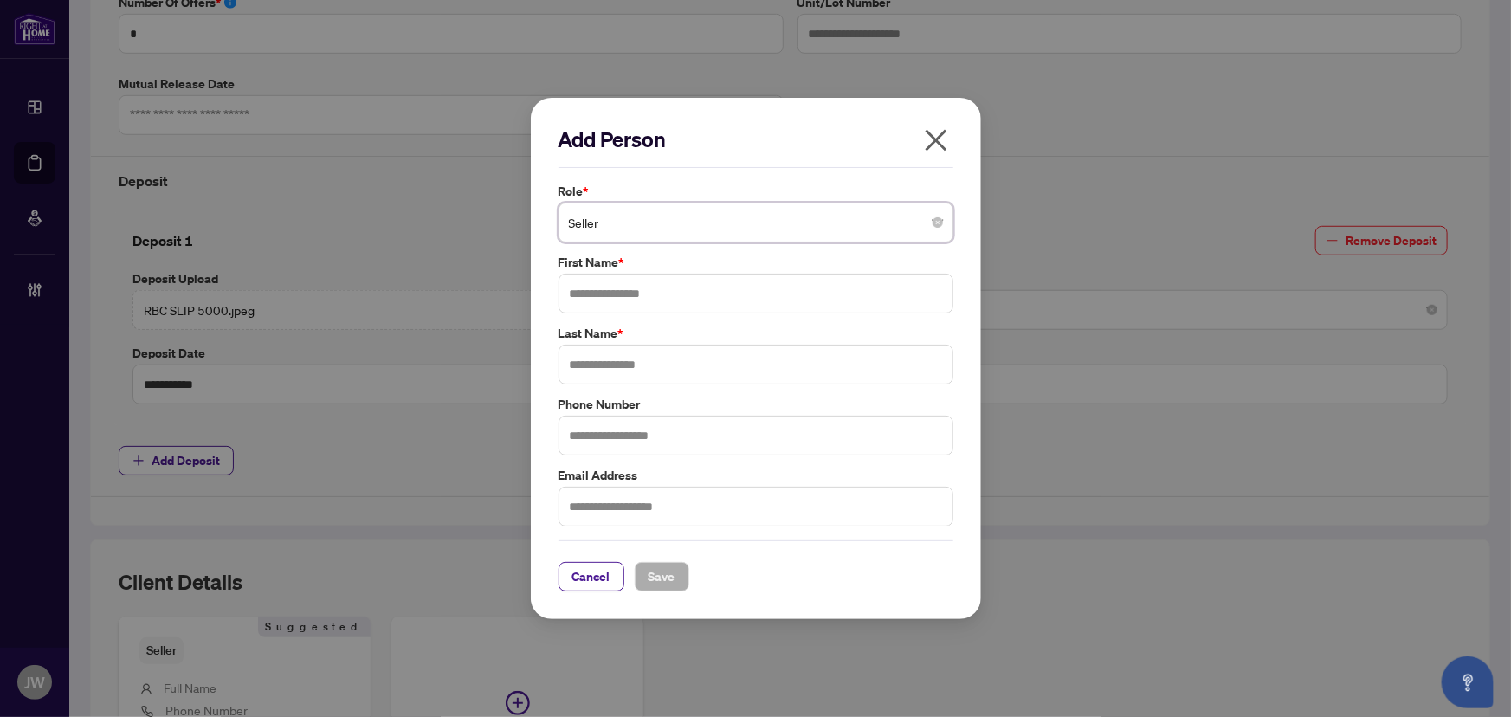
click at [632, 216] on span "Seller" at bounding box center [756, 222] width 374 height 33
click at [929, 145] on icon "close" at bounding box center [936, 140] width 28 height 28
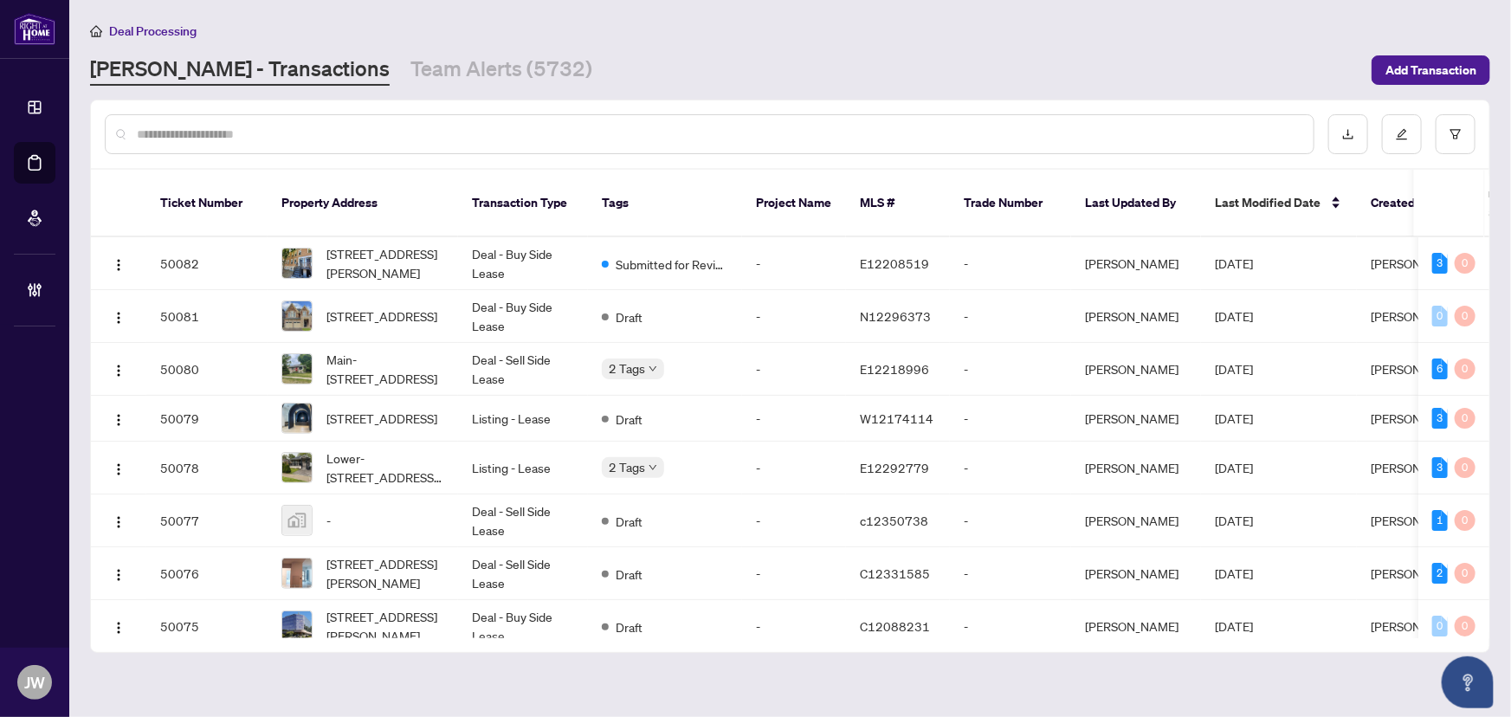
click at [248, 119] on div at bounding box center [710, 134] width 1210 height 40
click at [242, 126] on input "text" at bounding box center [718, 134] width 1163 height 19
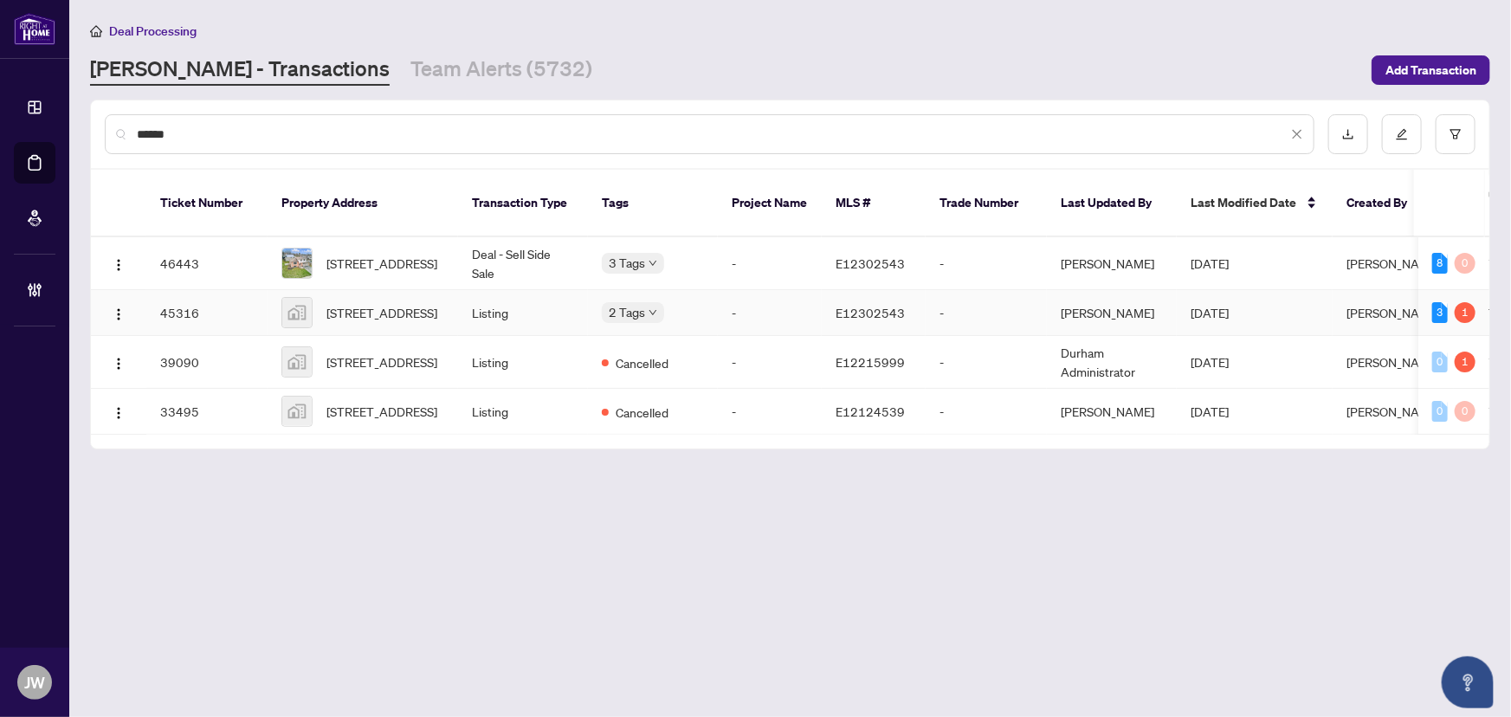
type input "******"
click at [510, 294] on td "Listing" at bounding box center [523, 313] width 130 height 46
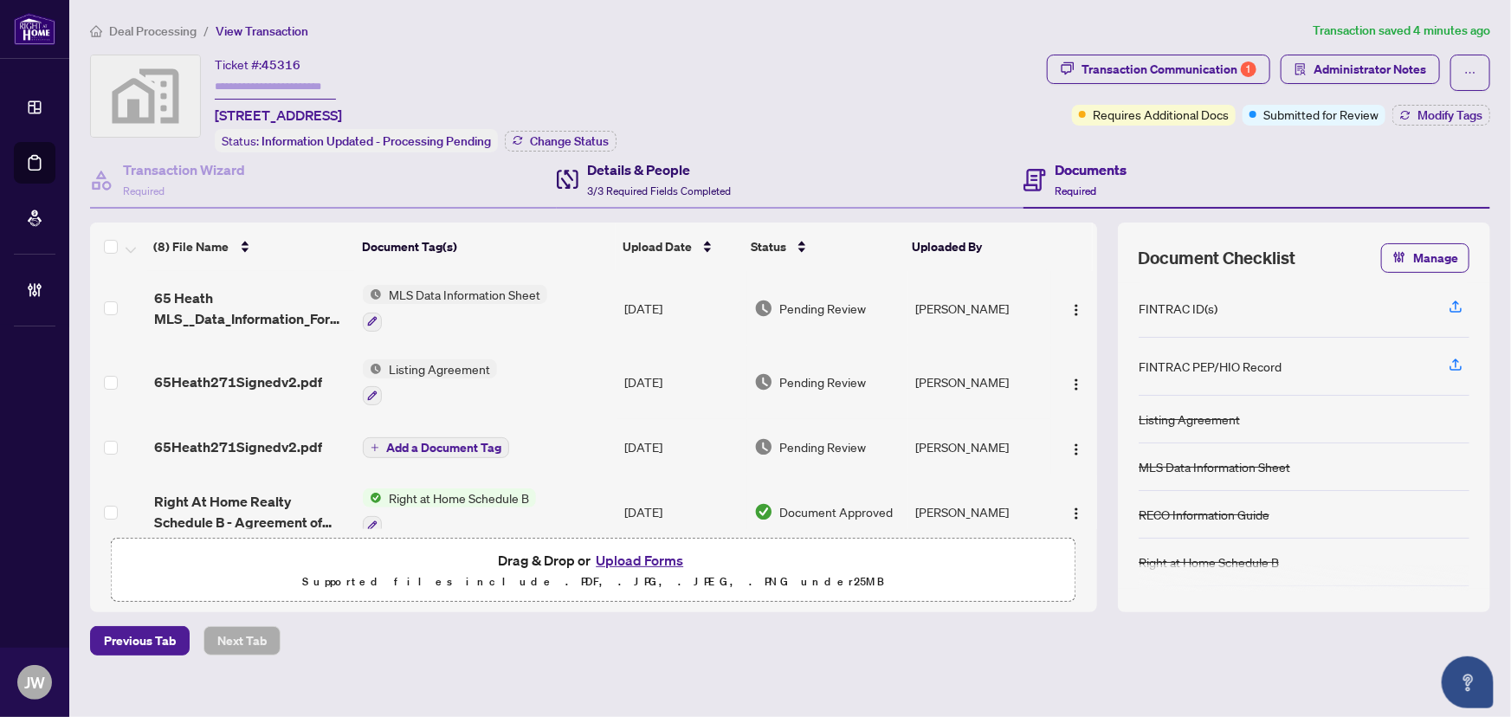
click at [625, 188] on span "3/3 Required Fields Completed" at bounding box center [659, 190] width 144 height 13
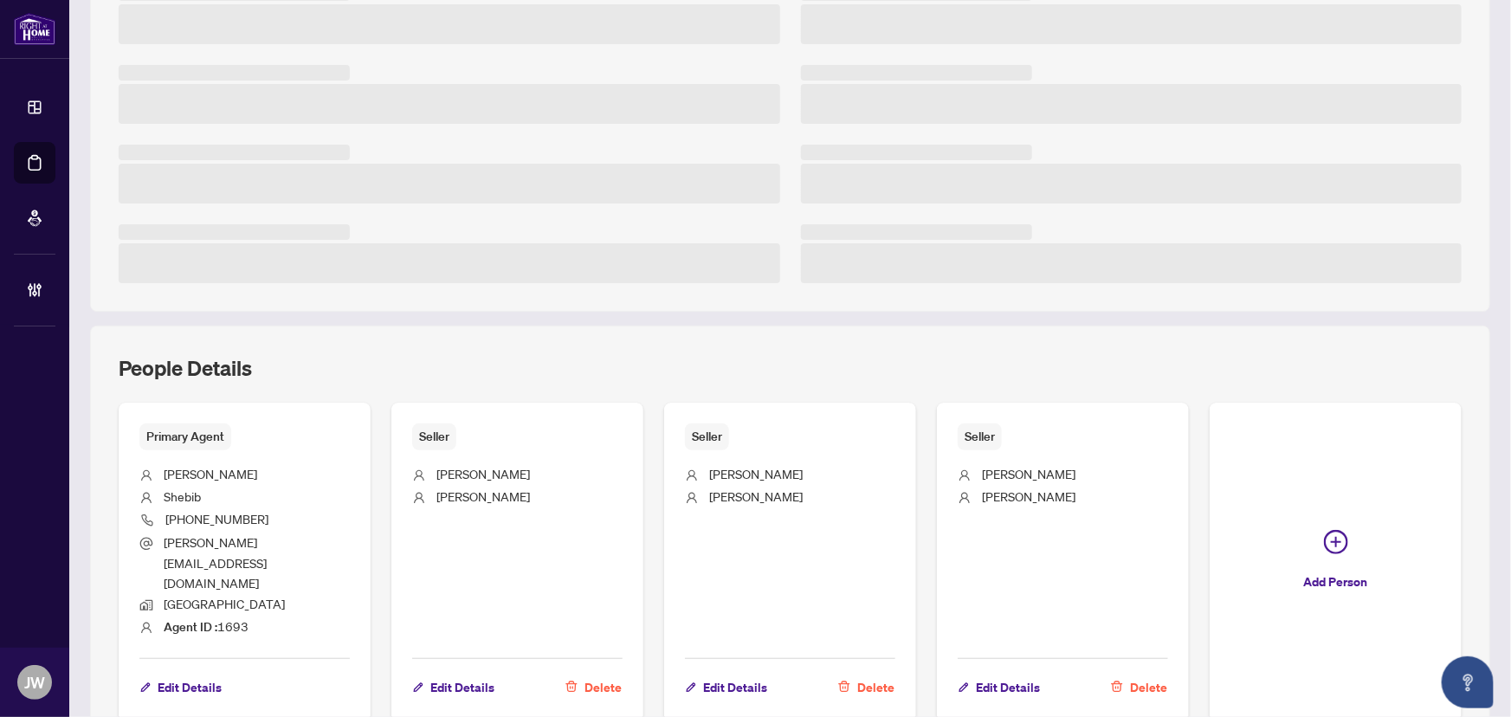
scroll to position [449, 0]
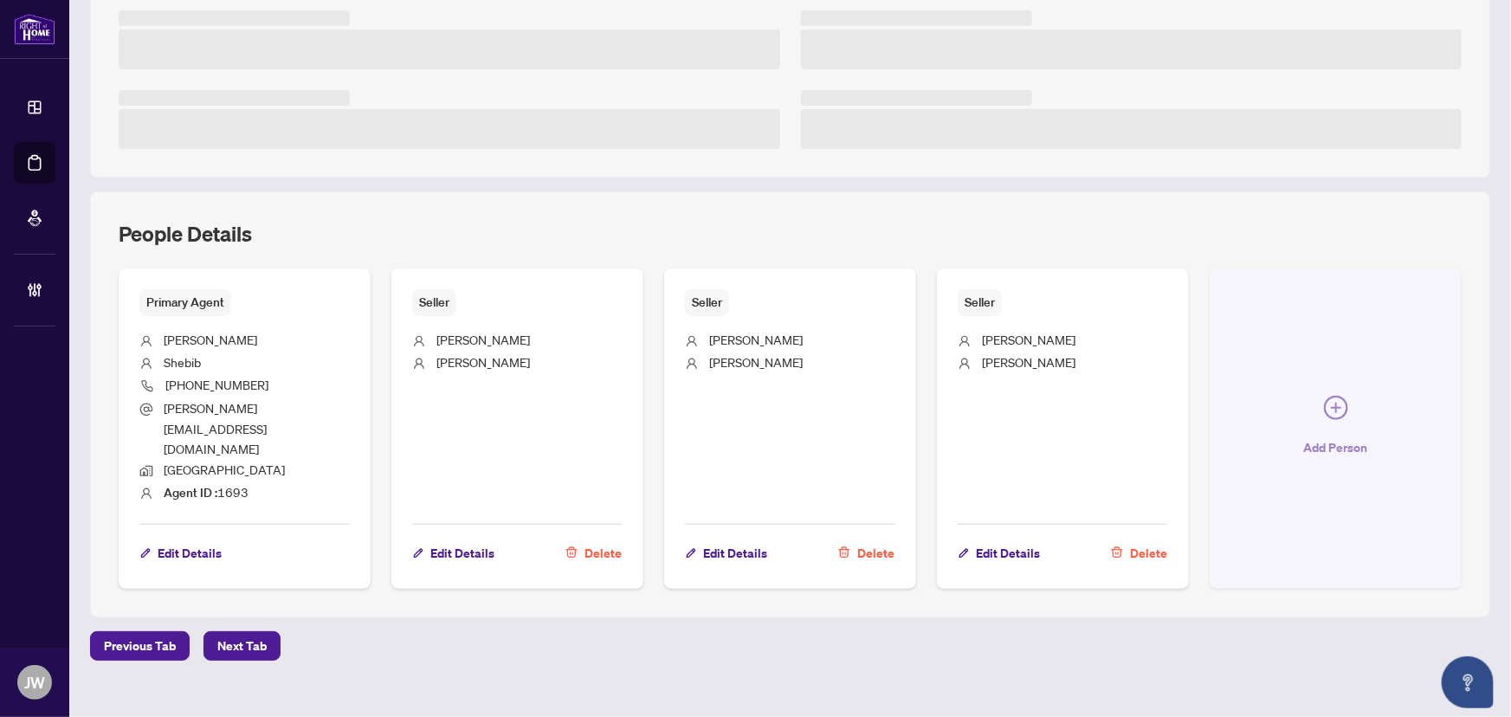
click at [1324, 410] on span "button" at bounding box center [1336, 411] width 24 height 31
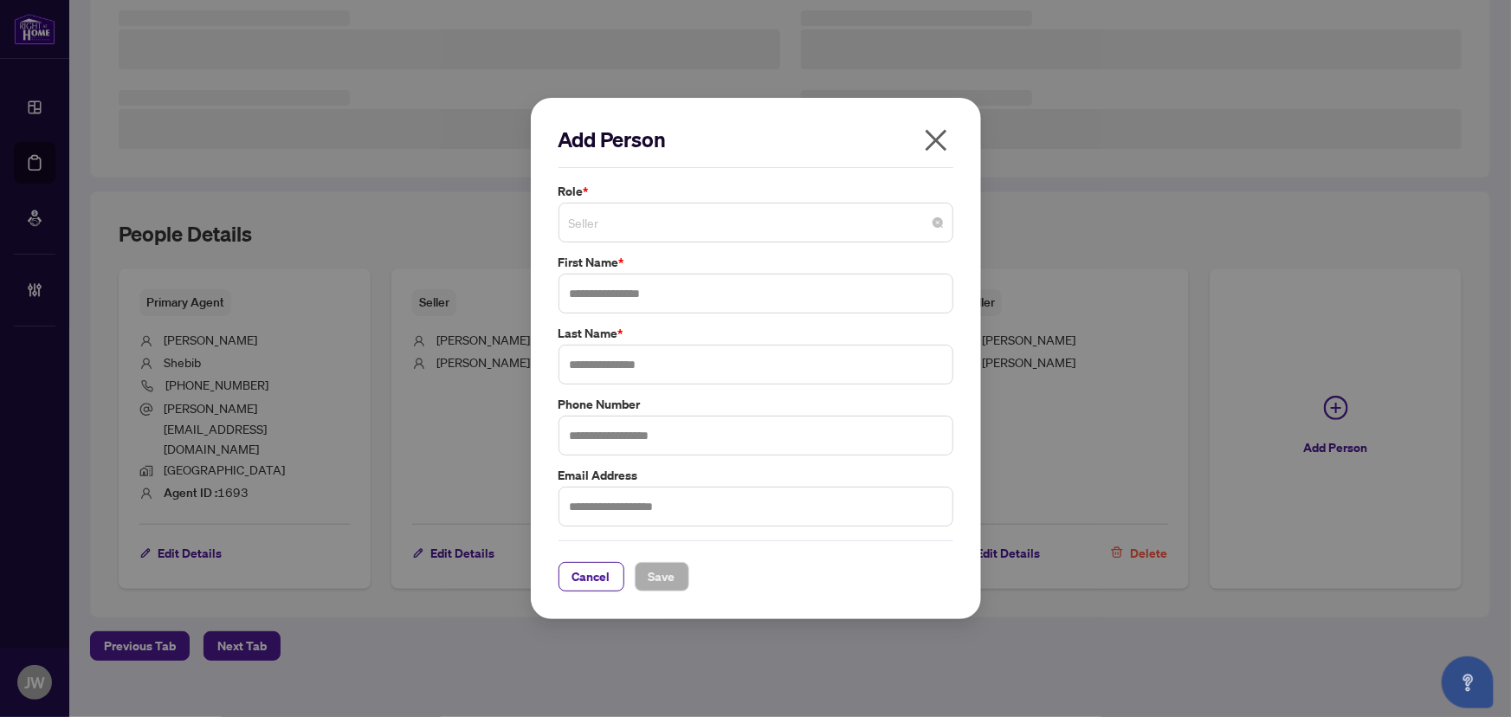
click at [674, 236] on span "Seller" at bounding box center [756, 222] width 374 height 33
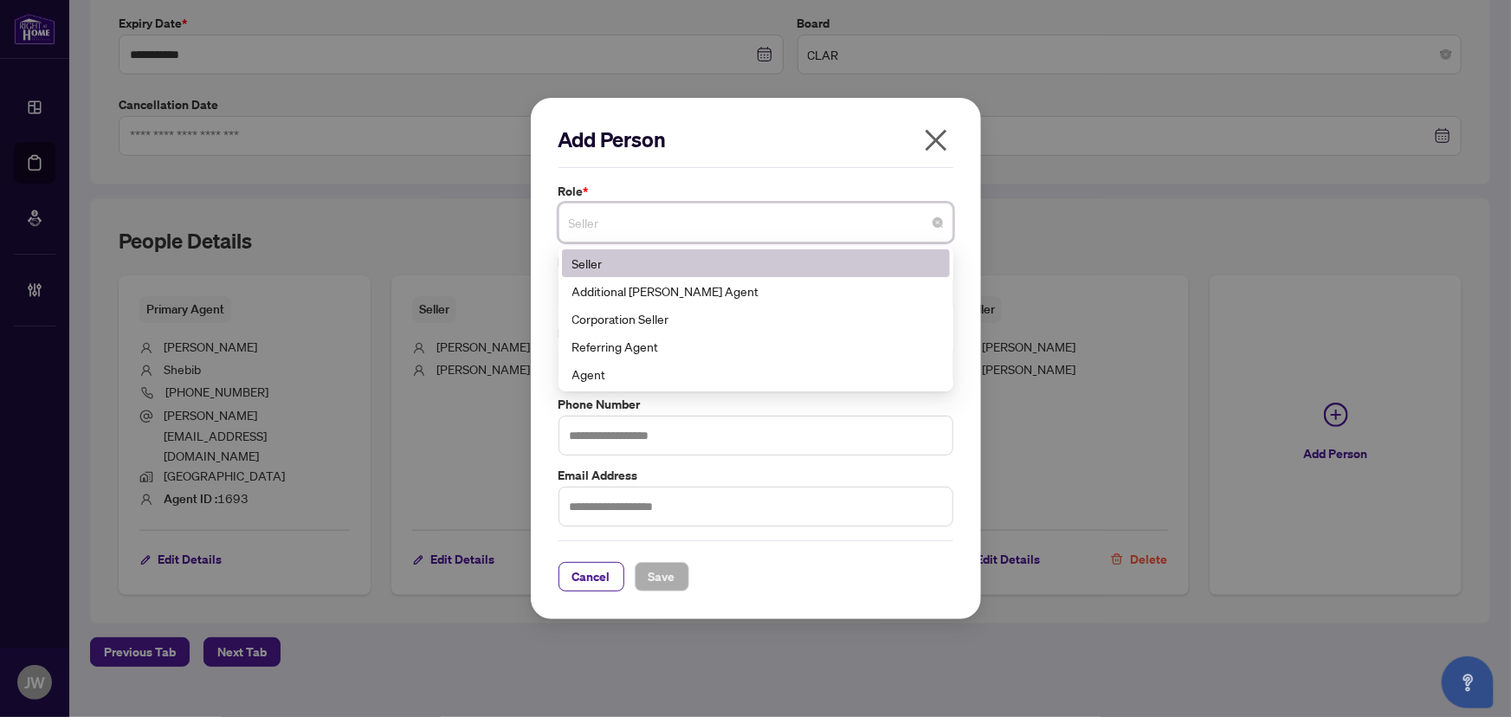
click at [935, 145] on icon "close" at bounding box center [936, 140] width 28 height 28
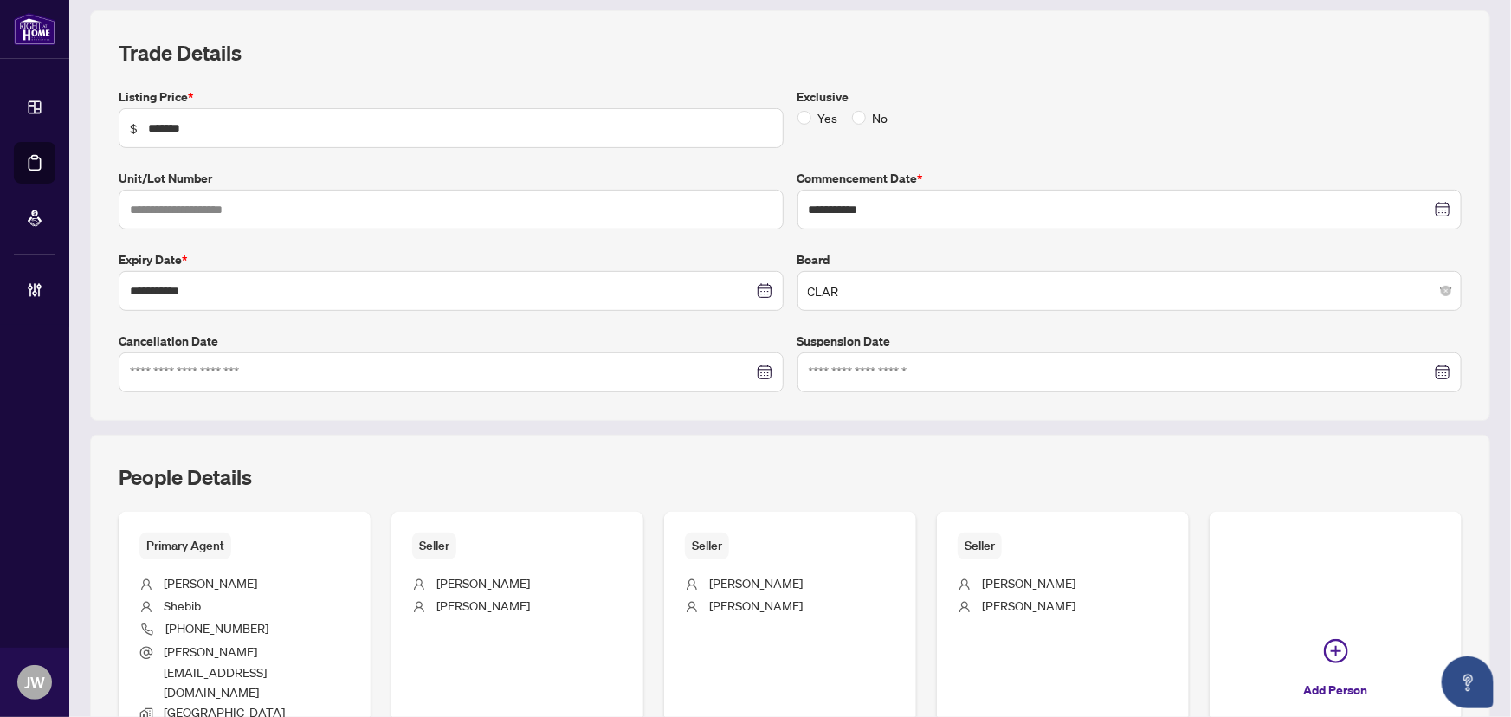
scroll to position [0, 0]
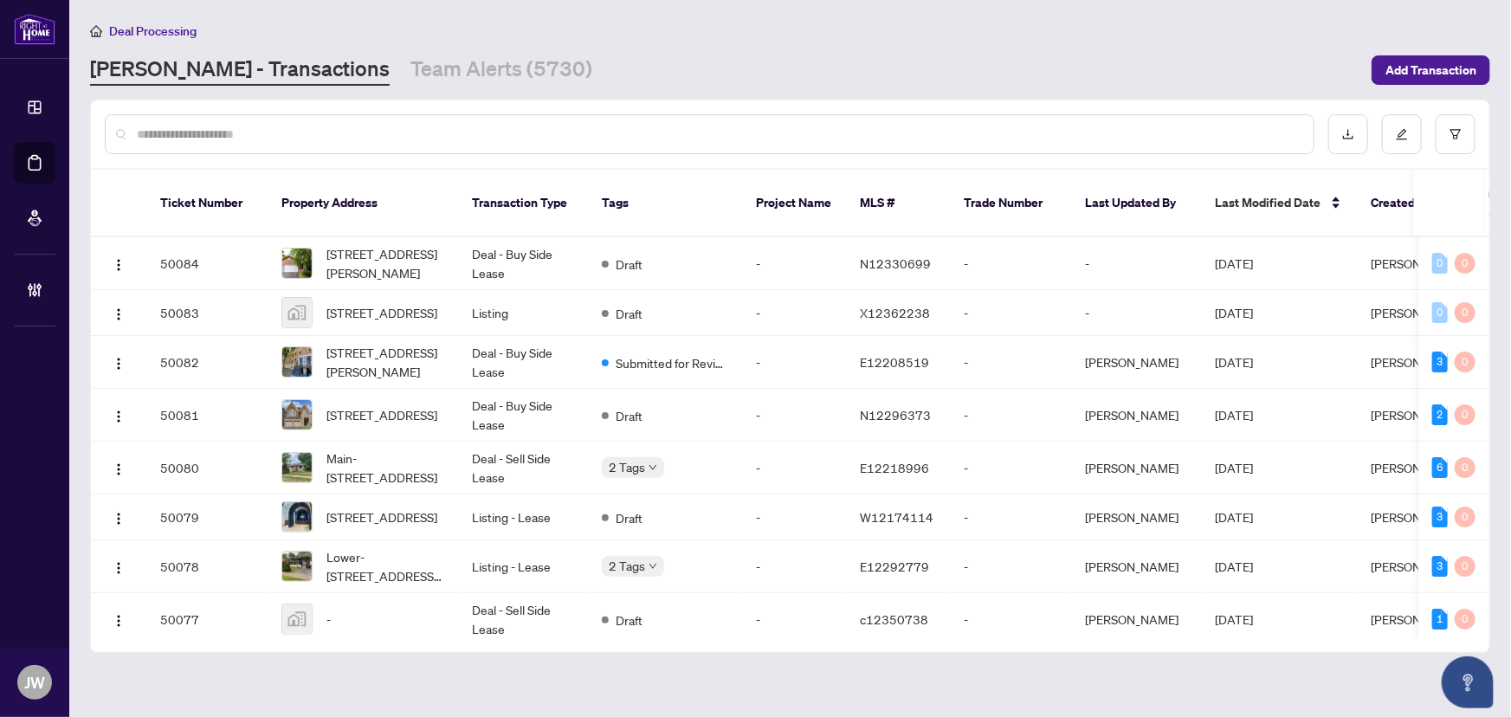
click at [165, 143] on div at bounding box center [710, 134] width 1210 height 40
click at [165, 140] on div at bounding box center [710, 134] width 1210 height 40
click at [170, 135] on input "text" at bounding box center [718, 134] width 1163 height 19
type input "********"
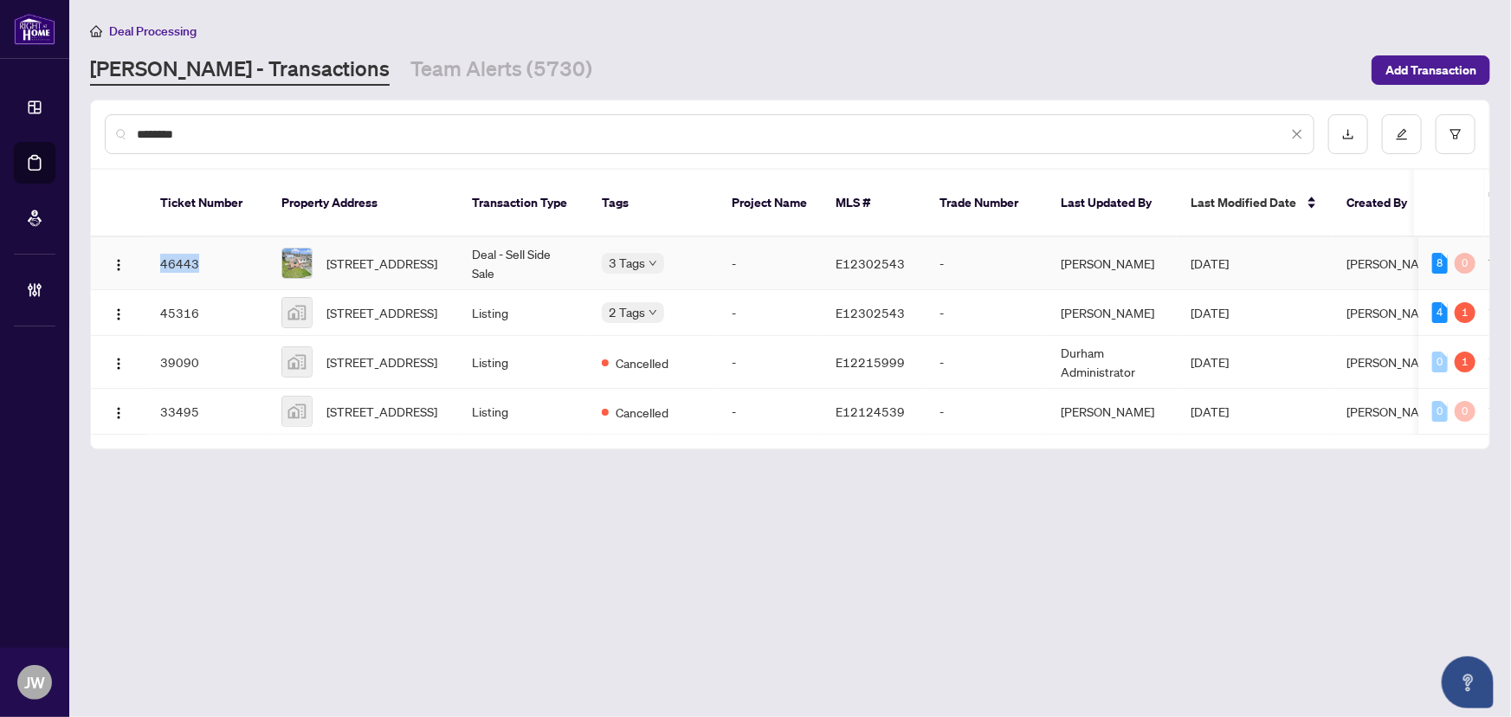
drag, startPoint x: 198, startPoint y: 243, endPoint x: 158, endPoint y: 243, distance: 39.8
click at [158, 243] on td "46443" at bounding box center [206, 263] width 121 height 53
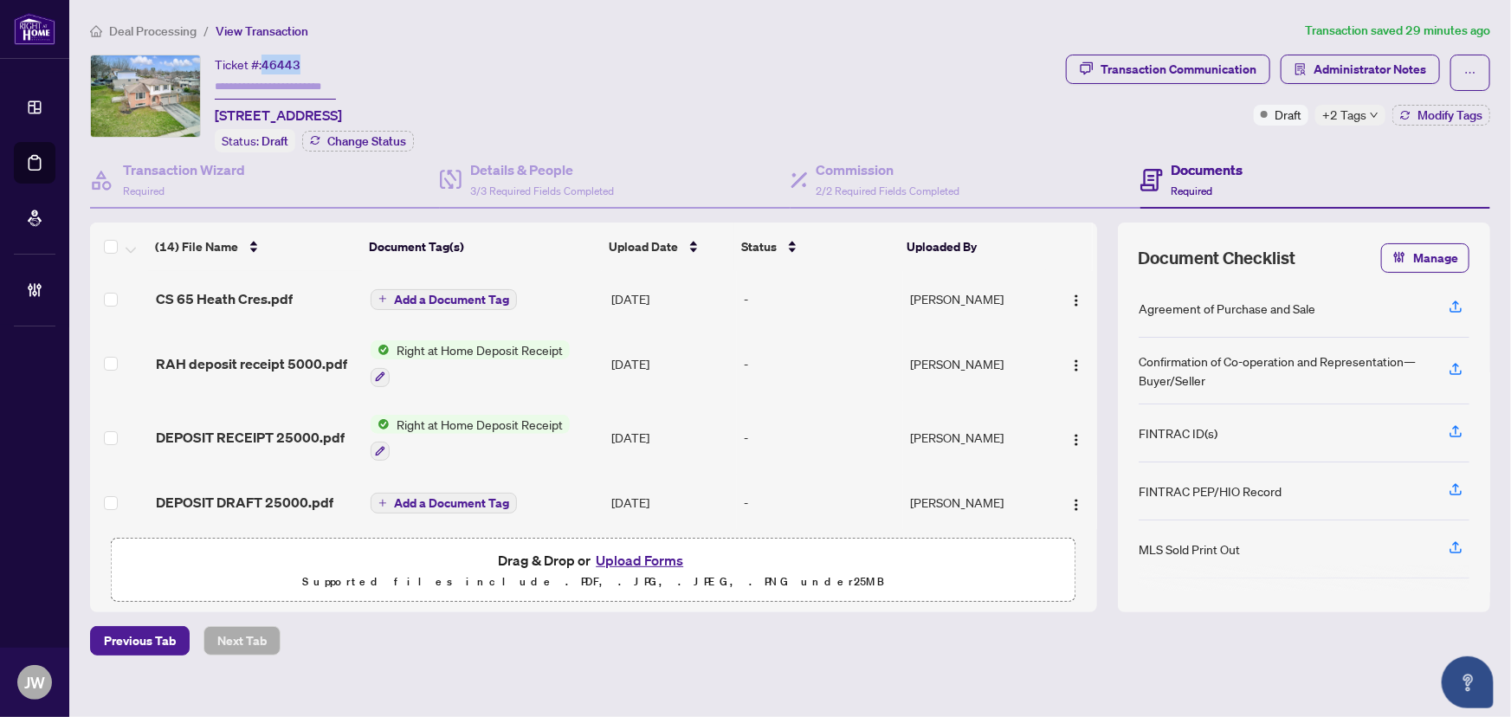
drag, startPoint x: 307, startPoint y: 62, endPoint x: 265, endPoint y: 65, distance: 42.5
click at [265, 65] on div "Ticket #: 46443 65 Heath Cres, Scugog, Ontario L9L 1K9, Canada" at bounding box center [278, 90] width 127 height 71
copy span "46443"
drag, startPoint x: 493, startPoint y: 171, endPoint x: 518, endPoint y: 191, distance: 32.0
click at [493, 171] on h4 "Details & People" at bounding box center [542, 169] width 144 height 21
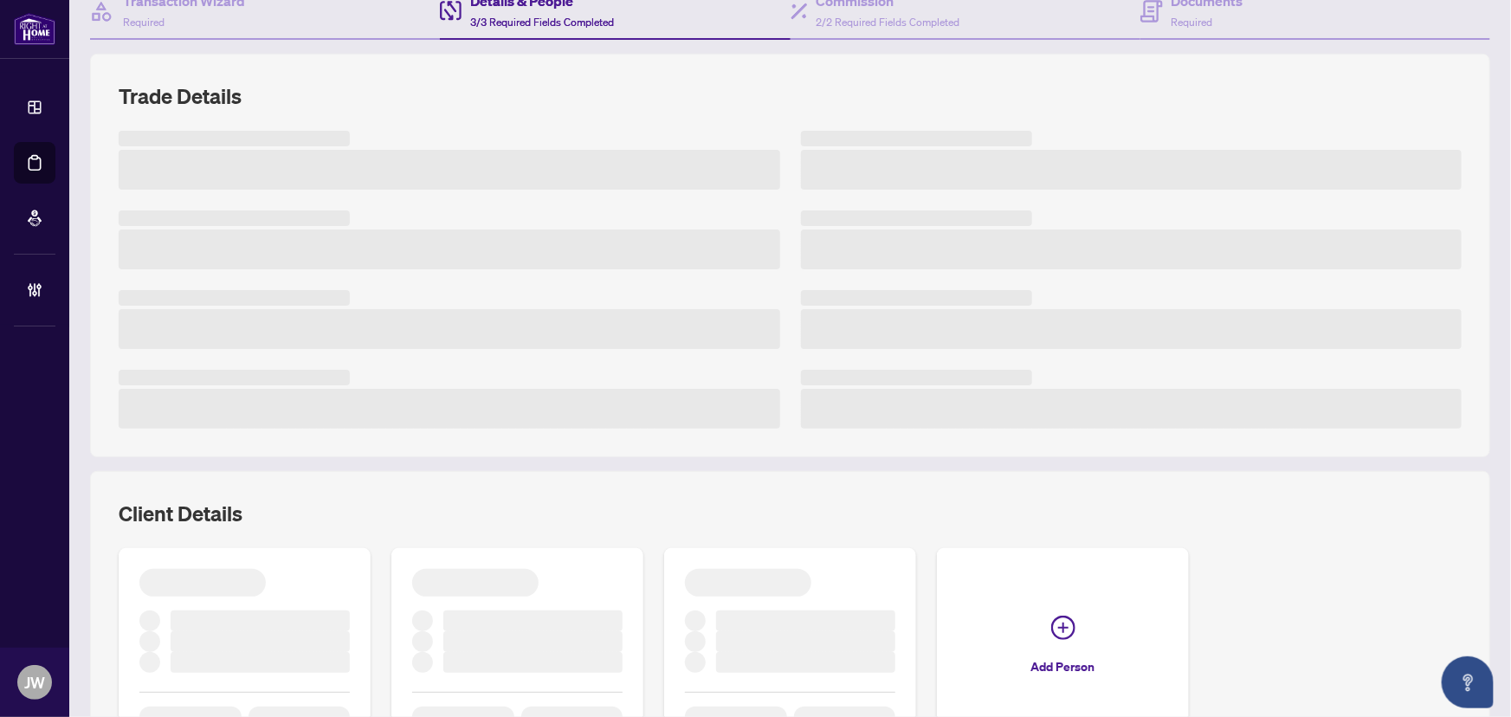
scroll to position [348, 0]
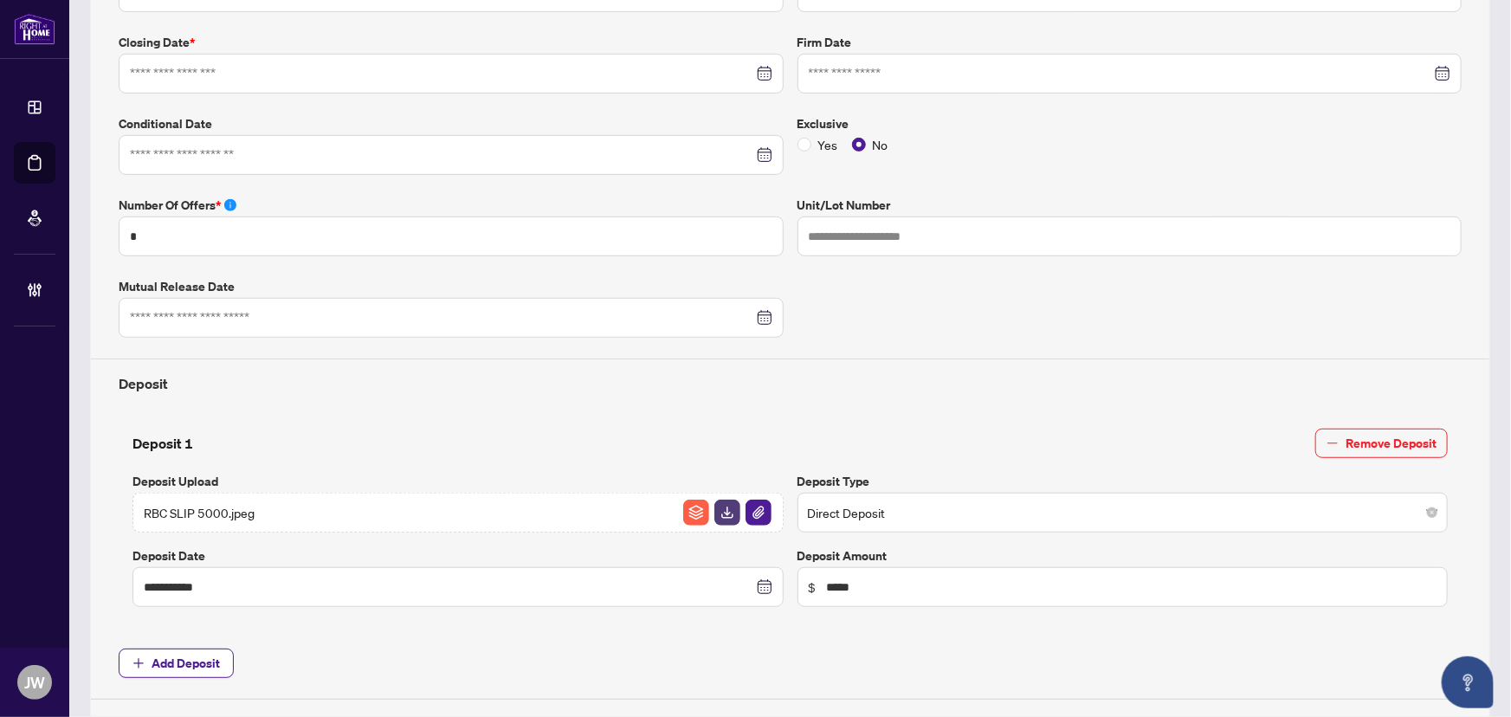
type input "**********"
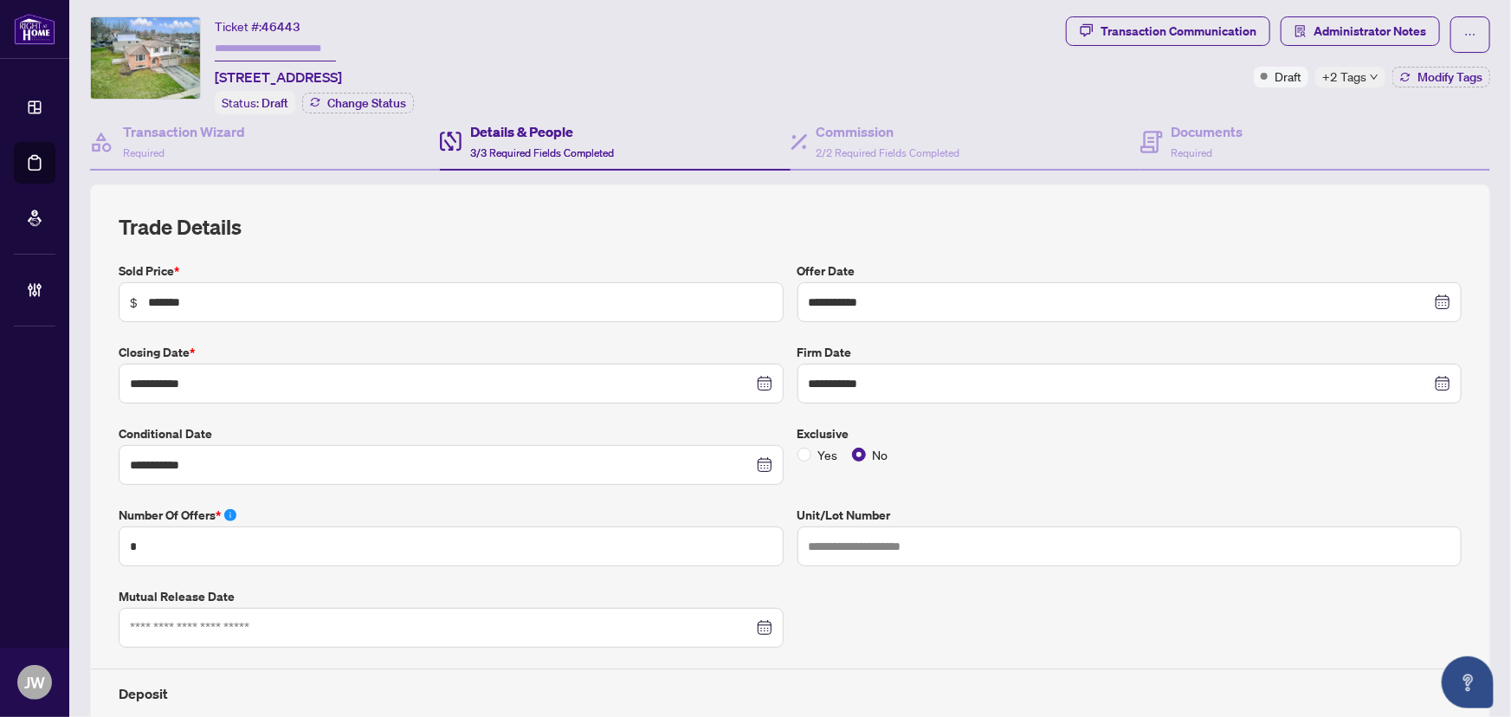
scroll to position [0, 0]
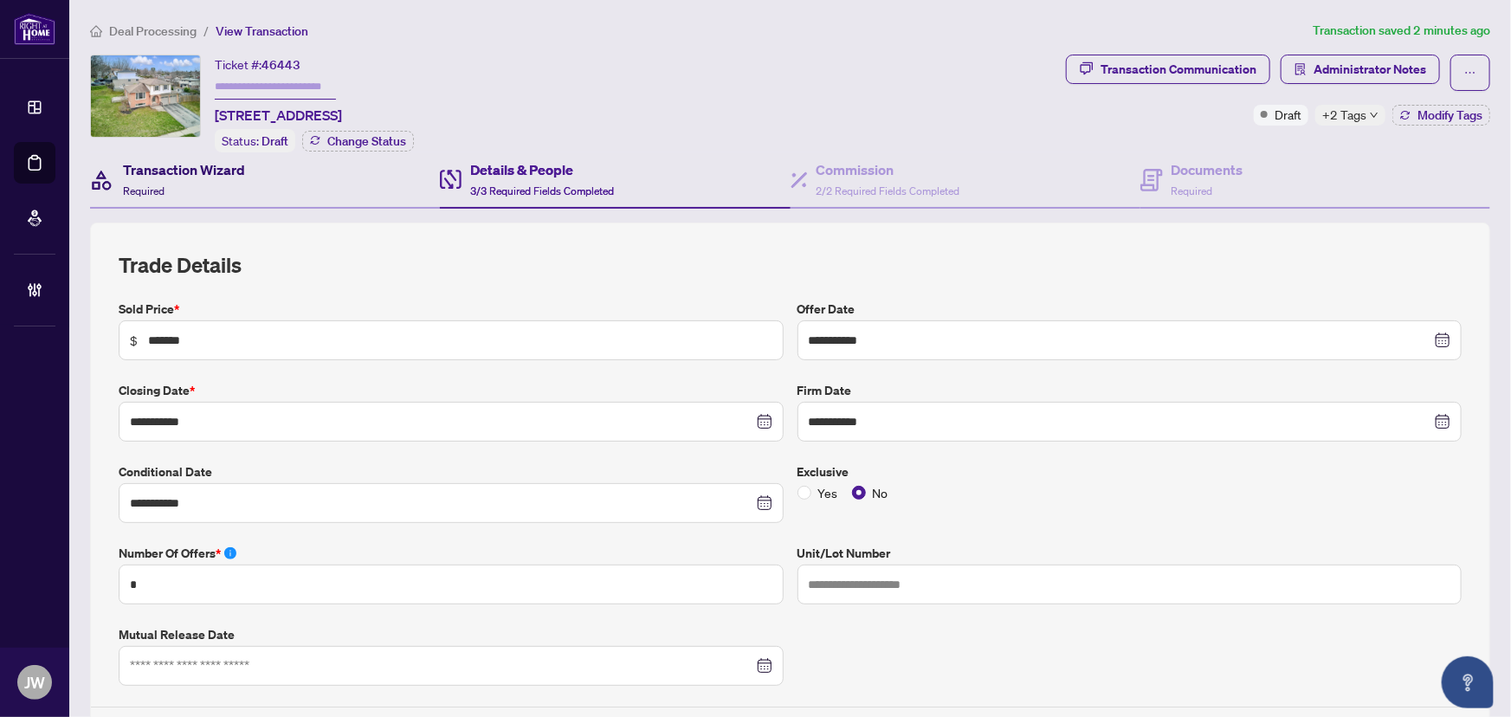
click at [188, 173] on h4 "Transaction Wizard" at bounding box center [184, 169] width 122 height 21
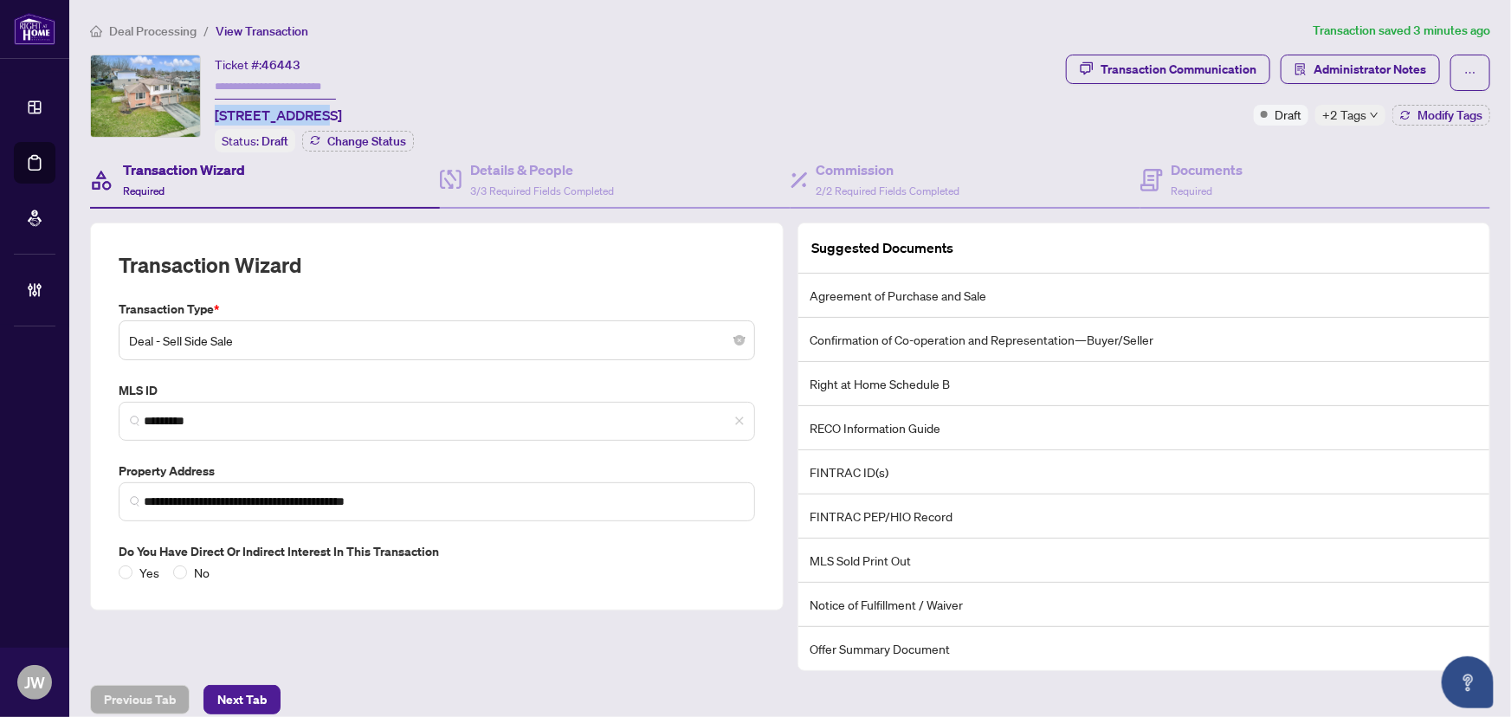
drag, startPoint x: 306, startPoint y: 116, endPoint x: 208, endPoint y: 109, distance: 98.1
click at [208, 109] on div "Ticket #: 46443 65 Heath Cres, Scugog, Ontario L9L 1K9, Canada Status: Draft Ch…" at bounding box center [574, 104] width 969 height 98
copy span "65 Heath Cres,"
drag, startPoint x: 295, startPoint y: 57, endPoint x: 267, endPoint y: 59, distance: 28.6
click at [267, 59] on span "46443" at bounding box center [280, 65] width 39 height 16
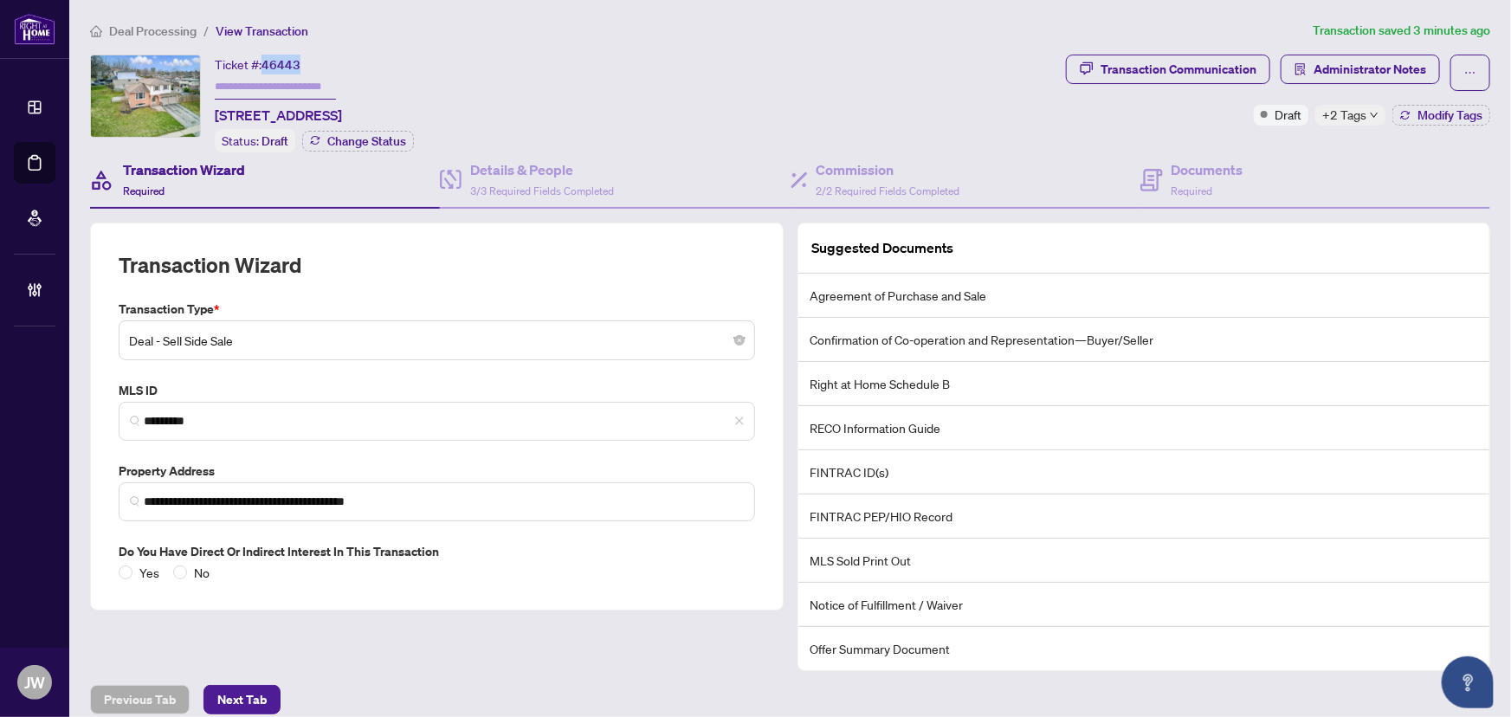
copy span "46443"
click at [562, 186] on span "3/3 Required Fields Completed" at bounding box center [542, 190] width 144 height 13
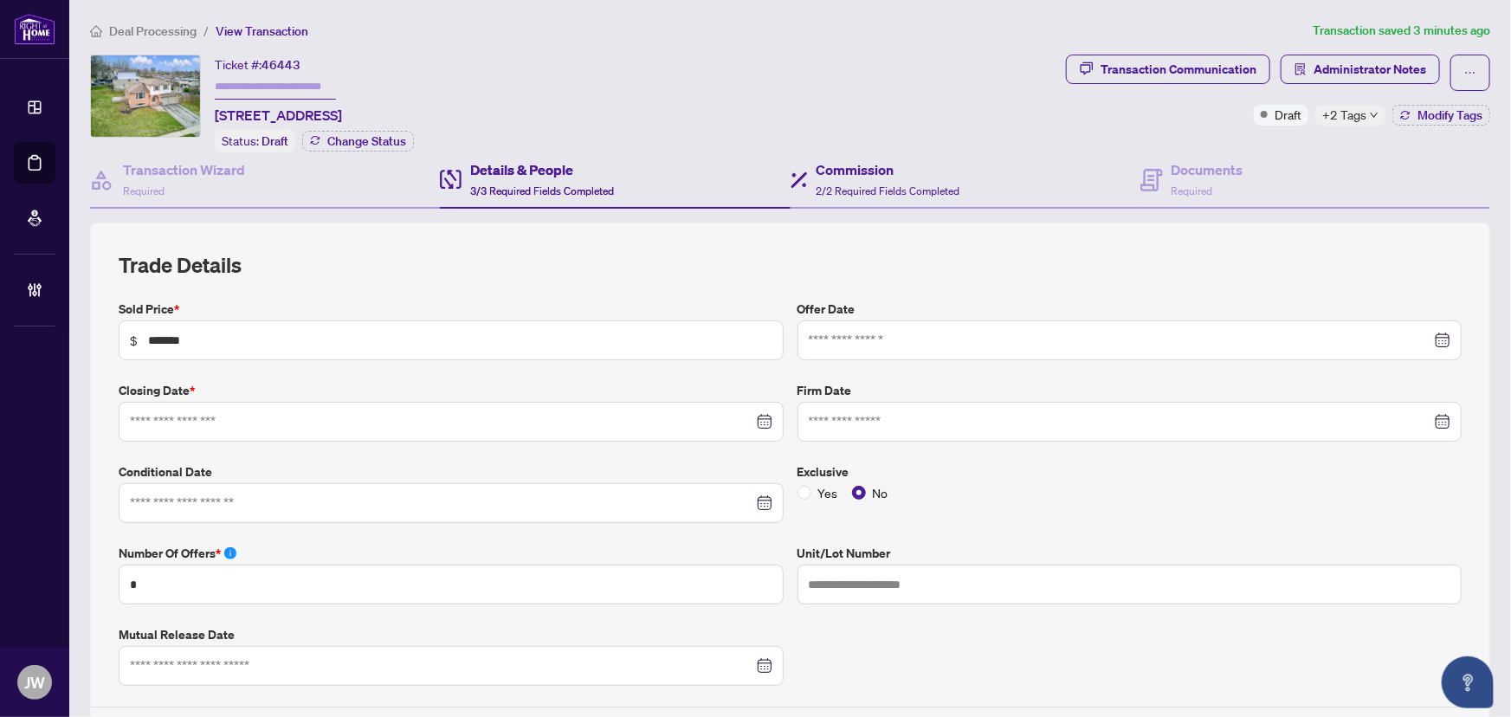
type input "**********"
click at [844, 172] on h4 "Commission" at bounding box center [889, 169] width 144 height 21
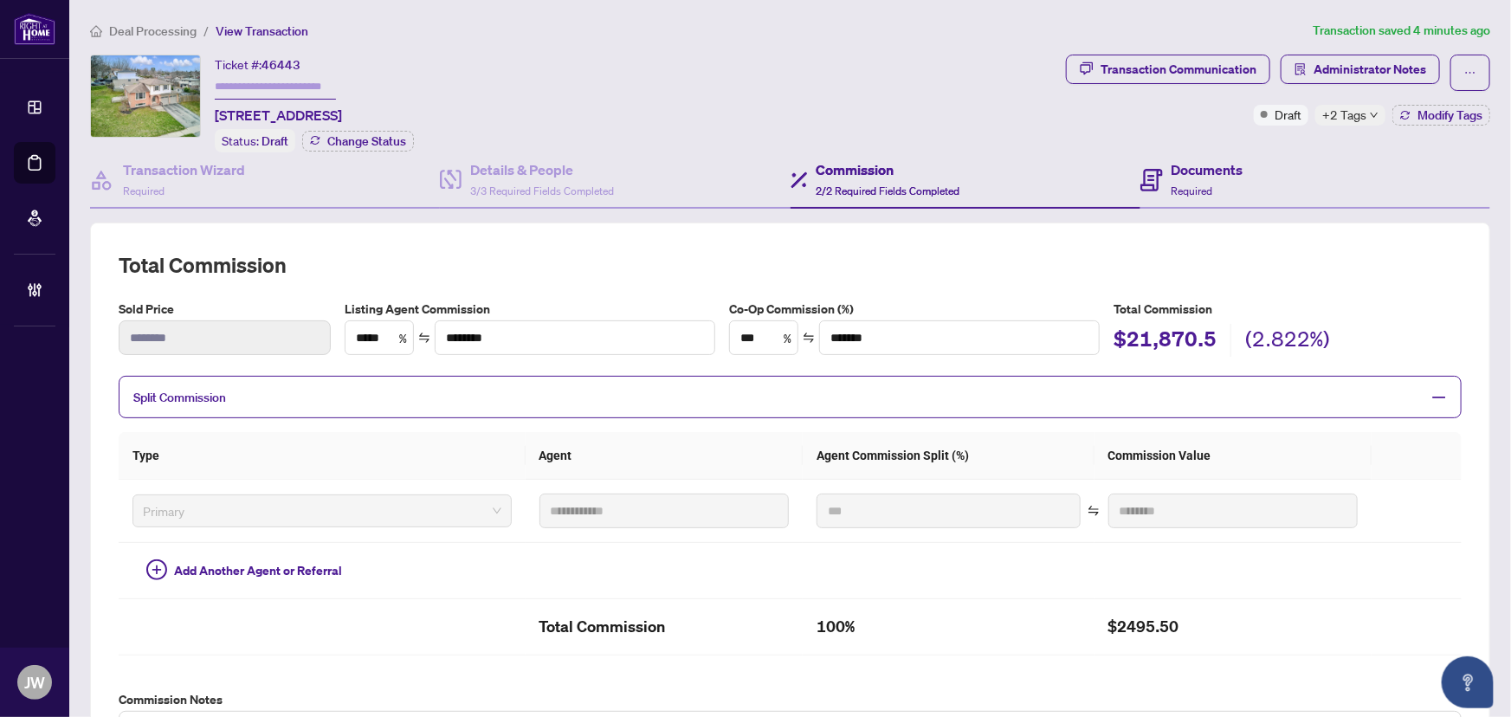
click at [1255, 176] on div "Documents Required" at bounding box center [1315, 180] width 350 height 56
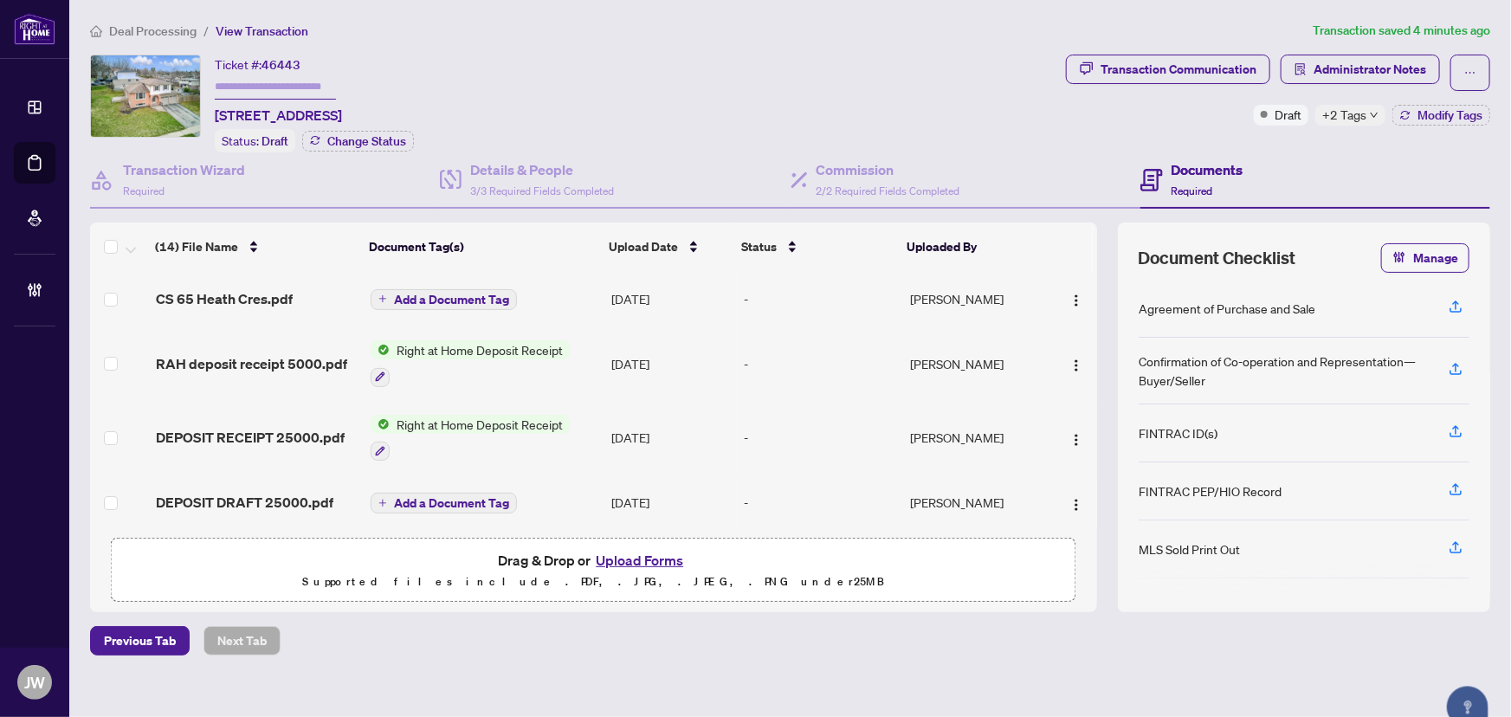
click at [1275, 111] on span "Draft" at bounding box center [1288, 114] width 27 height 19
click at [1417, 110] on span "Modify Tags" at bounding box center [1449, 115] width 65 height 12
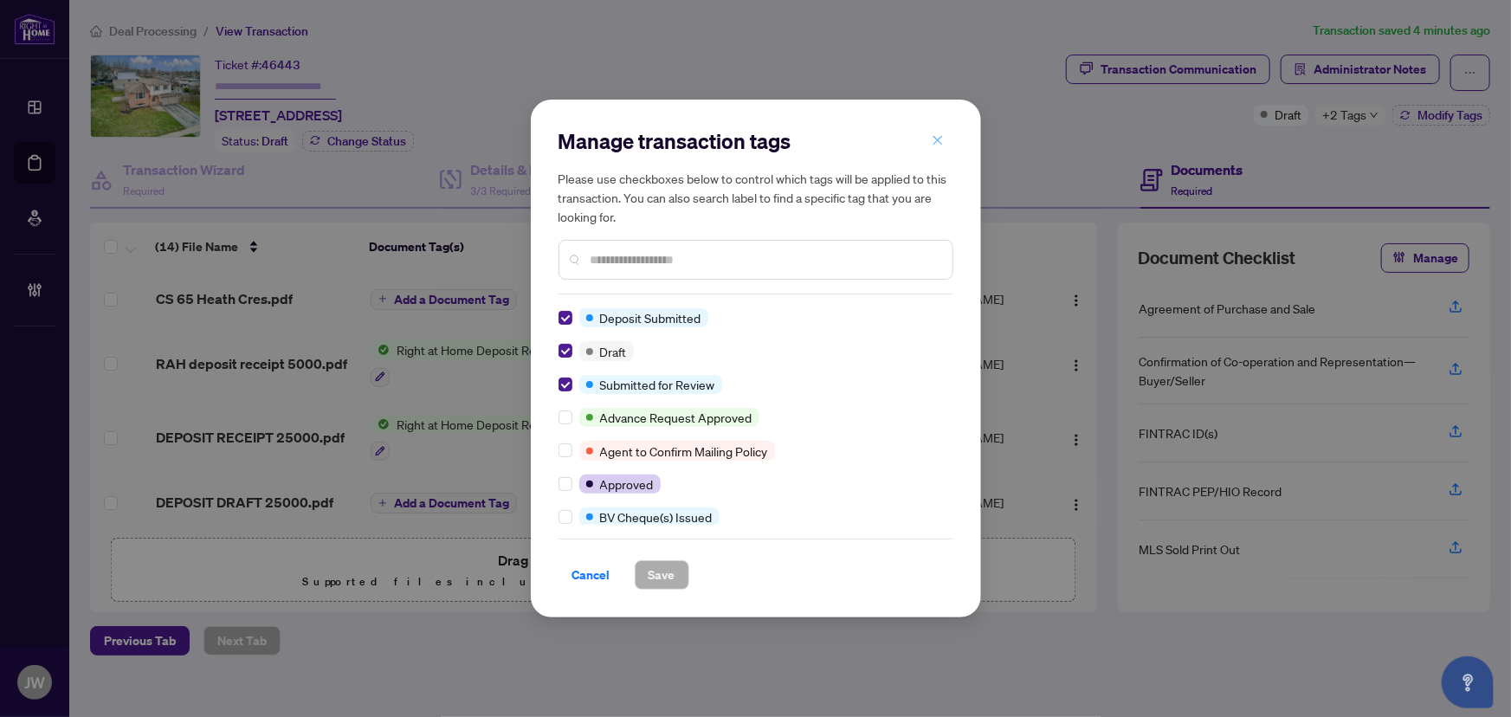
click at [946, 133] on button "button" at bounding box center [937, 140] width 35 height 29
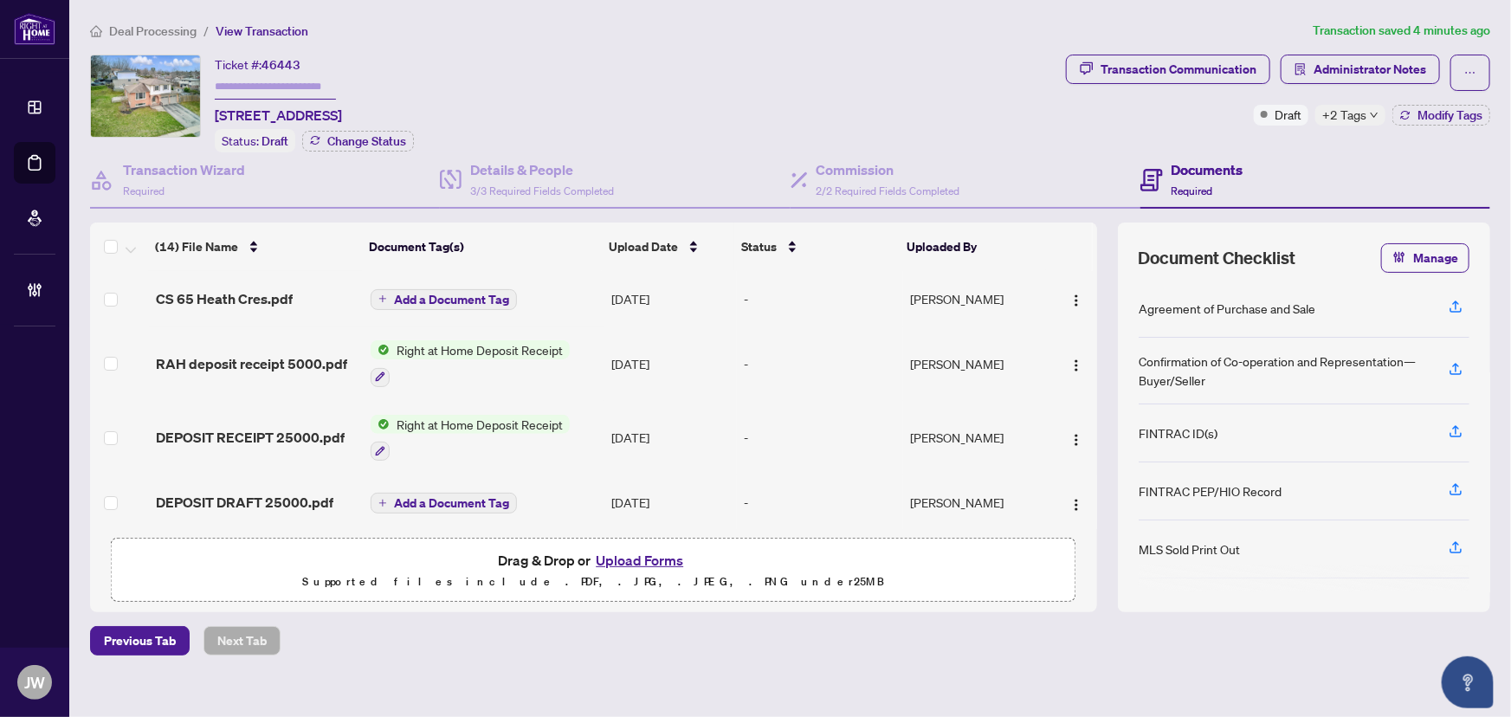
click at [1349, 124] on span "+2 Tags" at bounding box center [1344, 115] width 44 height 20
click at [1108, 121] on div "Transaction Communication Administrator Notes Draft +2 Tags Modify Tags" at bounding box center [1278, 90] width 424 height 71
click at [598, 190] on span "3/3 Required Fields Completed" at bounding box center [542, 190] width 144 height 13
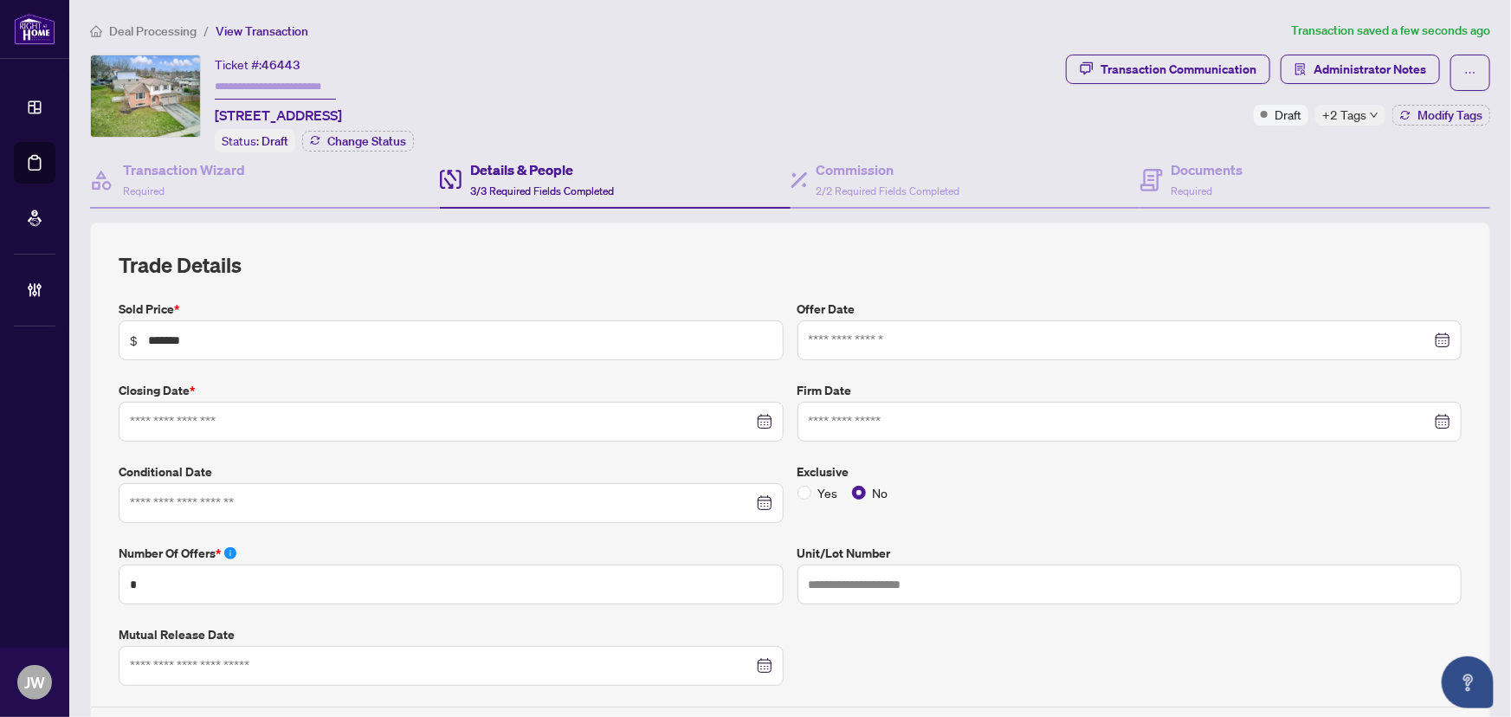
type input "**********"
click at [138, 25] on span "Deal Processing" at bounding box center [152, 31] width 87 height 16
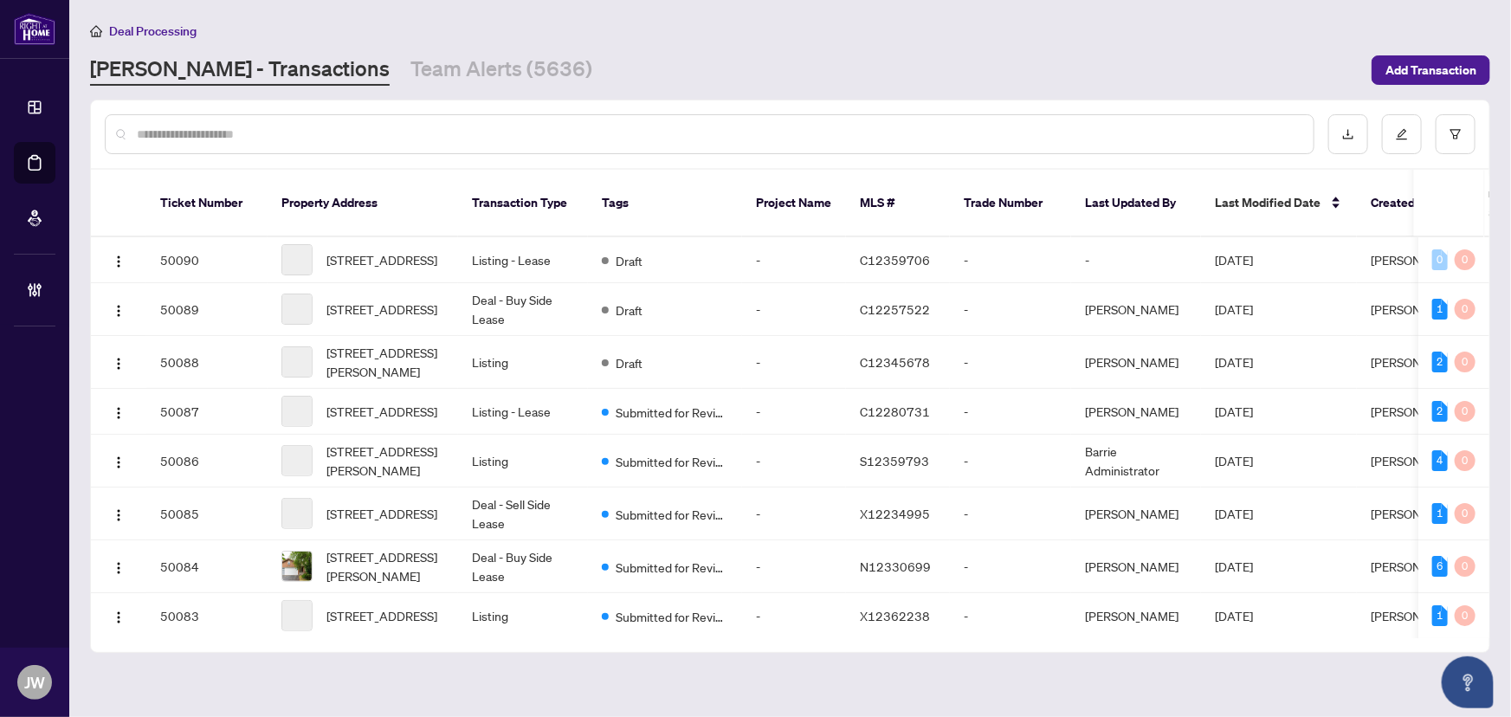
click at [257, 126] on input "text" at bounding box center [718, 134] width 1163 height 19
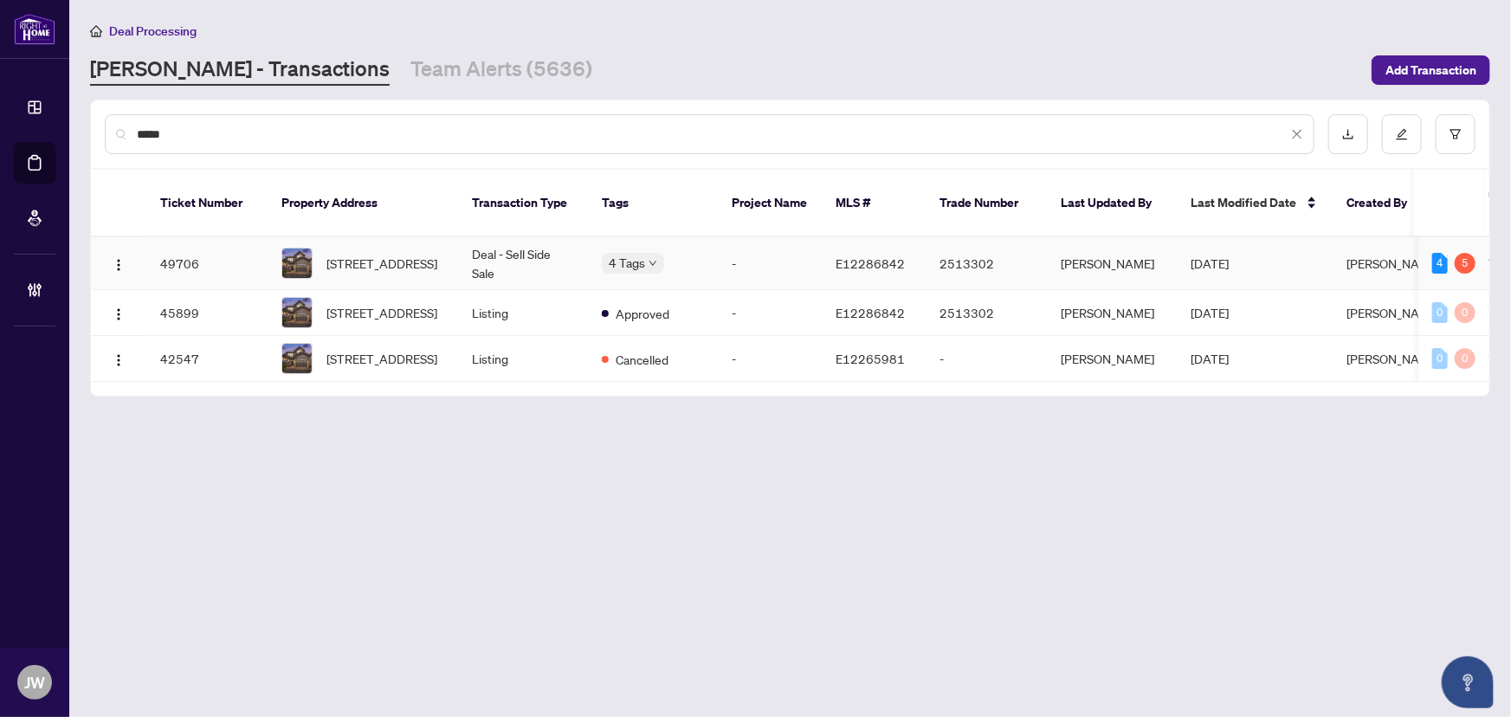
type input "*****"
click at [488, 244] on td "Deal - Sell Side Sale" at bounding box center [523, 263] width 130 height 53
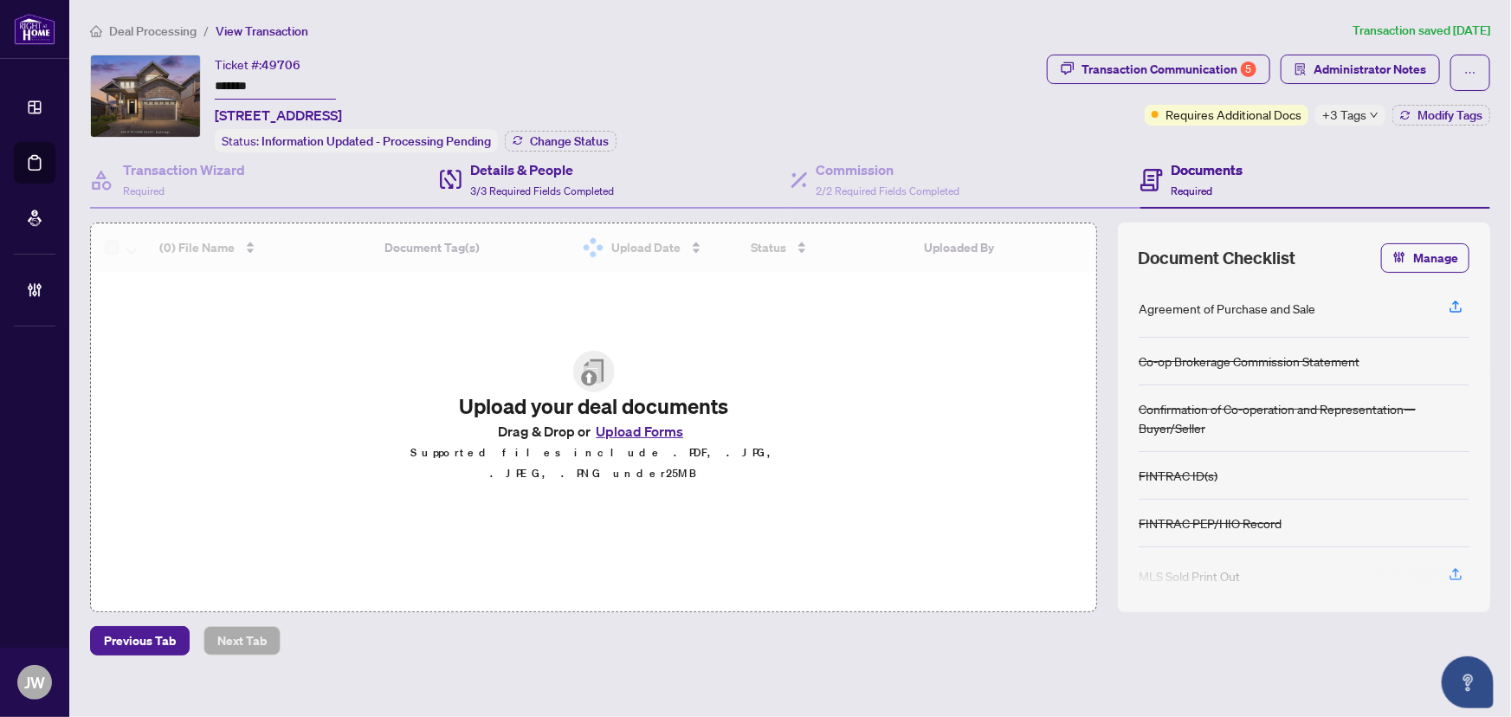
click at [617, 183] on div "Details & People 3/3 Required Fields Completed" at bounding box center [615, 180] width 350 height 56
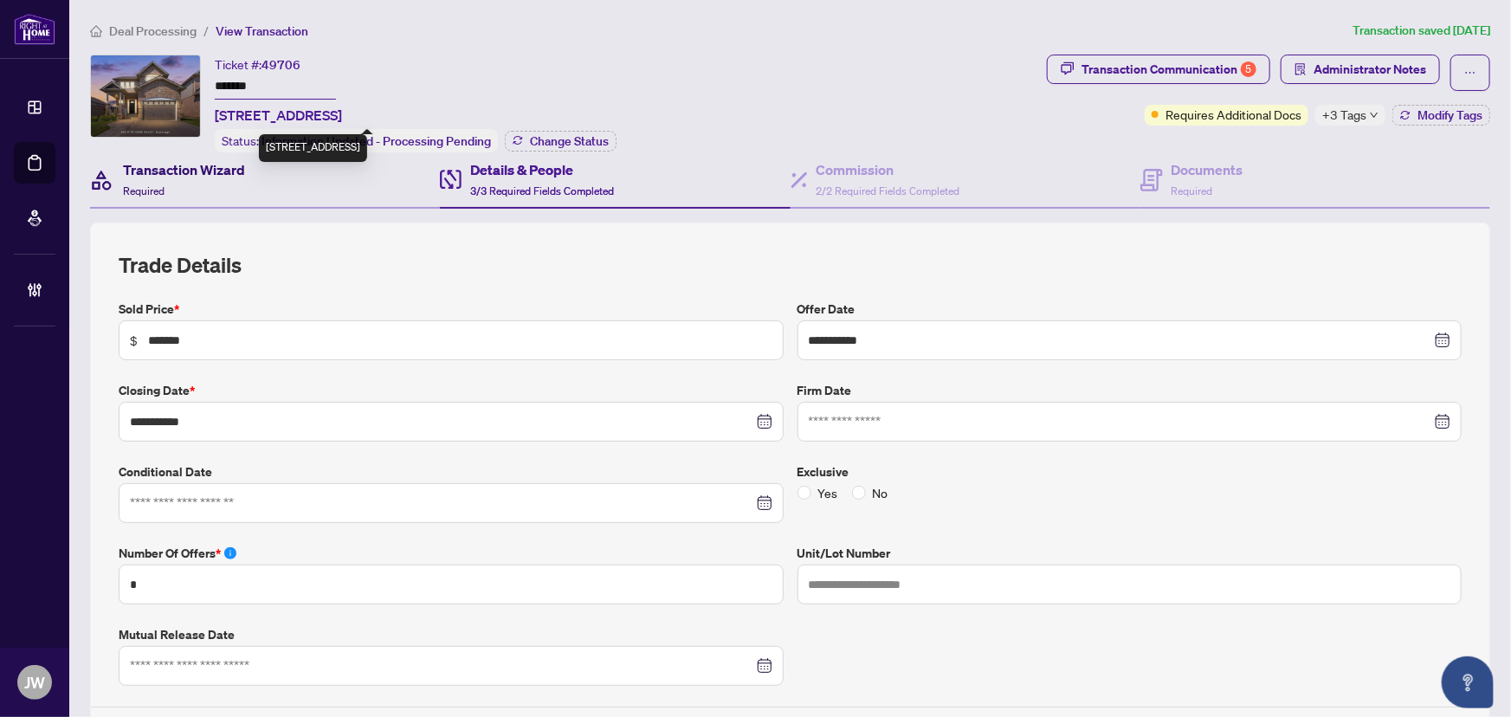
click at [178, 165] on h4 "Transaction Wizard" at bounding box center [184, 169] width 122 height 21
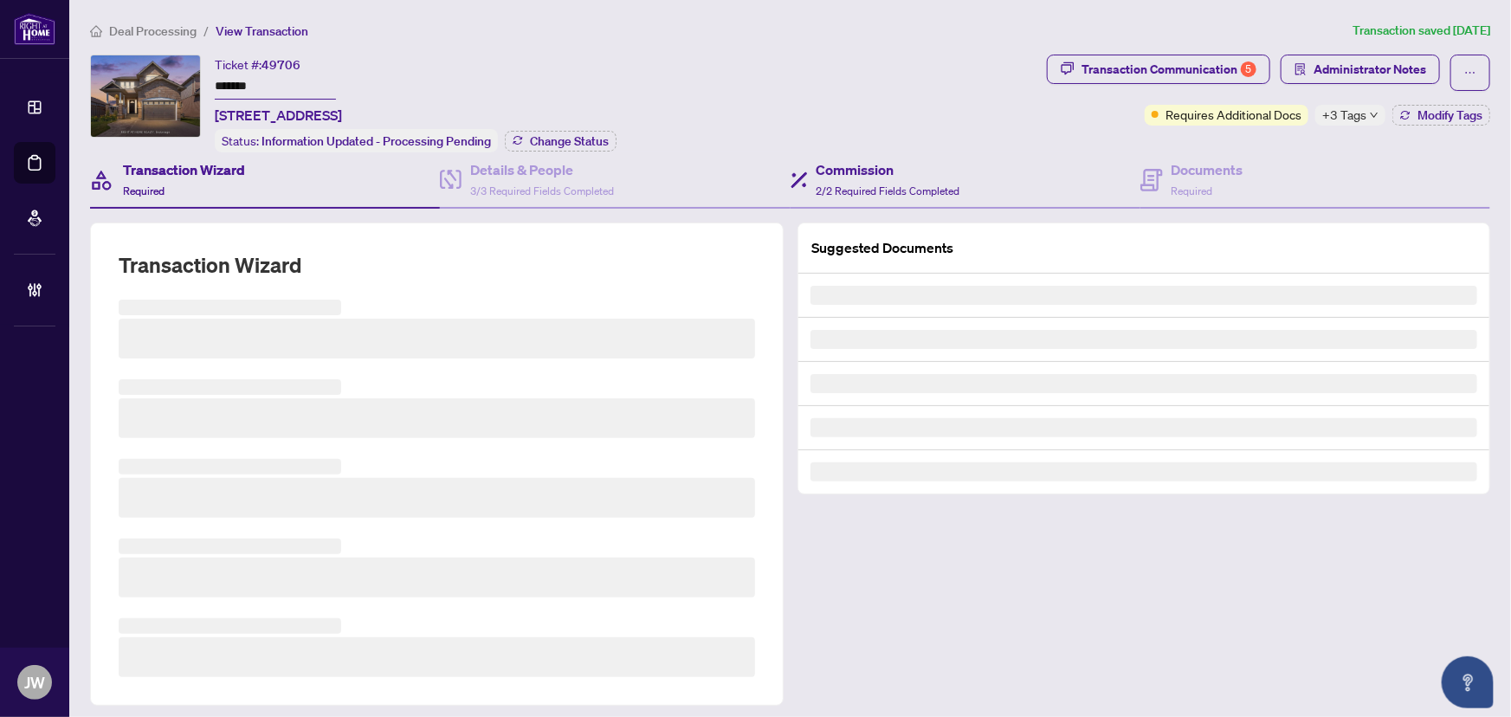
click at [1107, 182] on div "Commission 2/2 Required Fields Completed" at bounding box center [966, 180] width 350 height 56
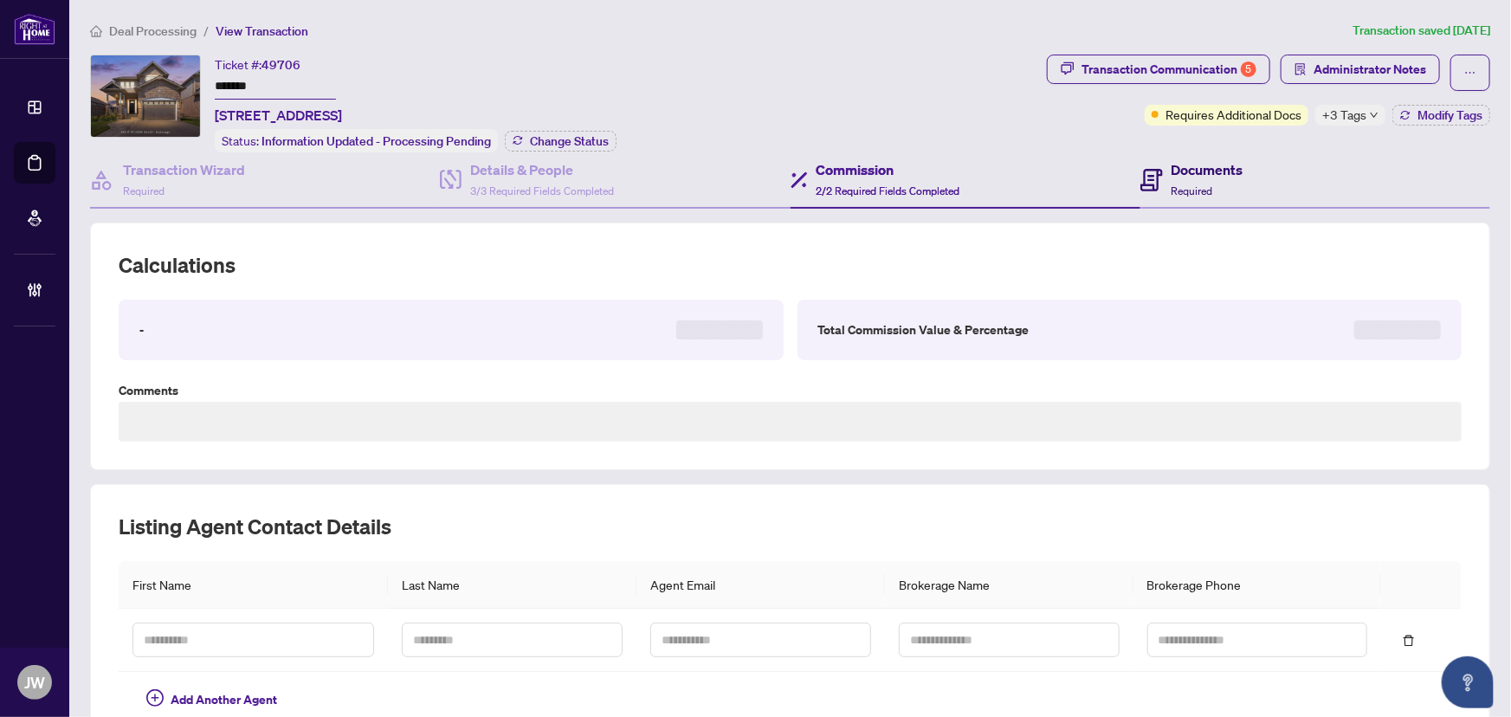
click at [1197, 179] on div "Documents Required" at bounding box center [1208, 179] width 72 height 41
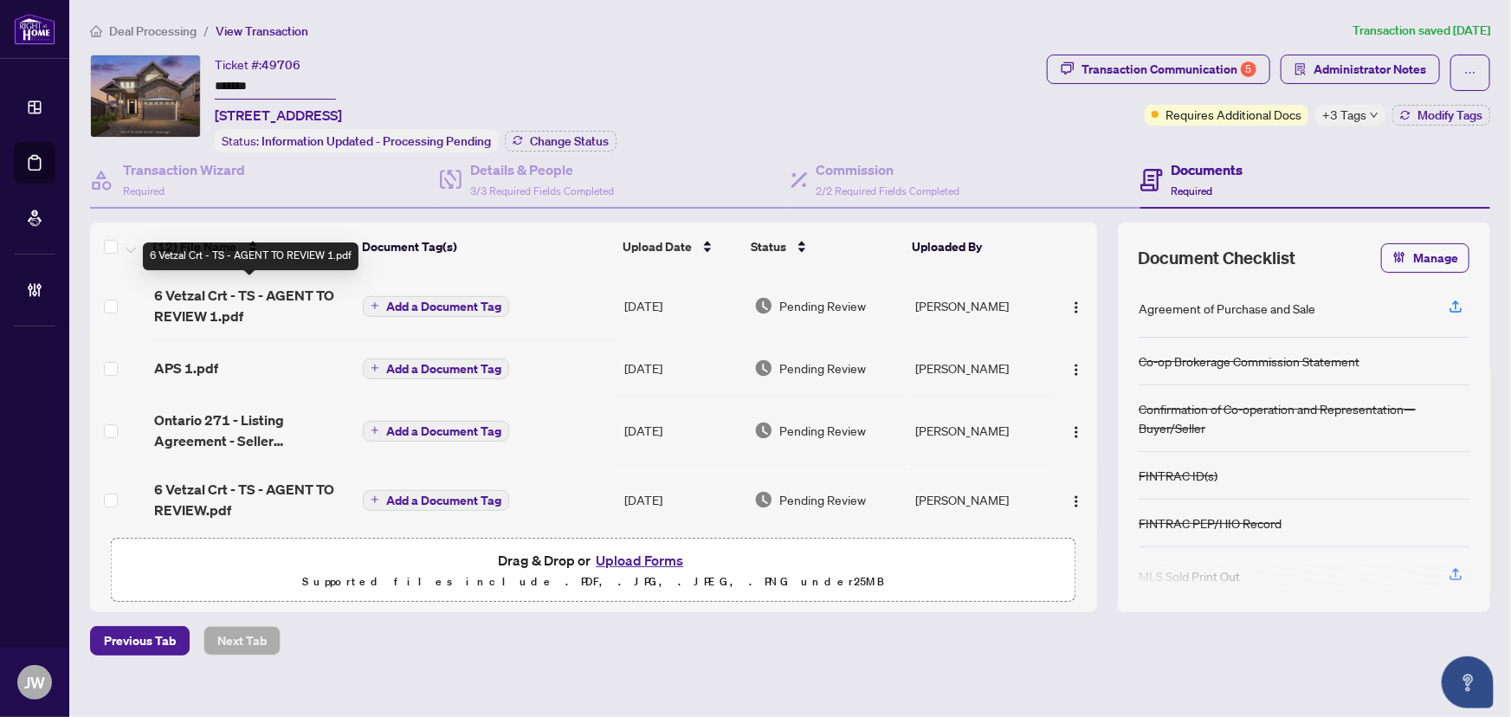
click at [239, 306] on span "6 Vetzal Crt - TS - AGENT TO REVIEW 1.pdf" at bounding box center [252, 306] width 196 height 42
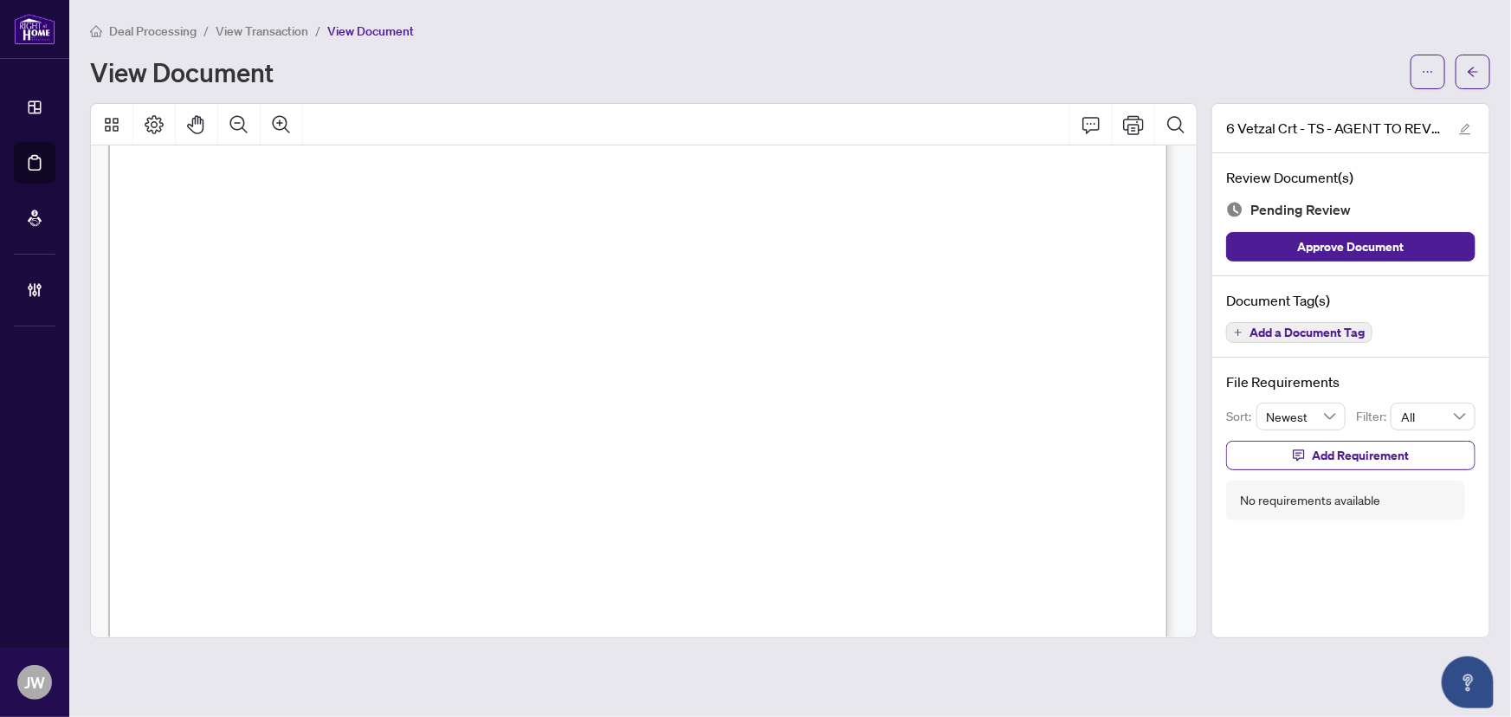
scroll to position [629, 0]
click at [1467, 67] on icon "arrow-left" at bounding box center [1473, 72] width 12 height 12
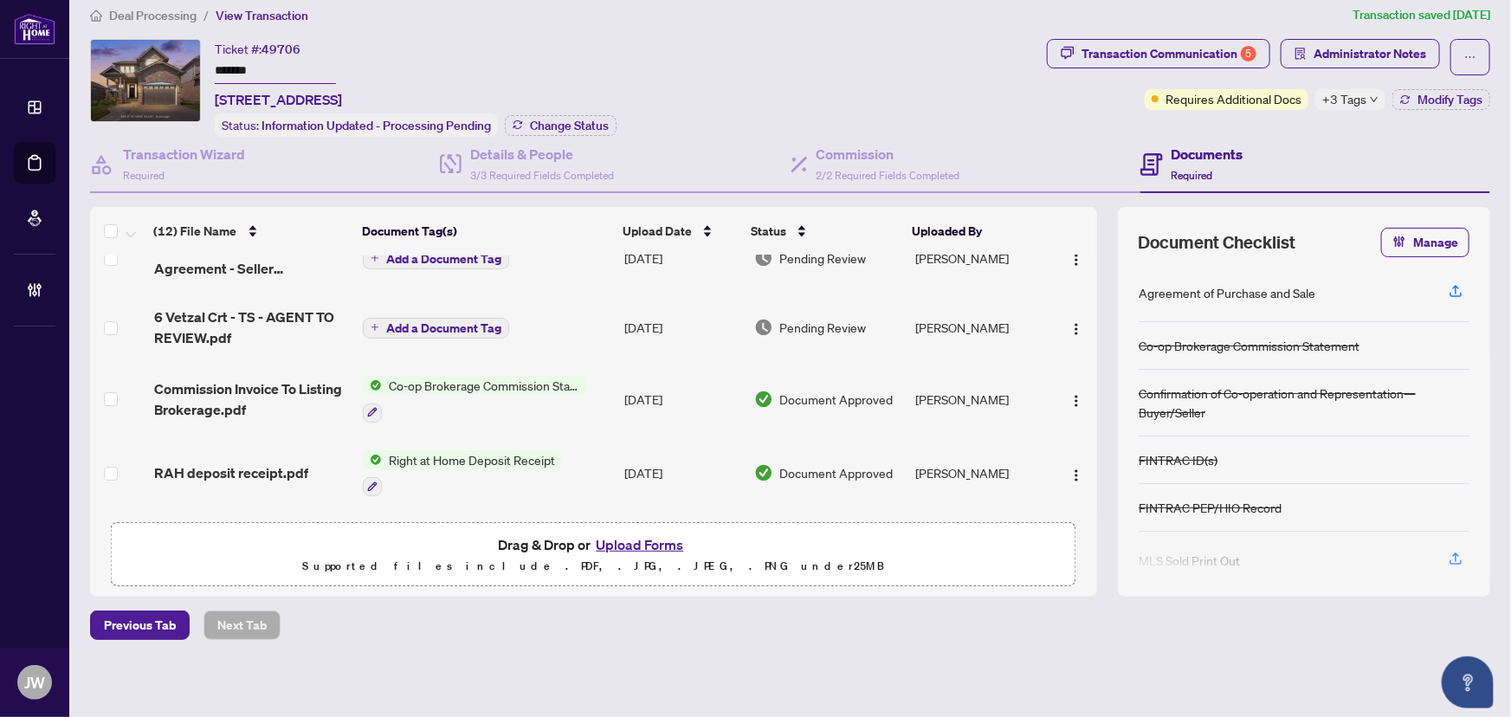
scroll to position [78, 0]
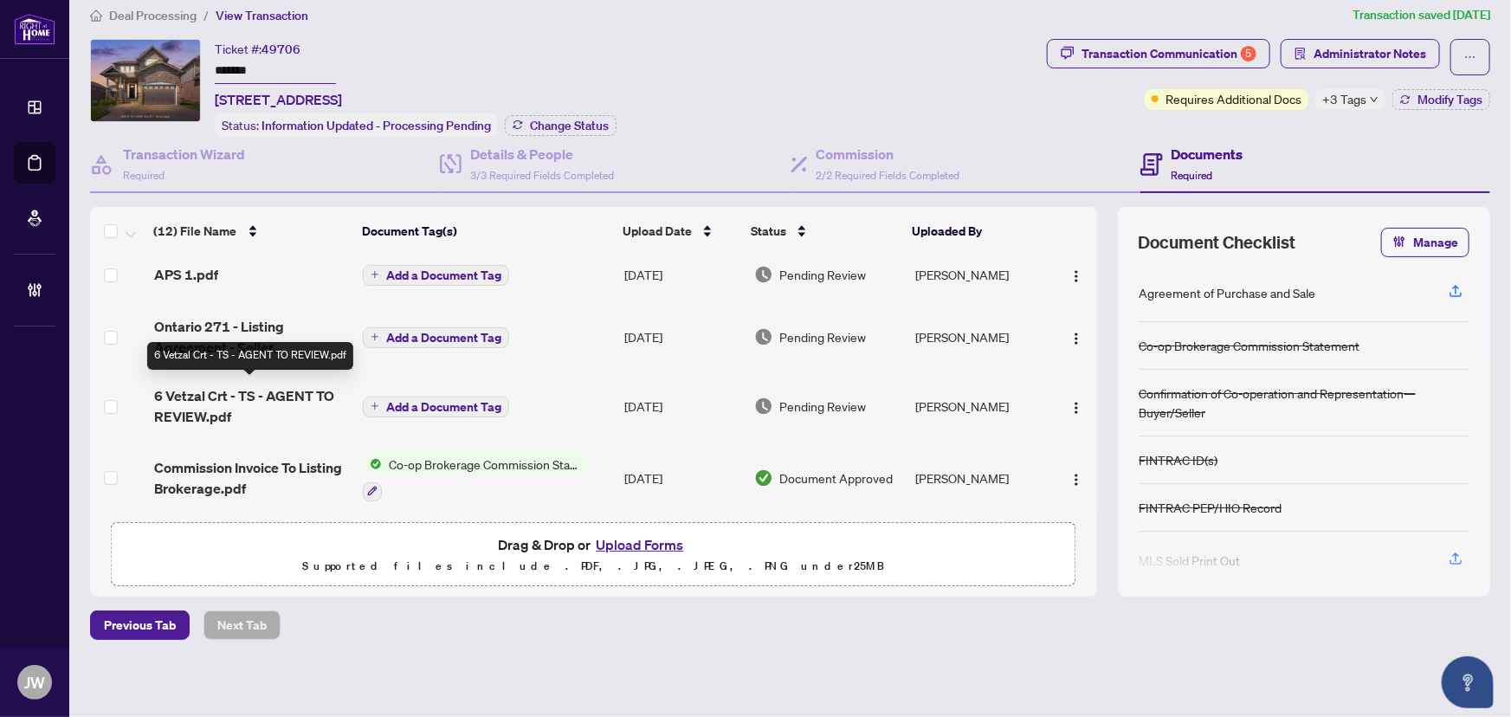
click at [259, 396] on span "6 Vetzal Crt - TS - AGENT TO REVIEW.pdf" at bounding box center [252, 406] width 196 height 42
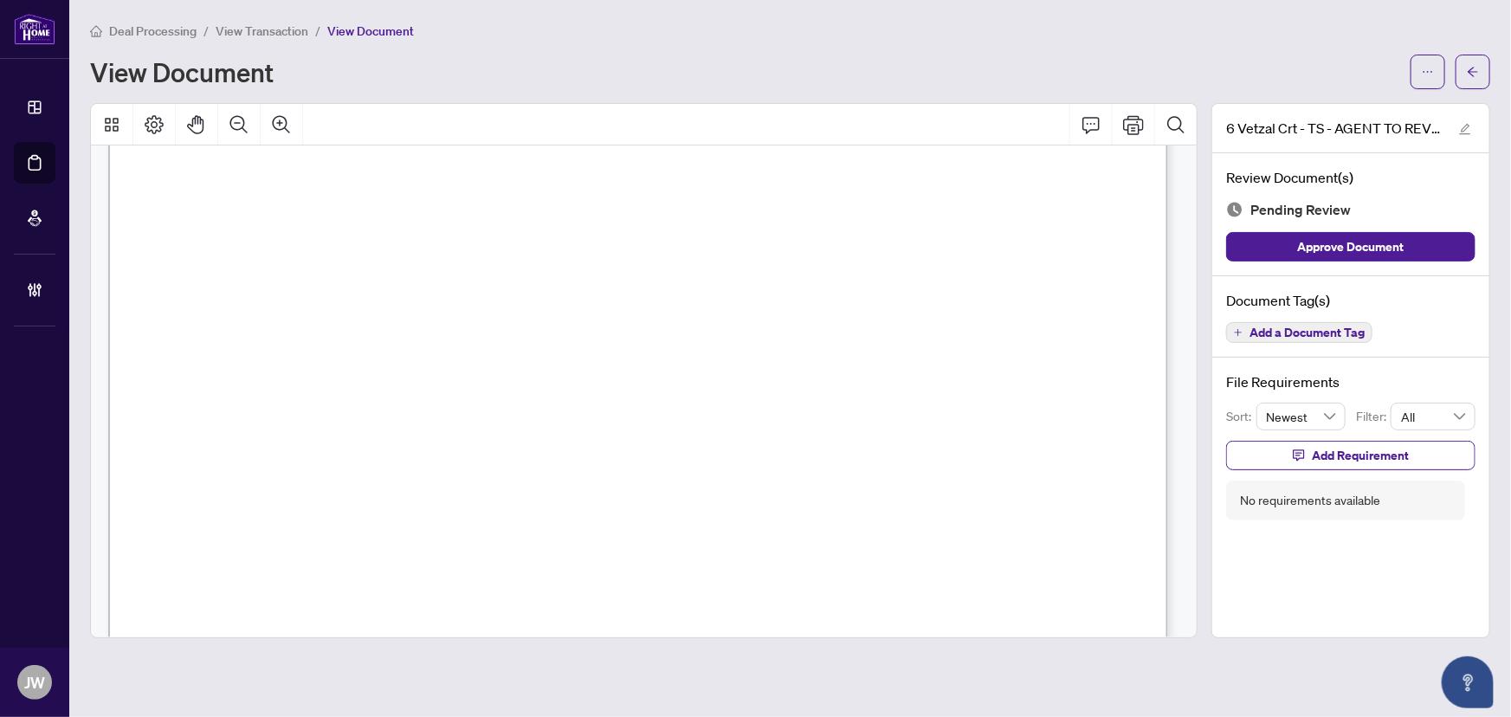
scroll to position [393, 0]
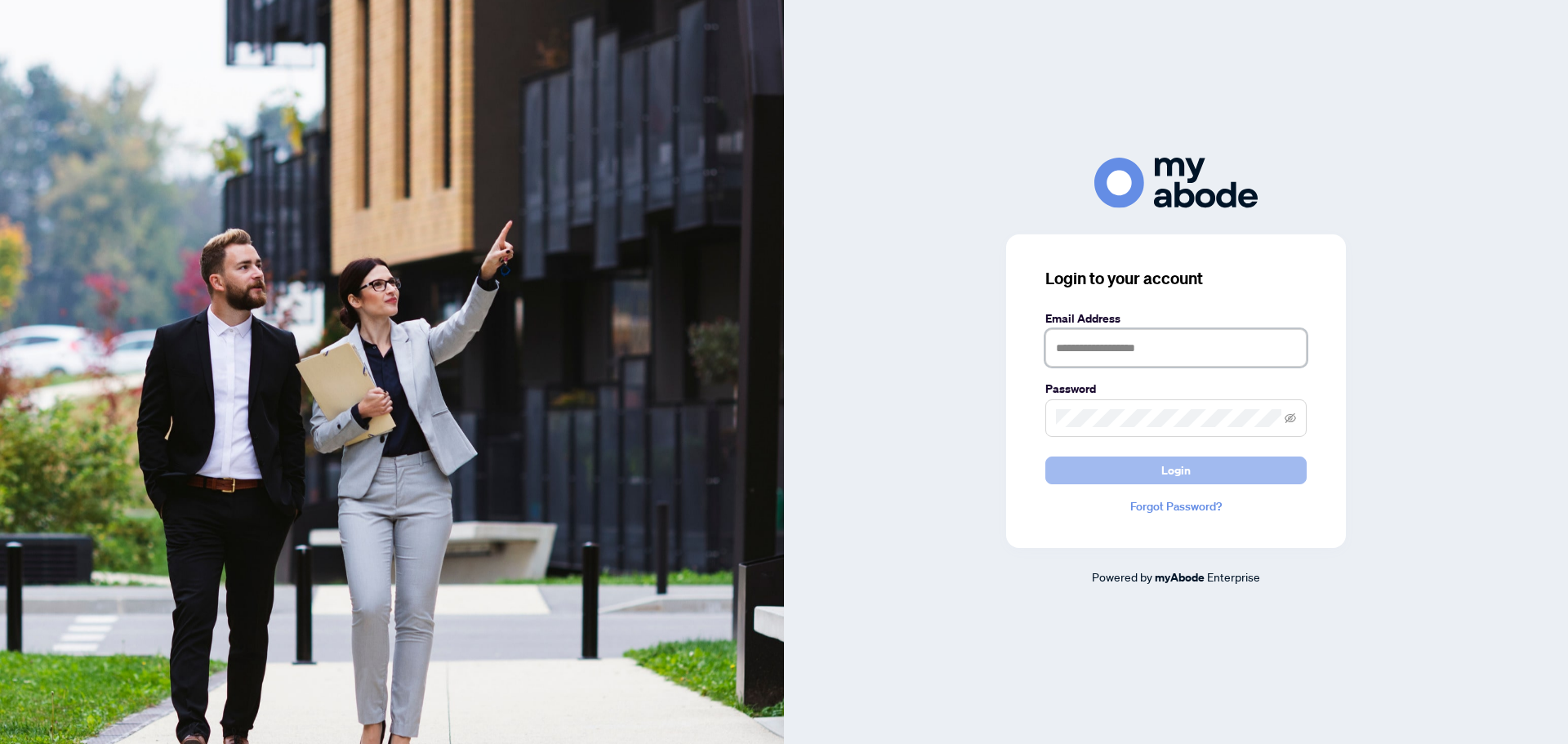
type input "**********"
click at [1168, 479] on span "Login" at bounding box center [1176, 471] width 29 height 26
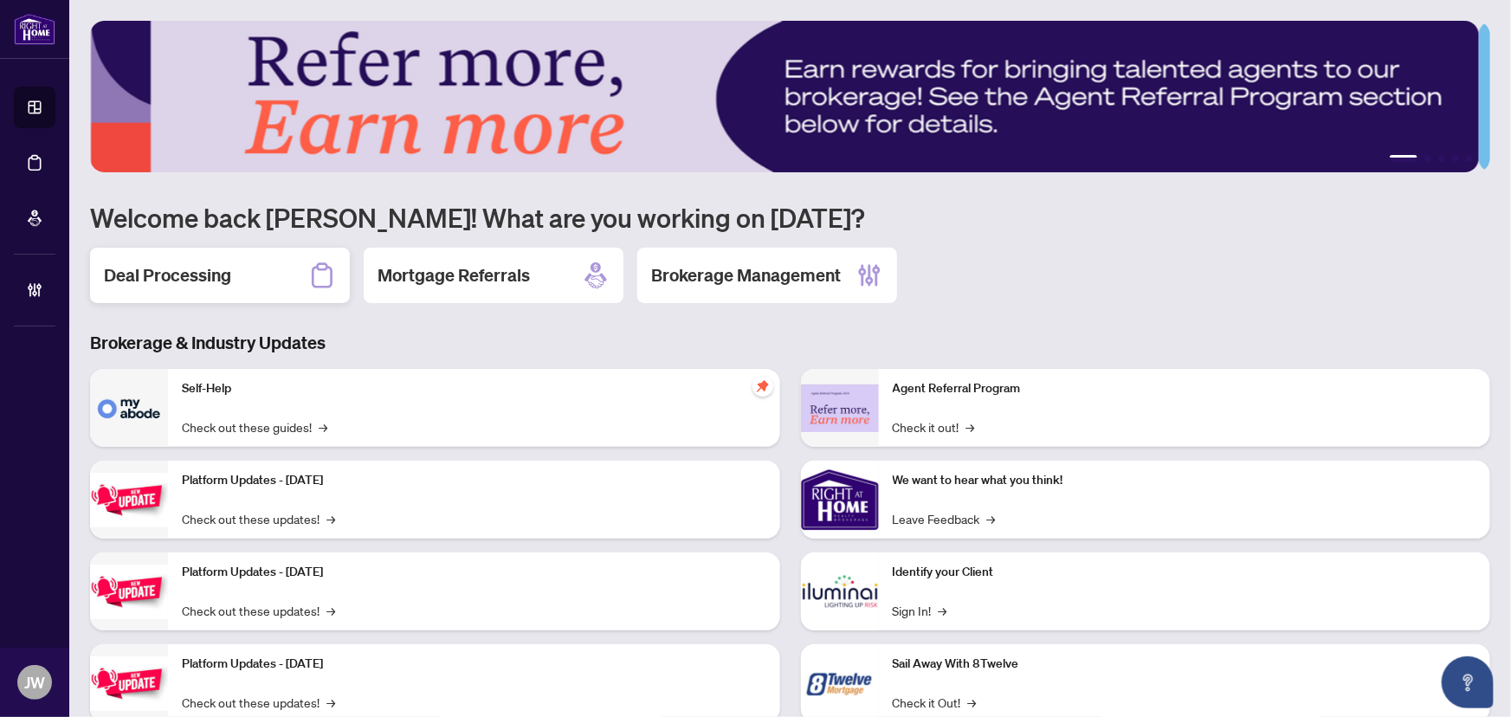
click at [235, 269] on div "Deal Processing" at bounding box center [220, 275] width 260 height 55
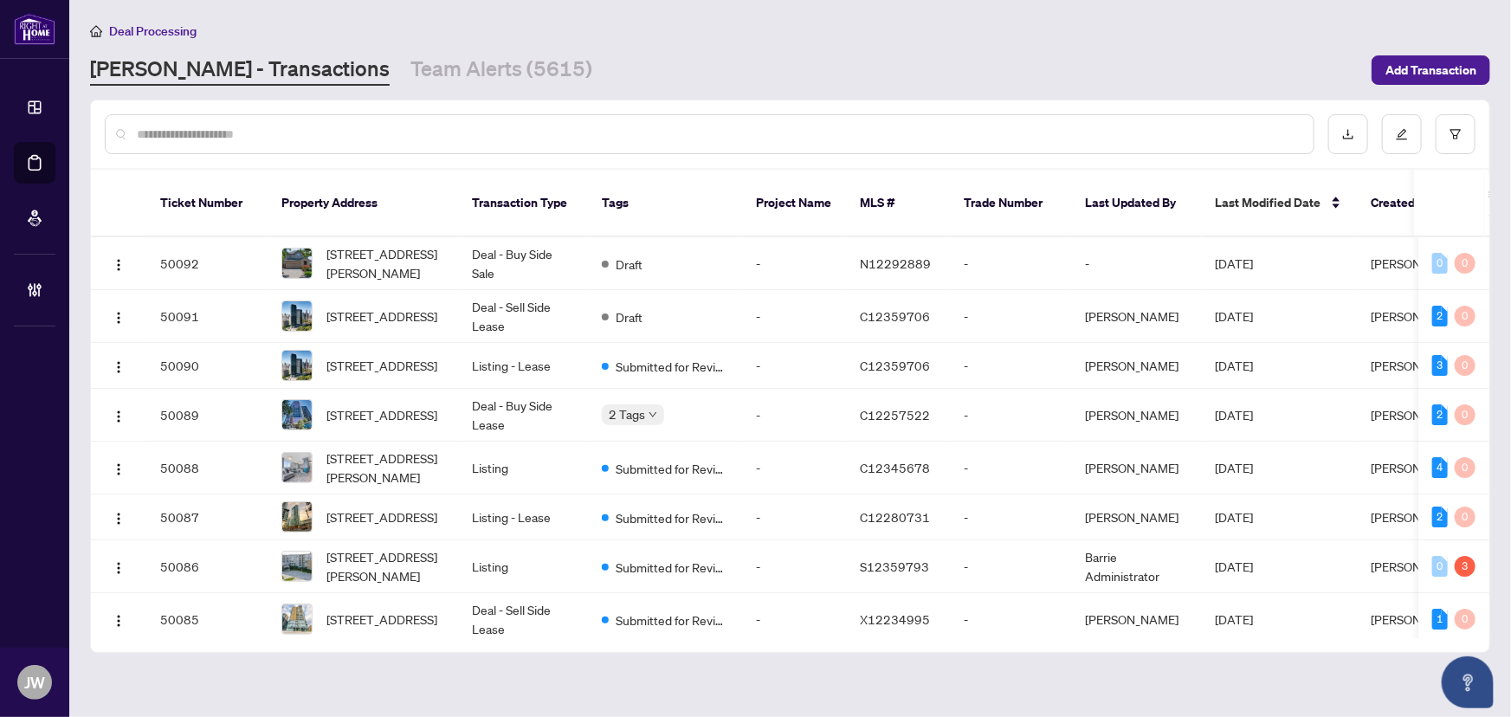
click at [194, 110] on div at bounding box center [790, 134] width 1398 height 68
click at [195, 128] on input "text" at bounding box center [718, 134] width 1163 height 19
type input "********"
